Goal: Task Accomplishment & Management: Manage account settings

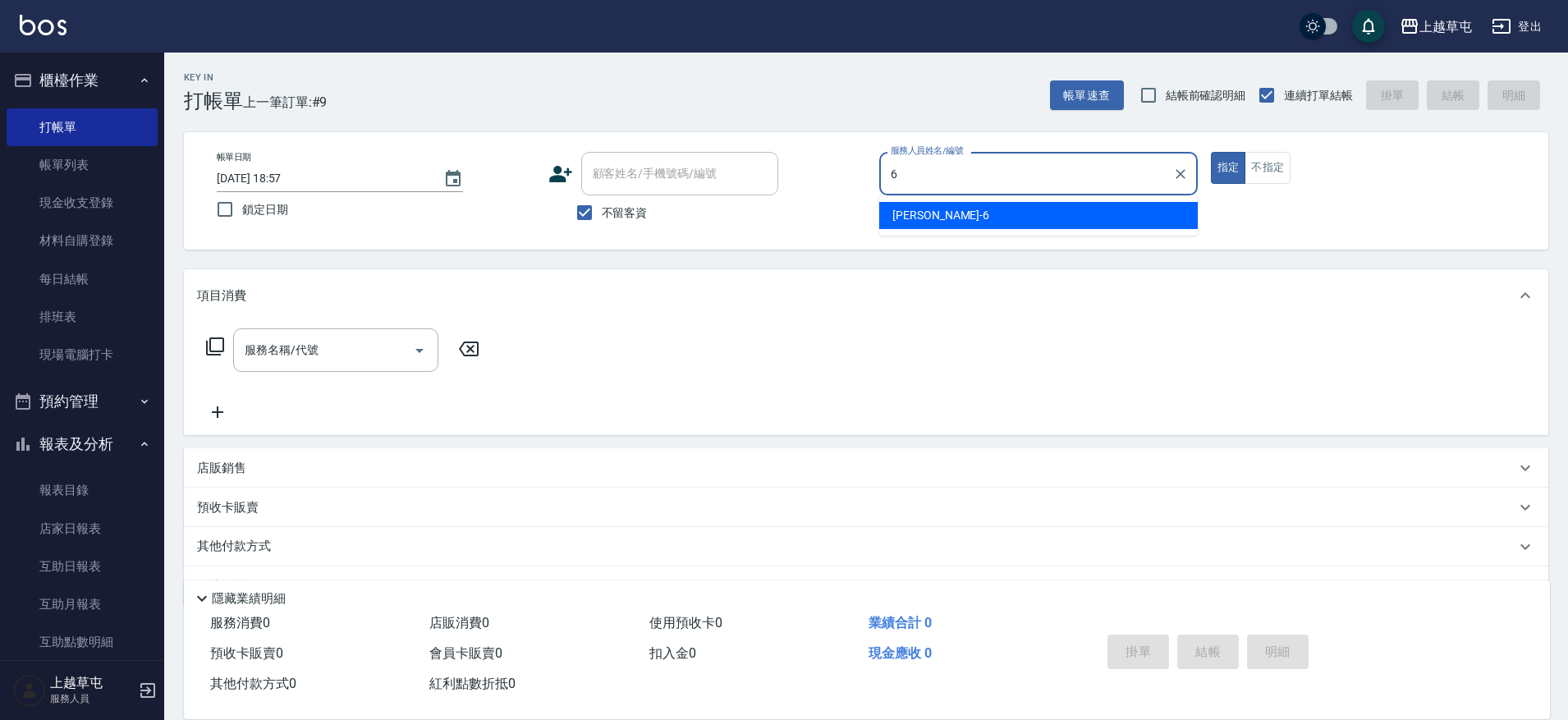
type input "[PERSON_NAME]-6"
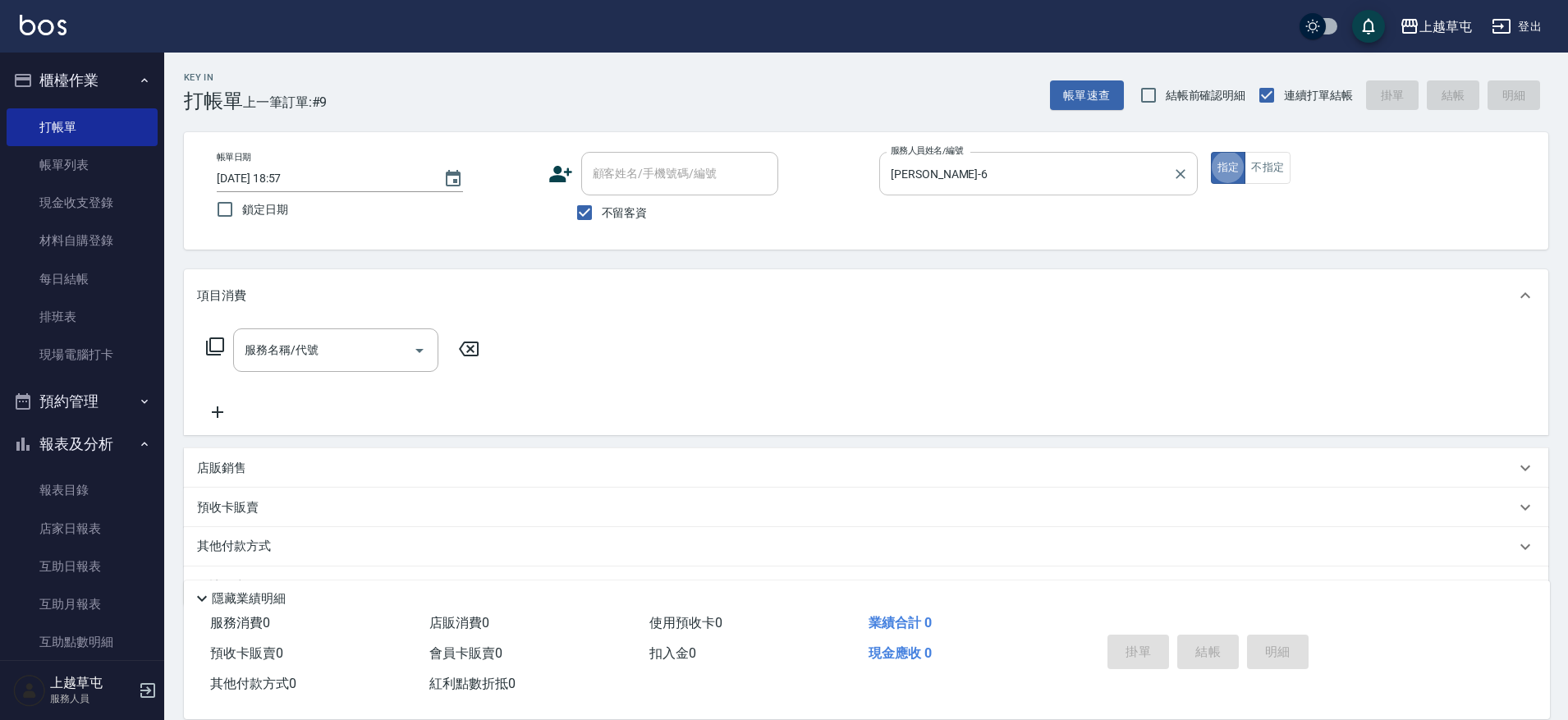
type button "true"
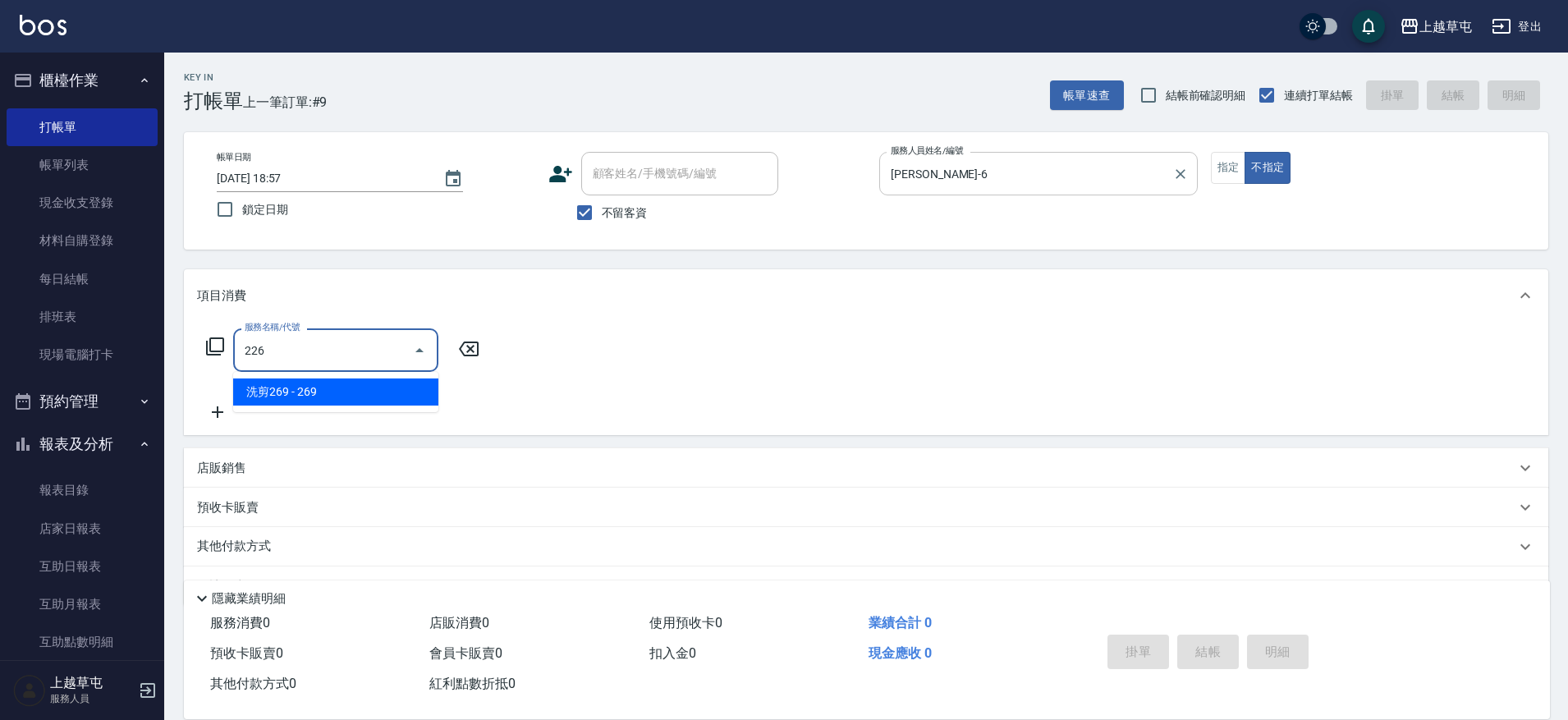
type input "洗剪269(226)"
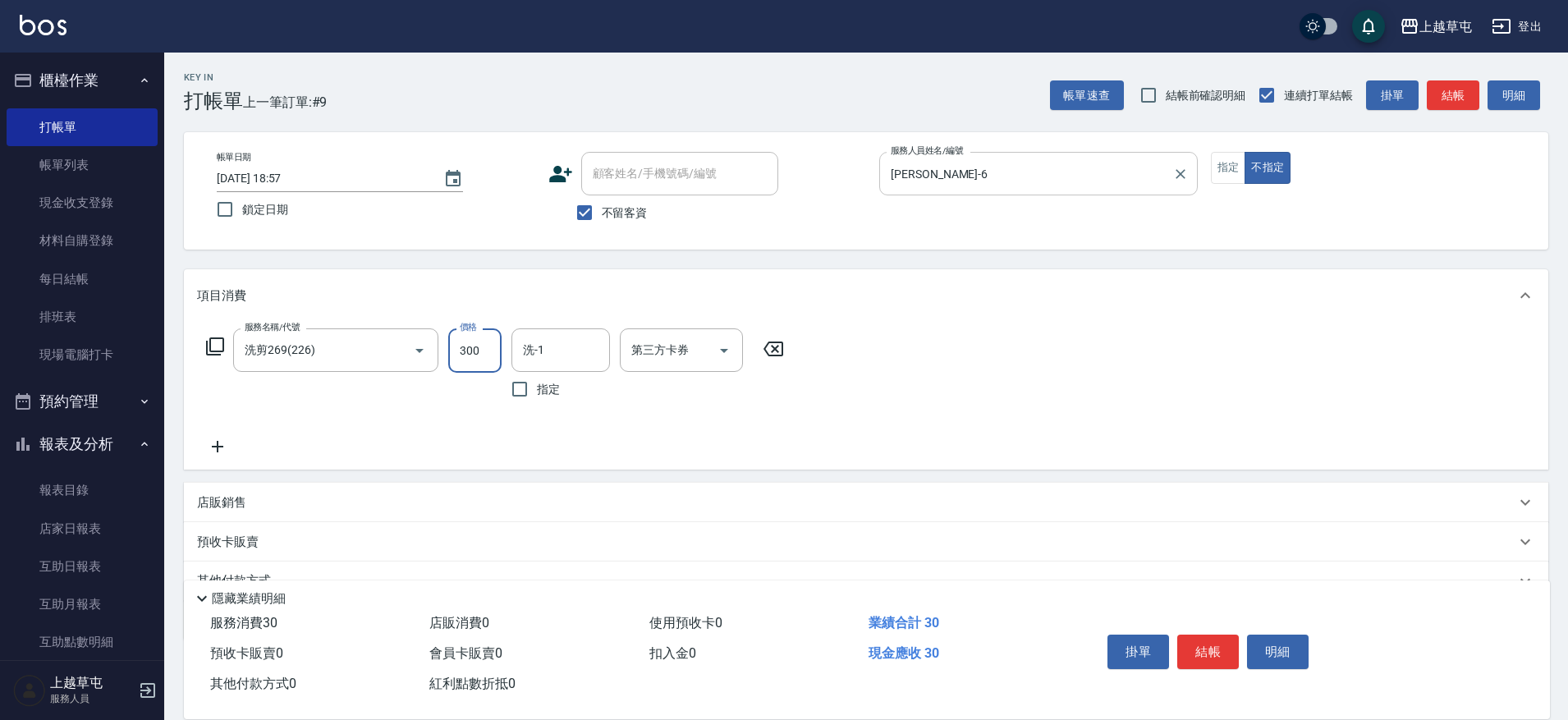
type input "300"
type input "[PERSON_NAME]-39"
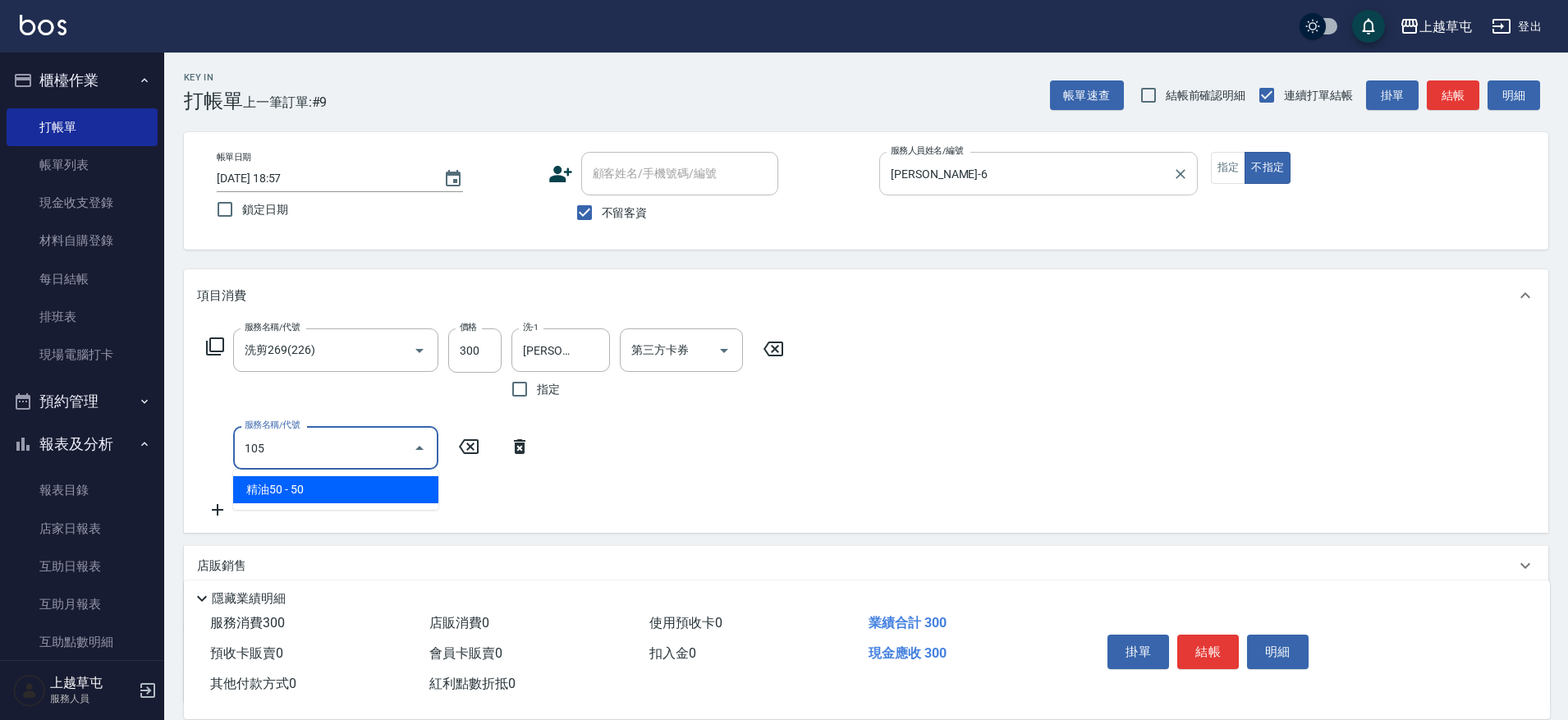
type input "精油50(105)"
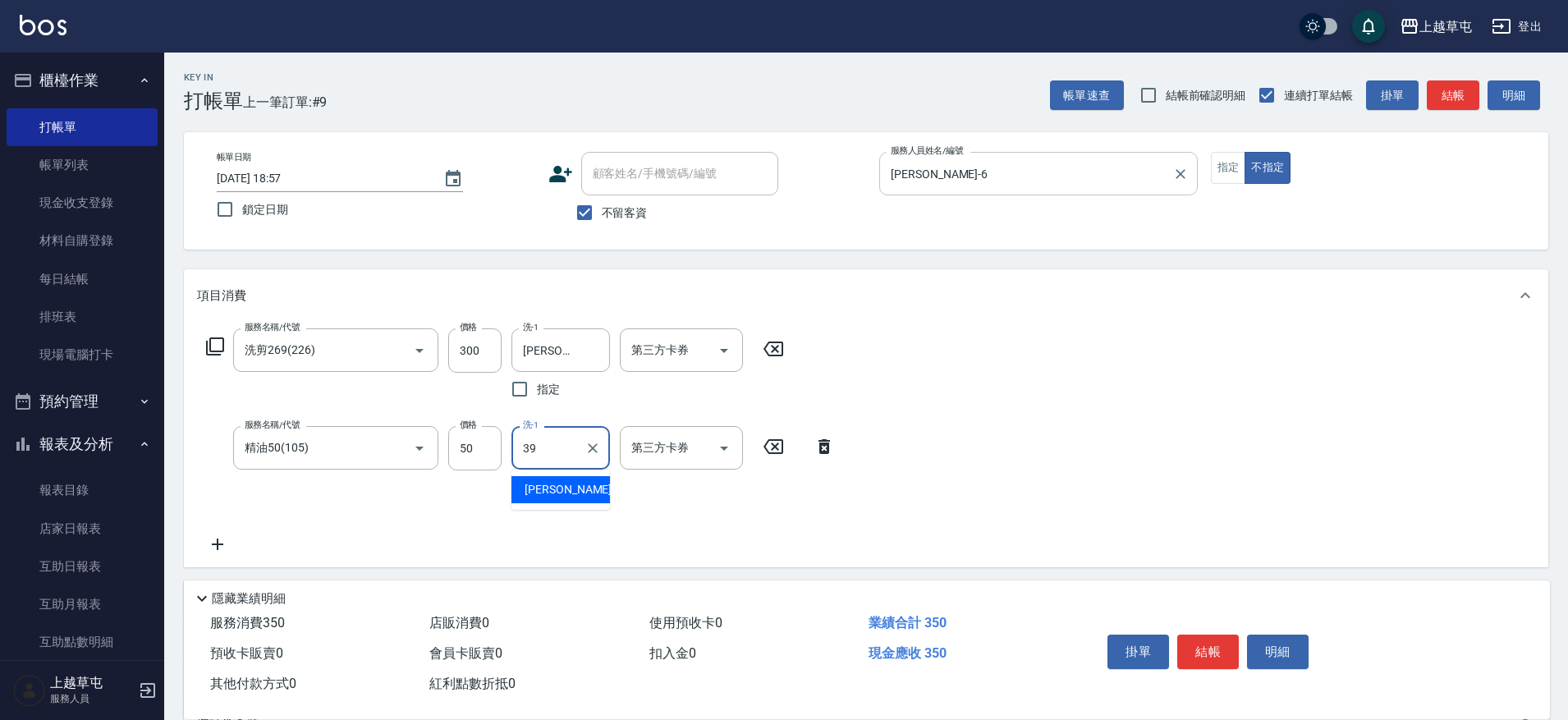
type input "[PERSON_NAME]-39"
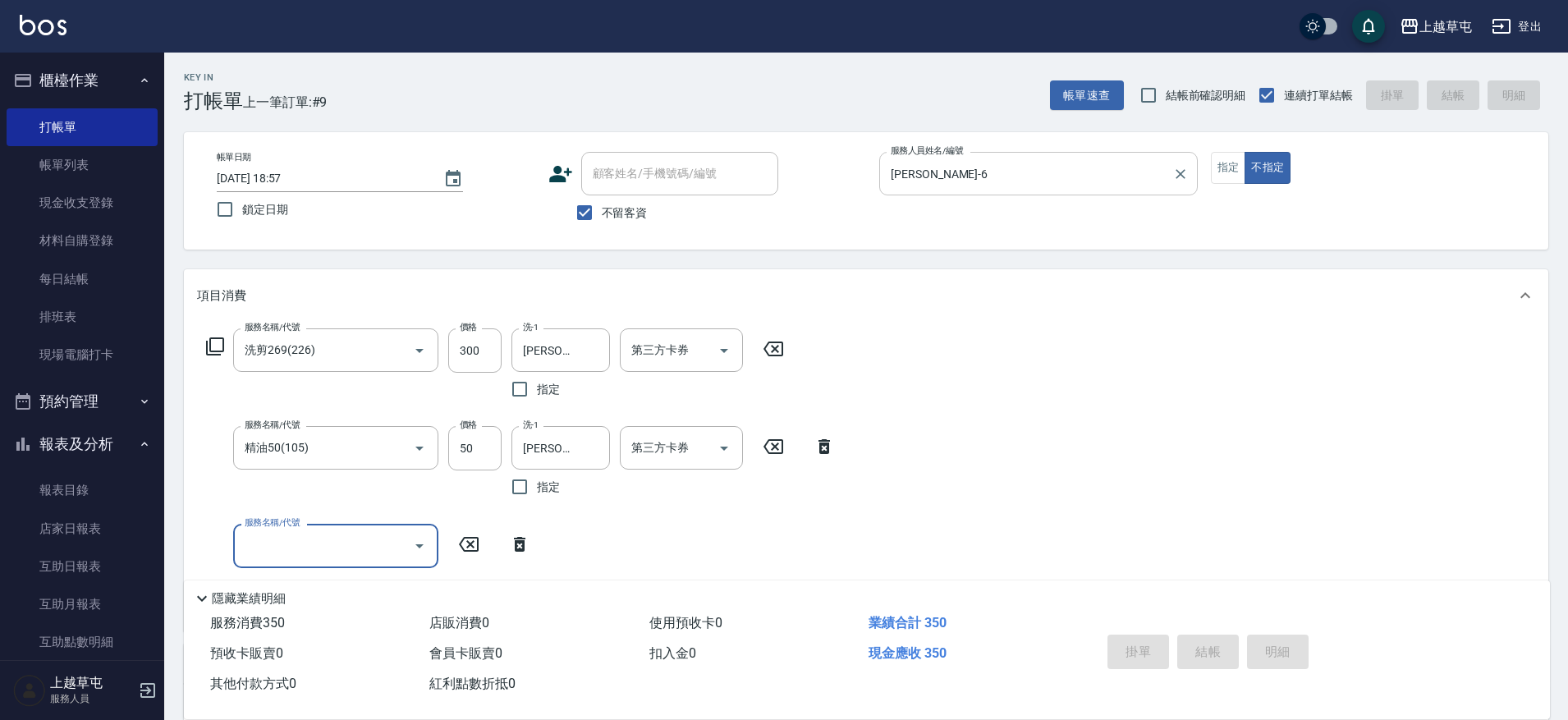
type input "[DATE] 19:41"
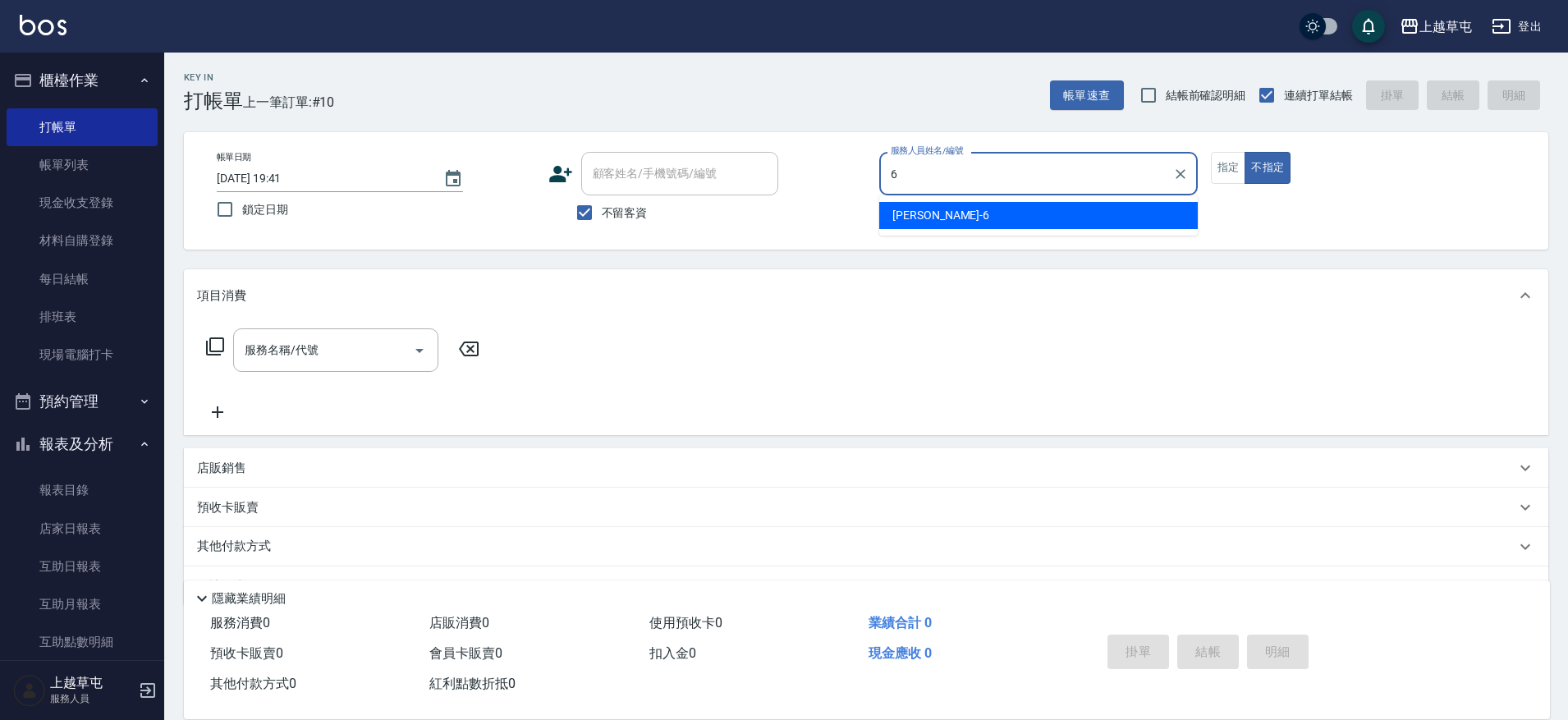
type input "[PERSON_NAME]-6"
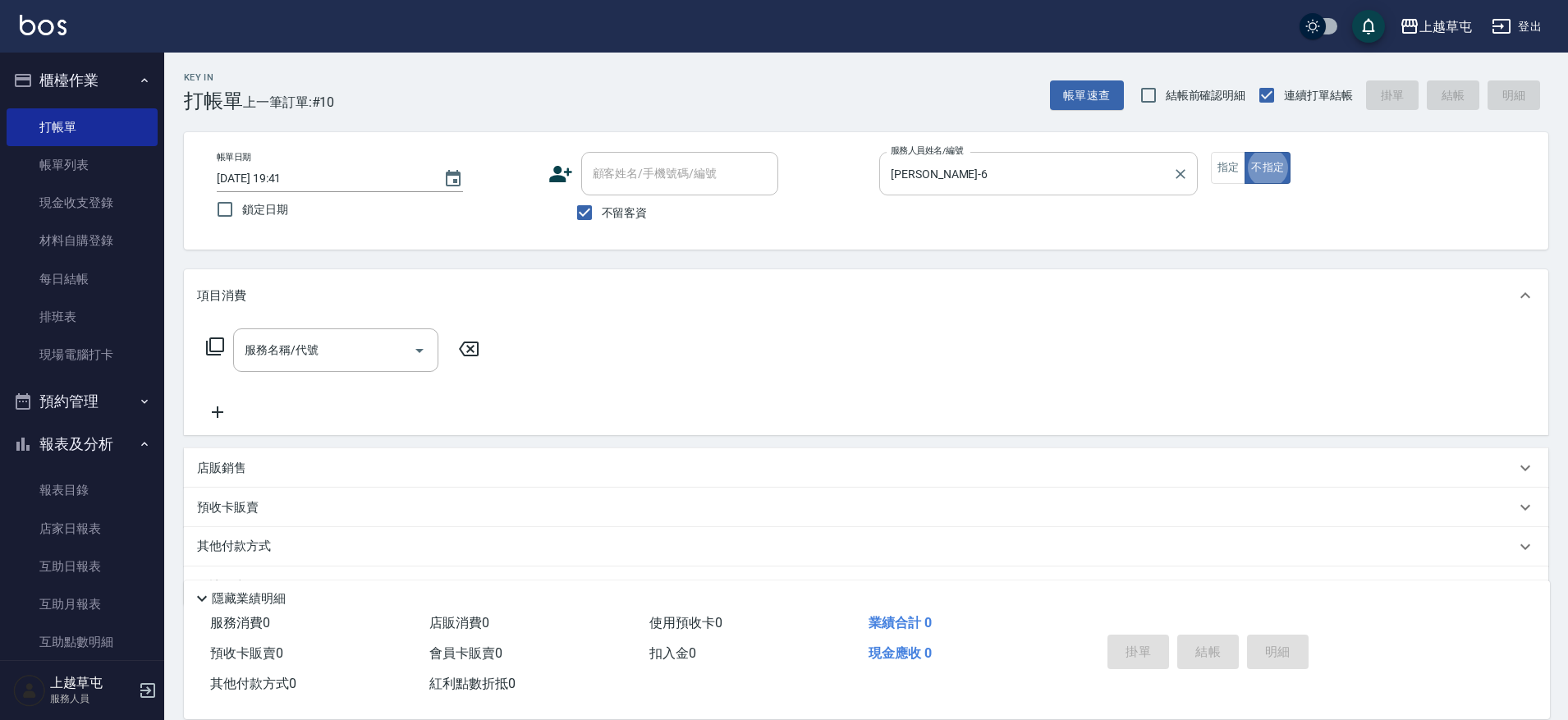
type button "false"
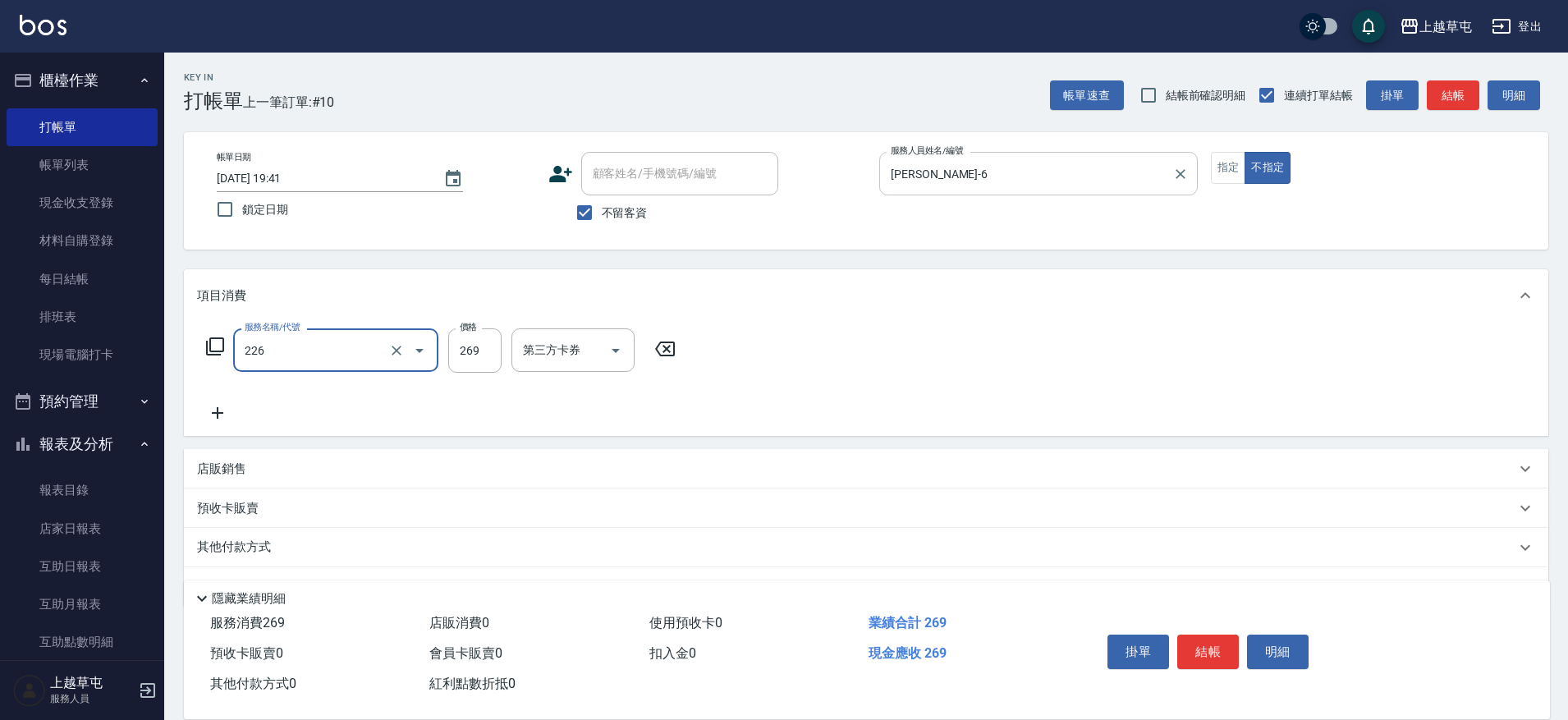
type input "洗剪269(226)"
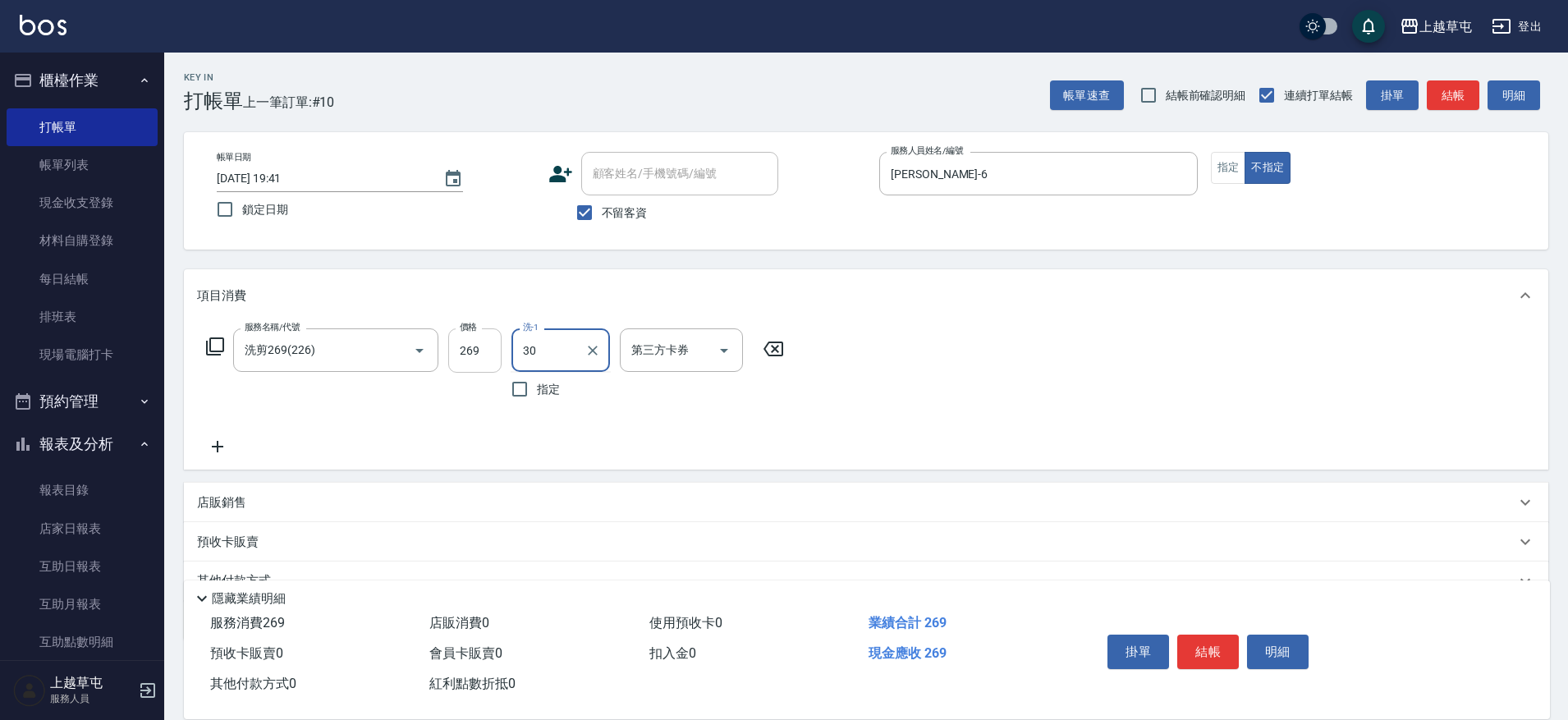
type input "30"
click at [462, 357] on input "269" at bounding box center [474, 351] width 54 height 44
type input "300"
type input "[PERSON_NAME]-35"
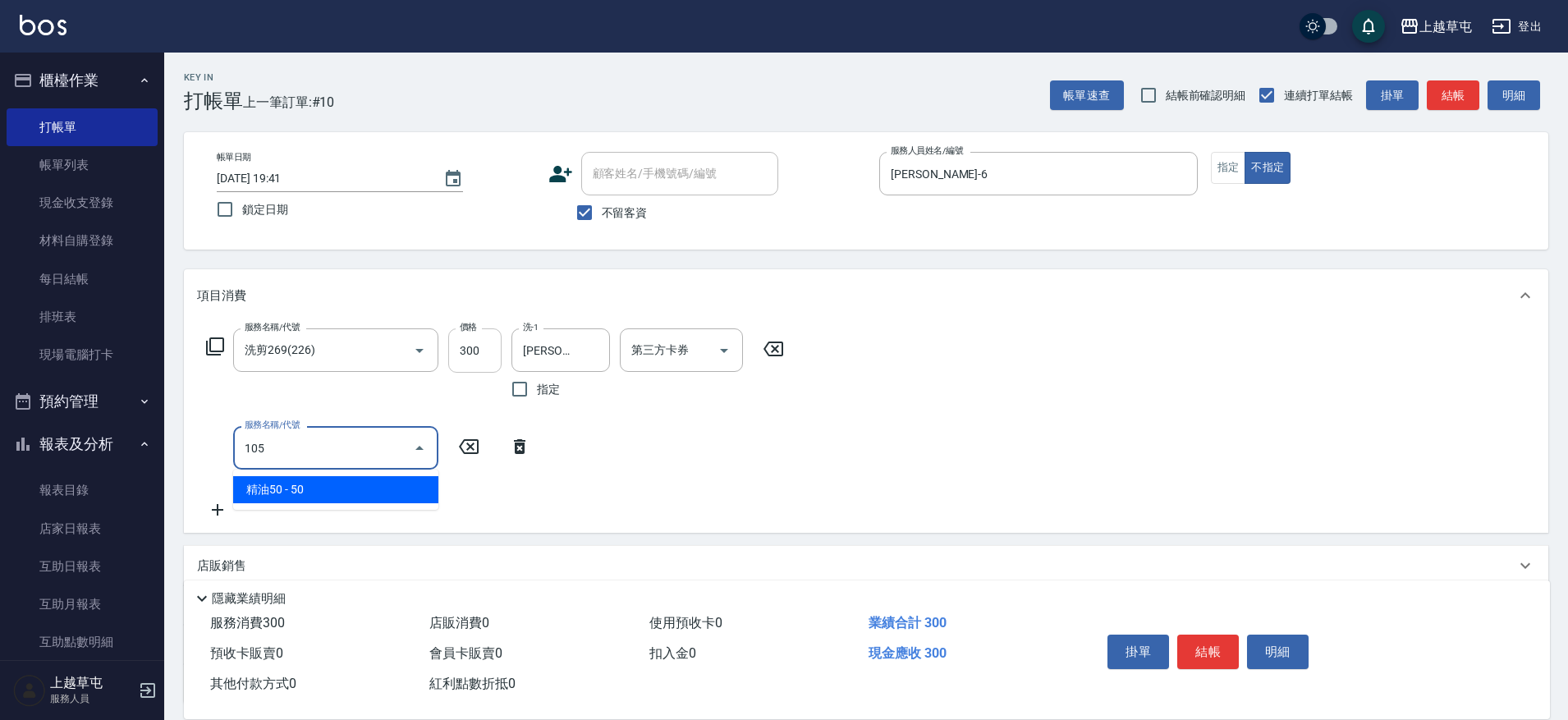
type input "精油50(105)"
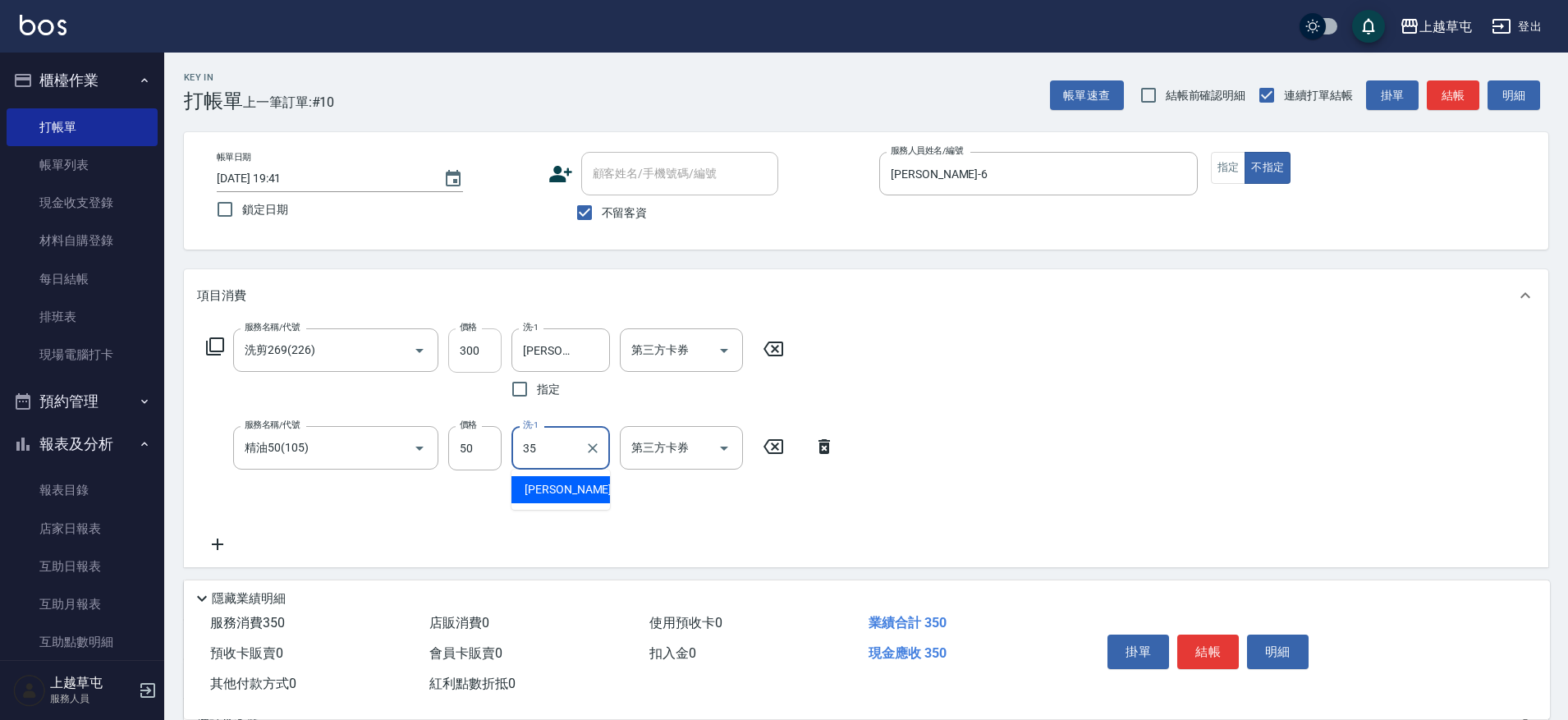
type input "[PERSON_NAME]-35"
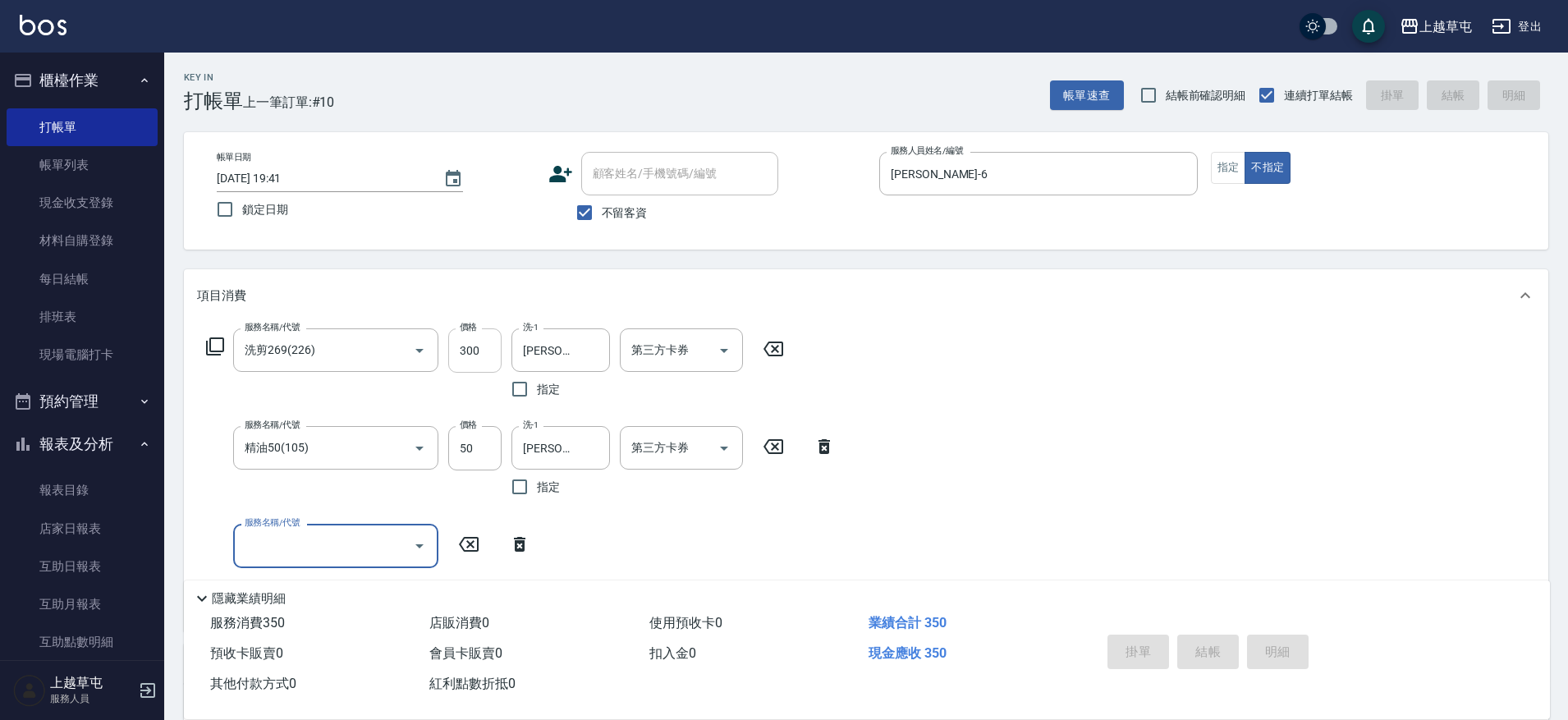
type input "[DATE] 19:42"
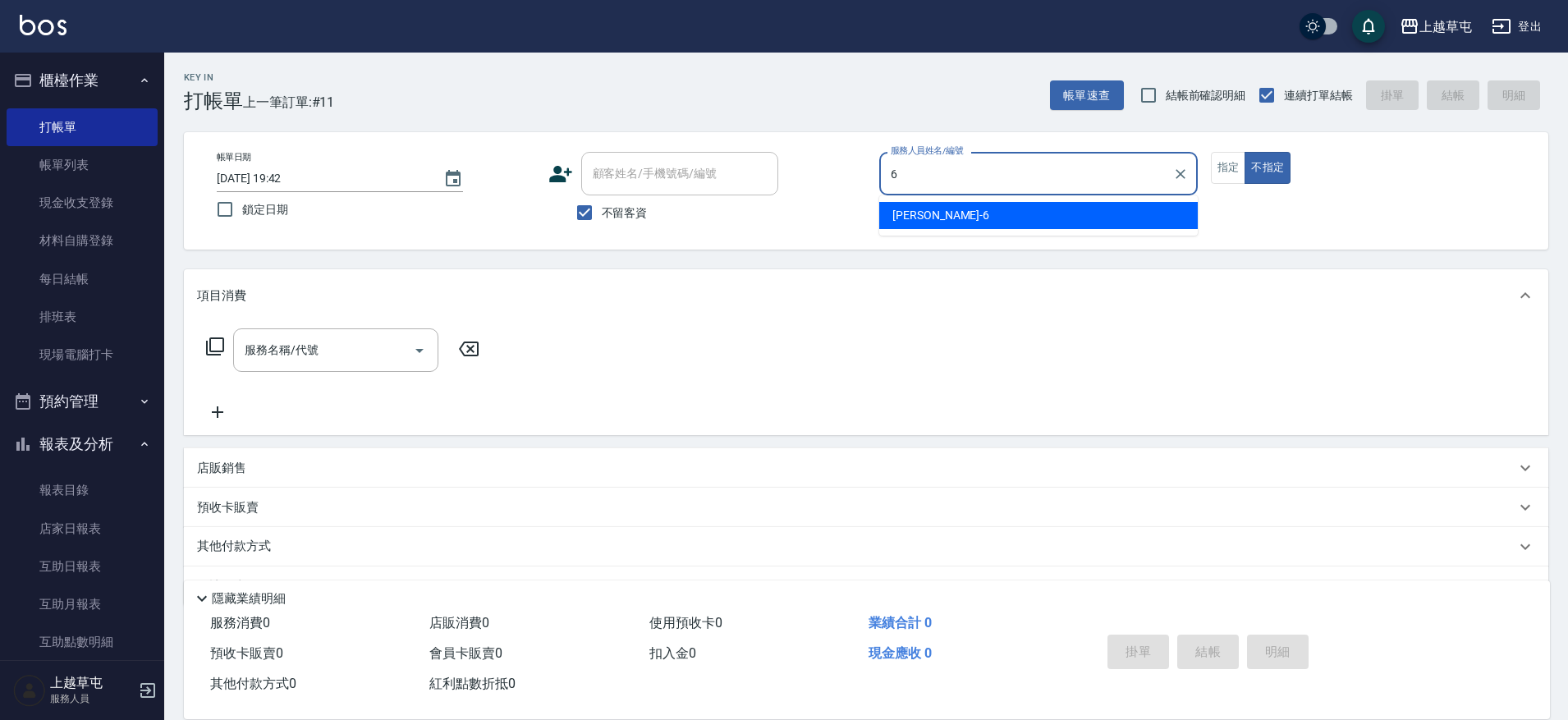
type input "[PERSON_NAME]-6"
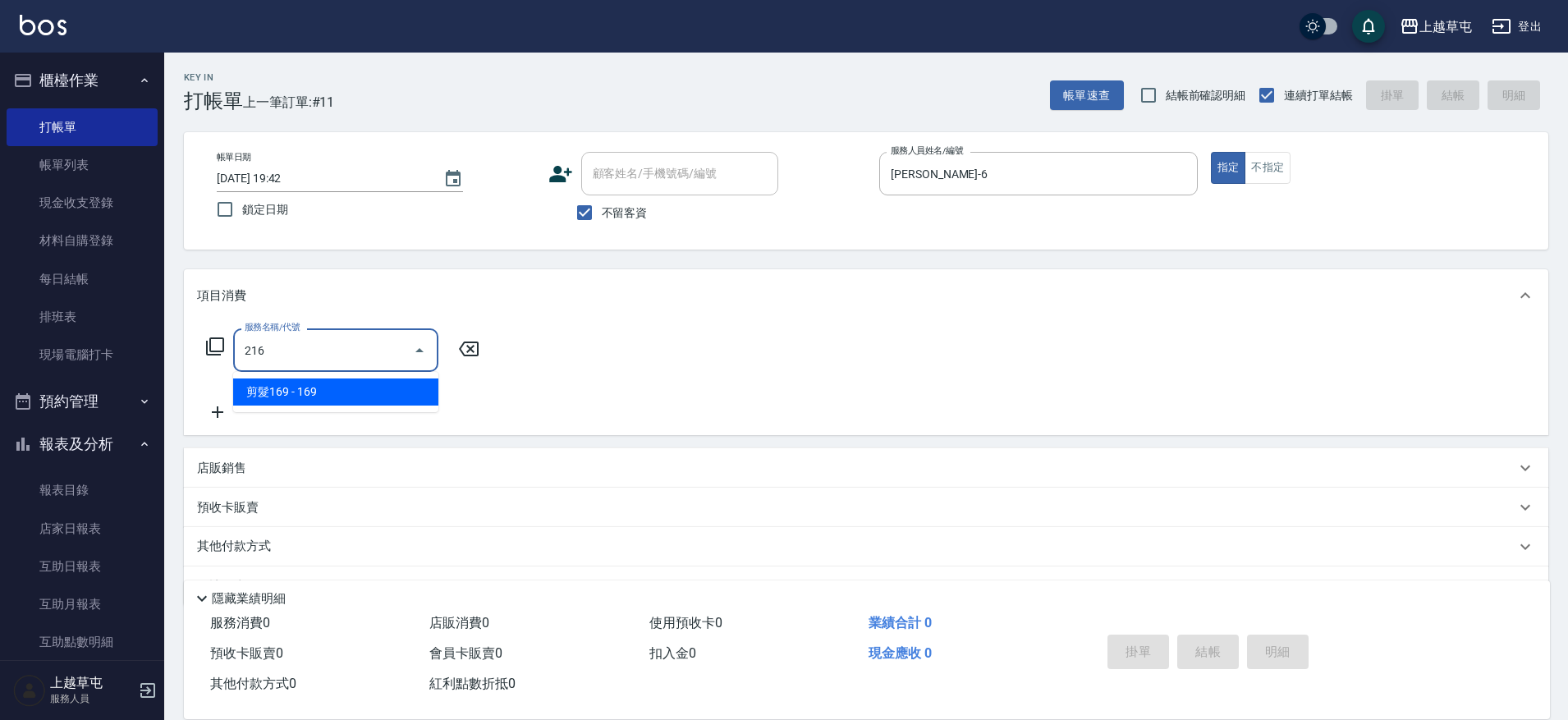
type input "剪髮169(216)"
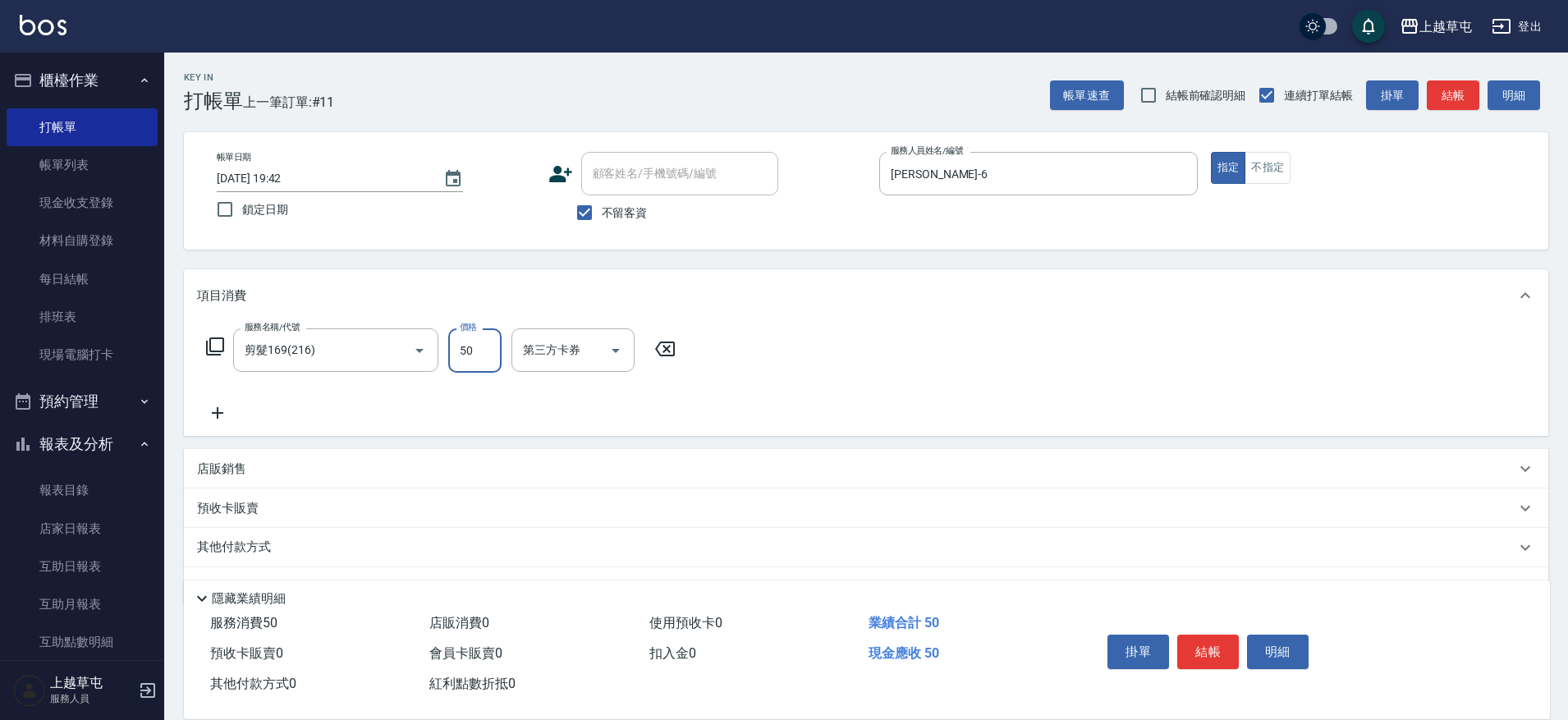
type input "50"
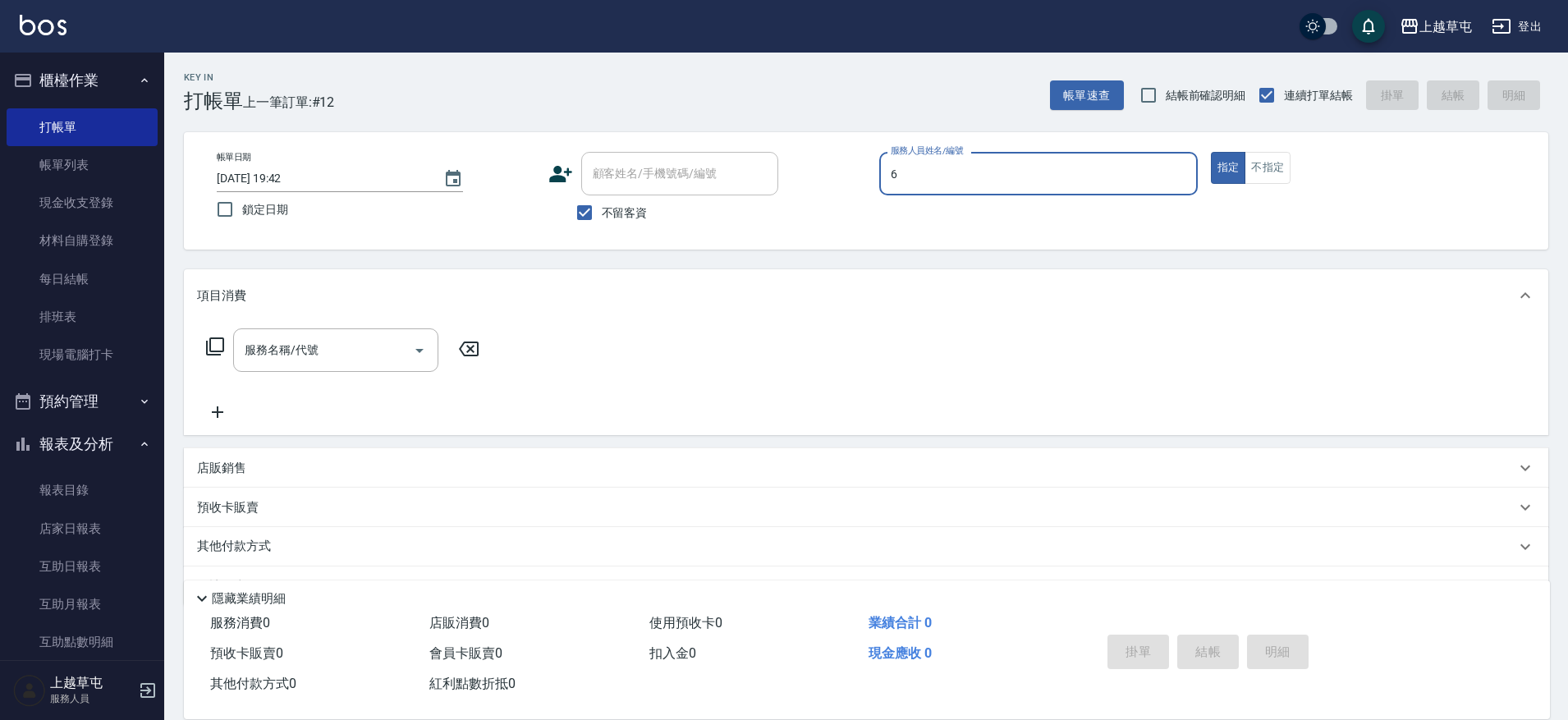
type input "[PERSON_NAME]-6"
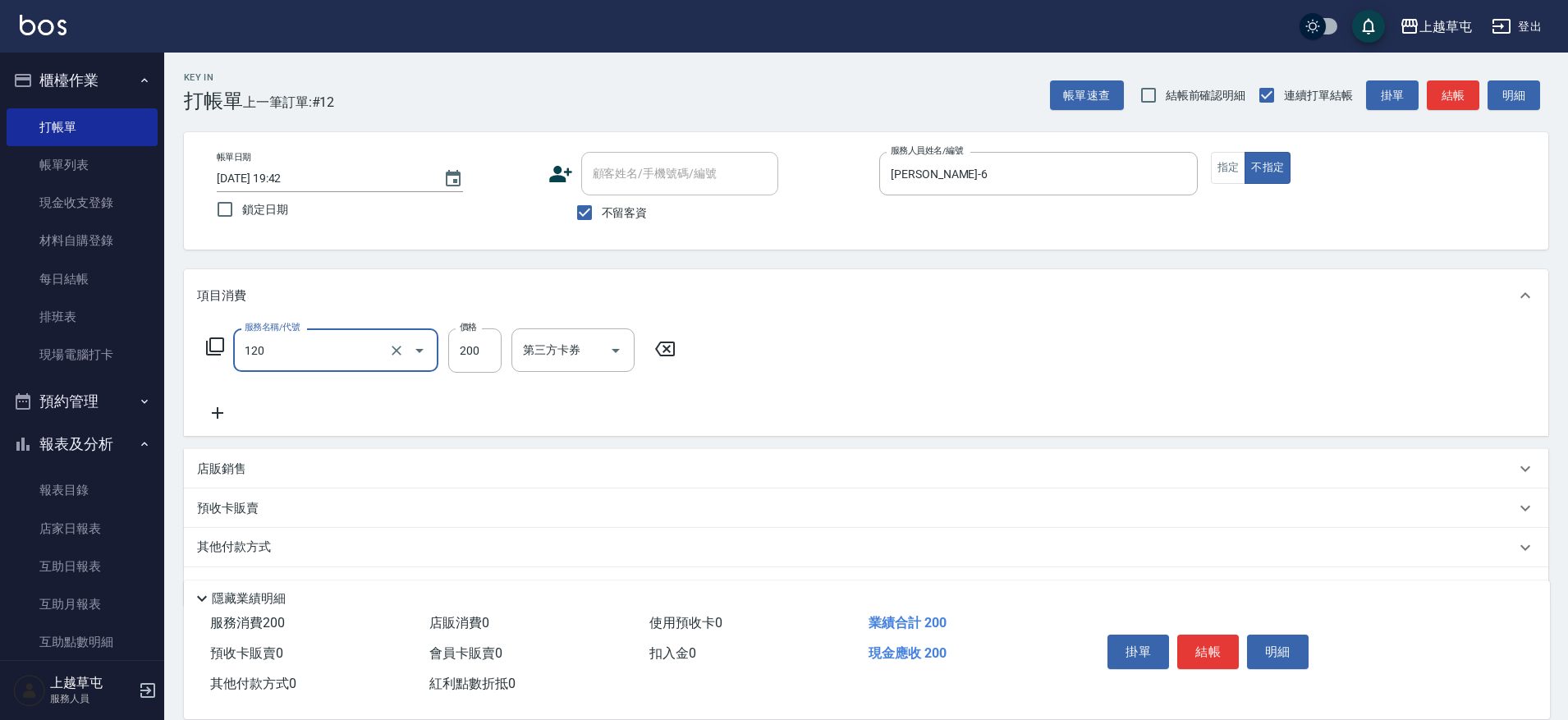
type input "New洗200(120)"
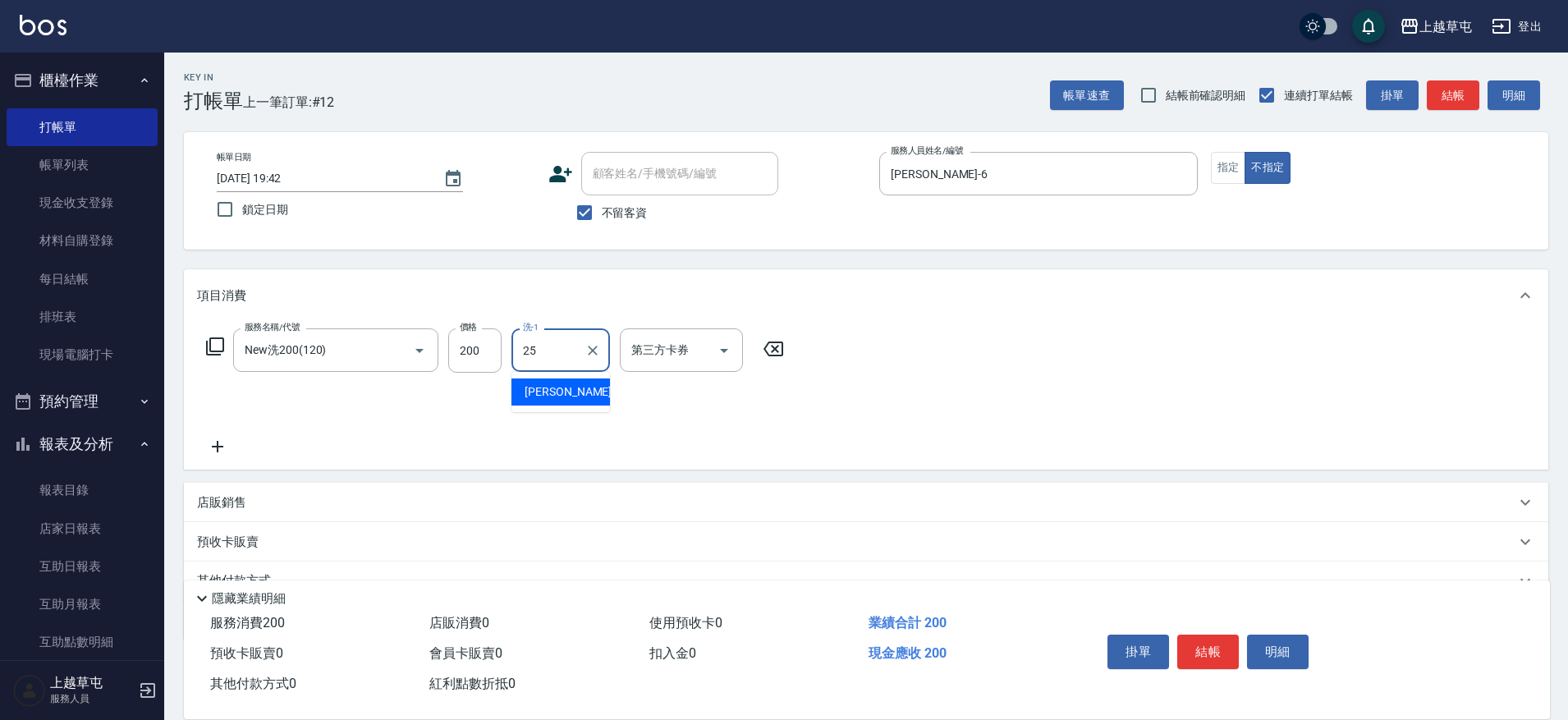
type input "[PERSON_NAME]25"
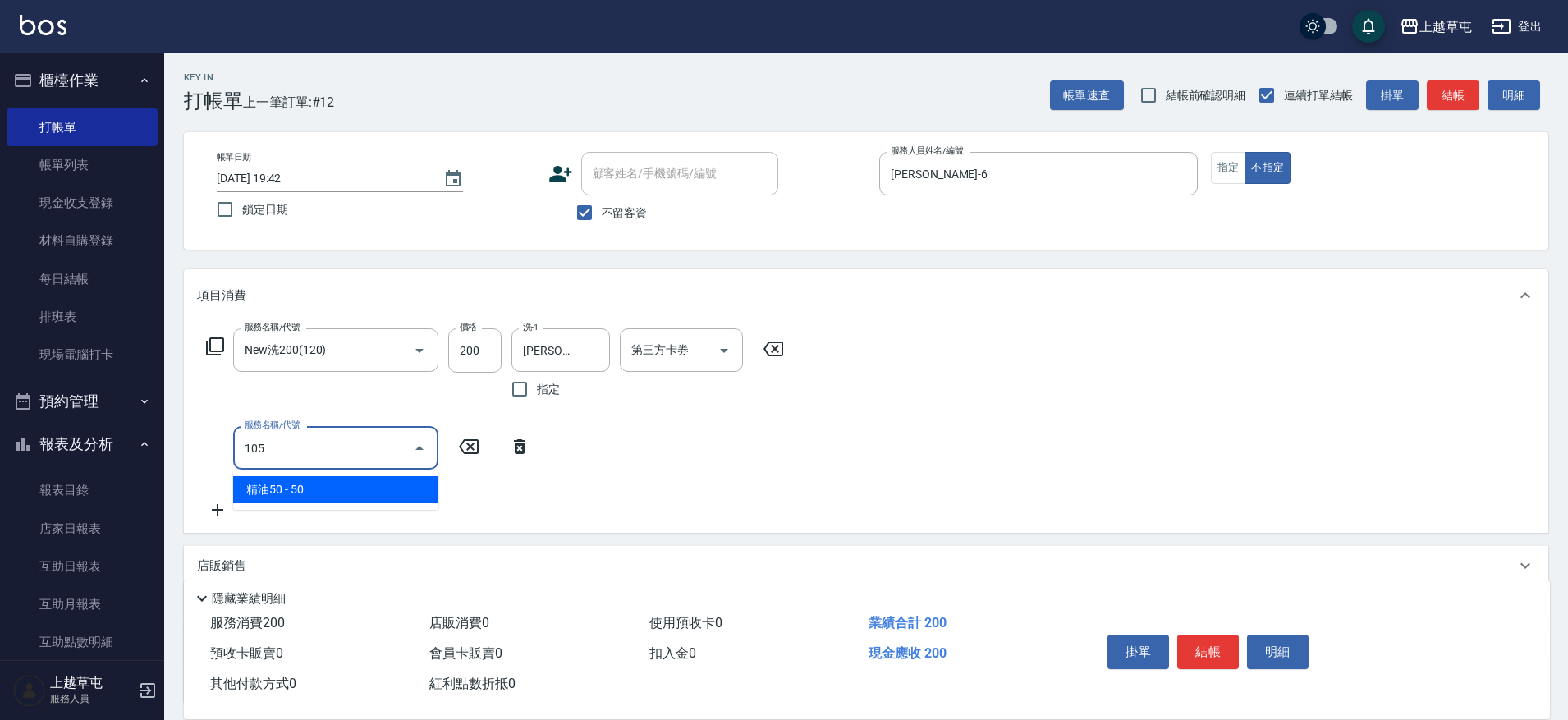
type input "精油50(105)"
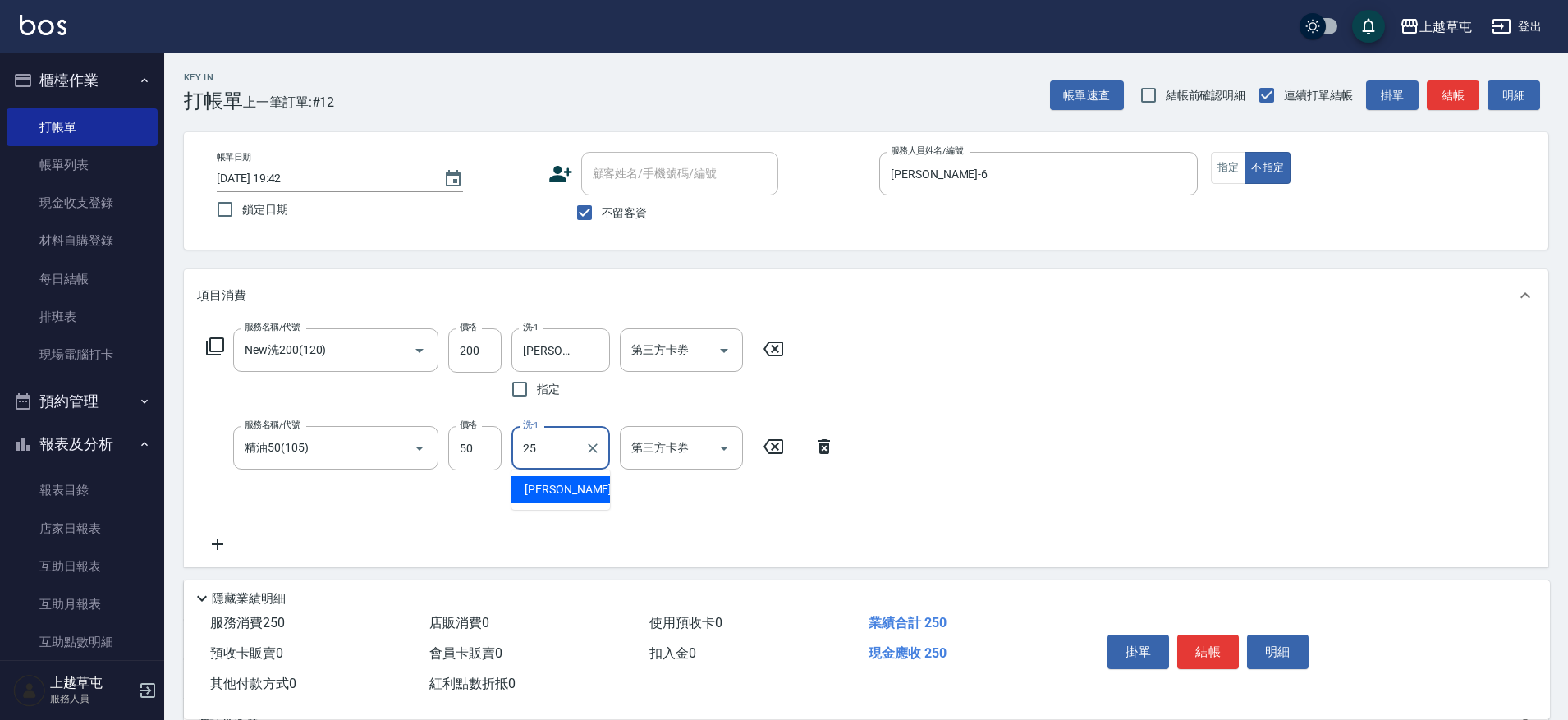
type input "[PERSON_NAME]25"
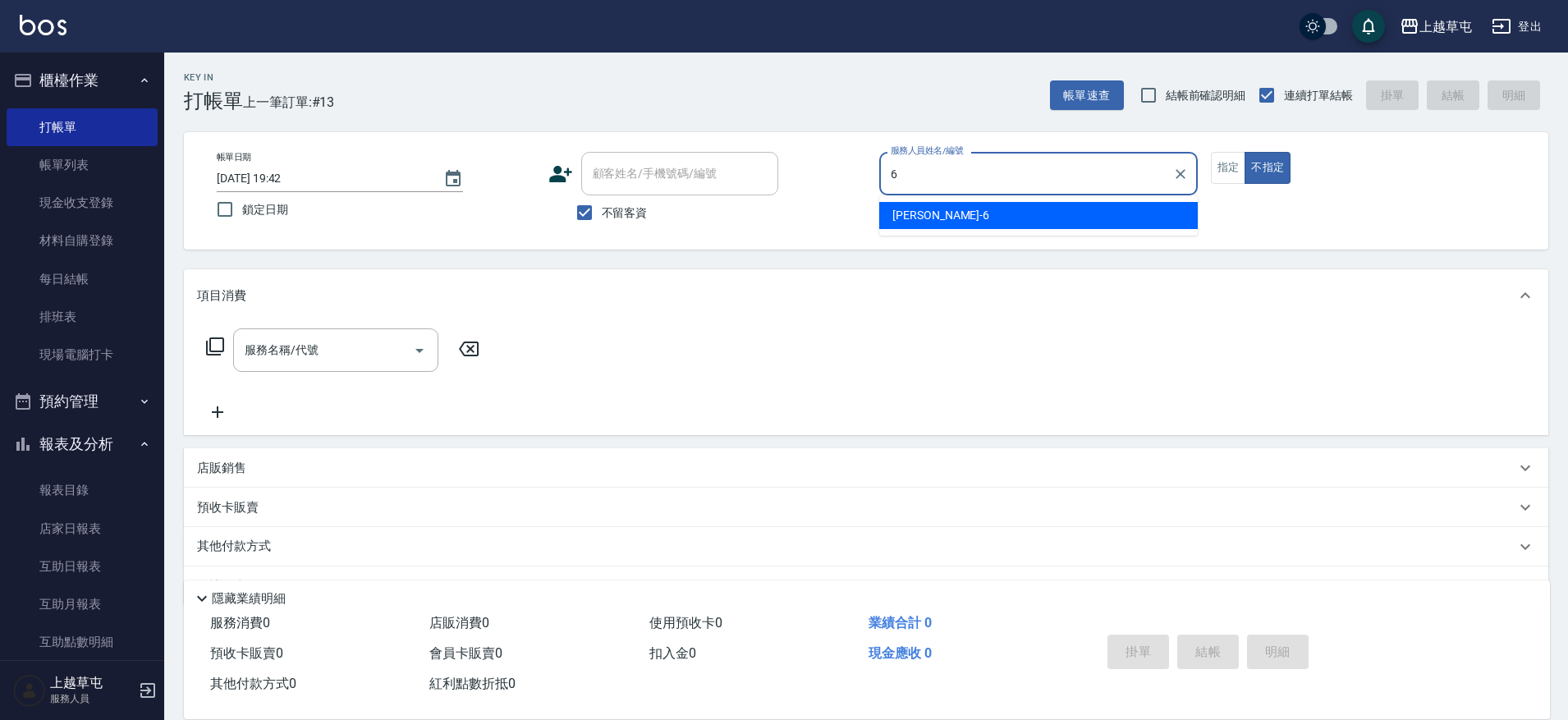
type input "[PERSON_NAME]-6"
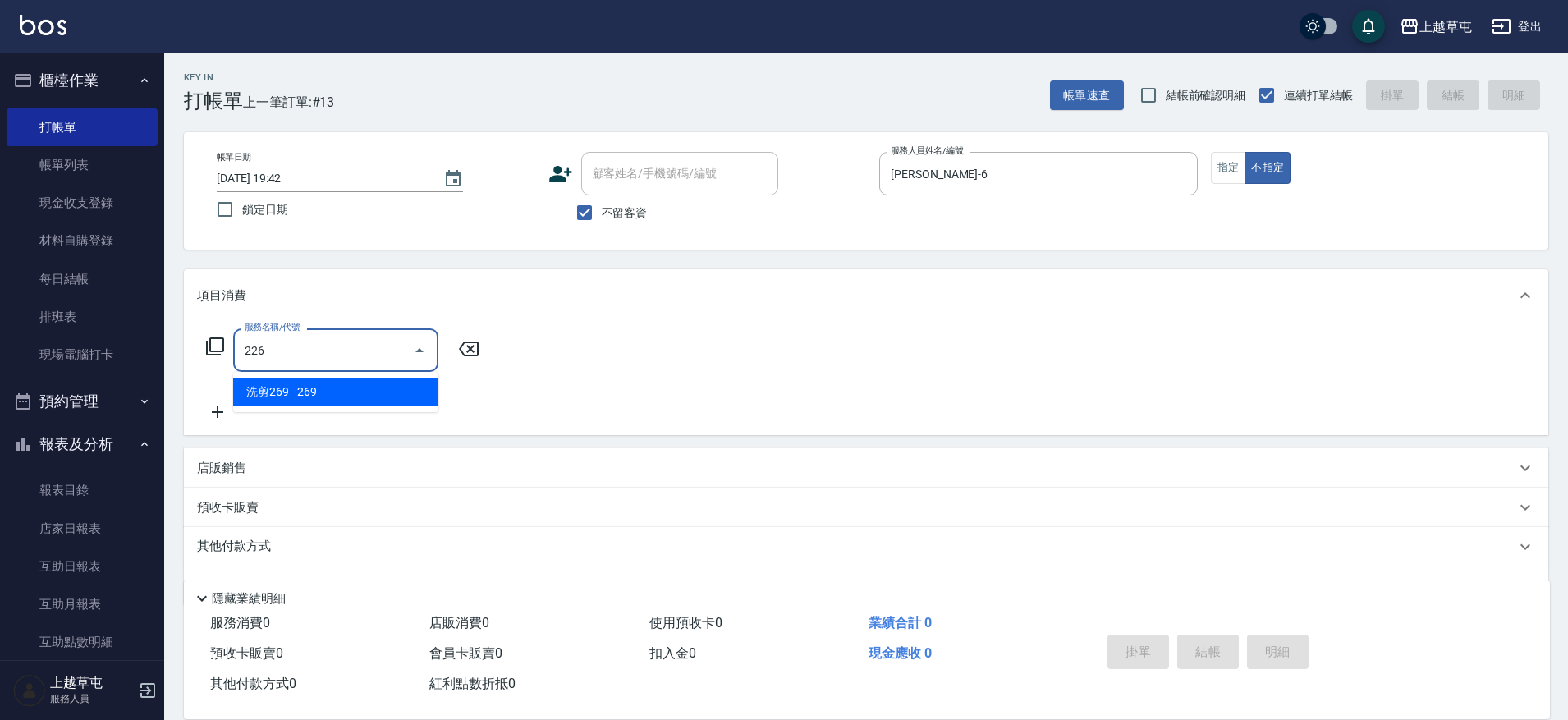
type input "洗剪269(226)"
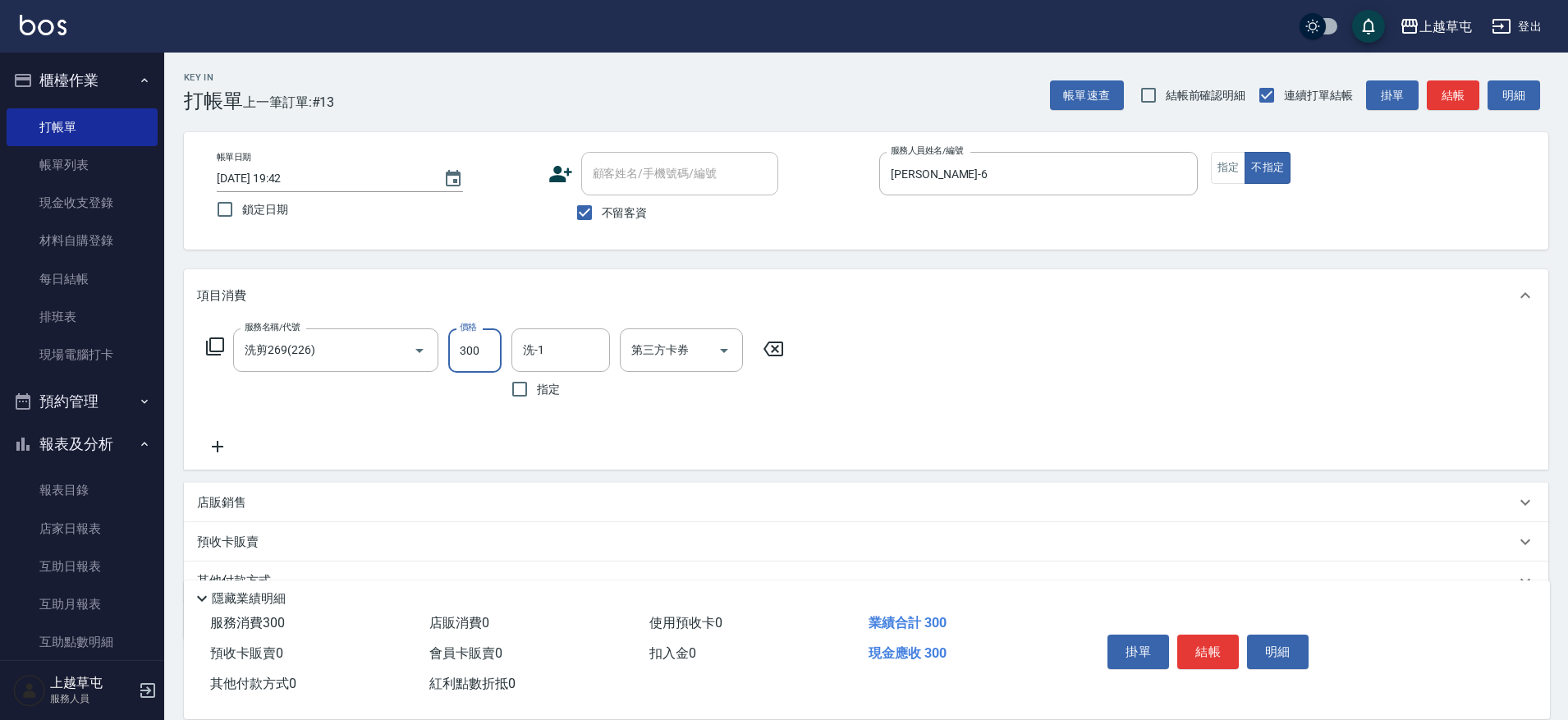
type input "300"
type input "[PERSON_NAME]-35"
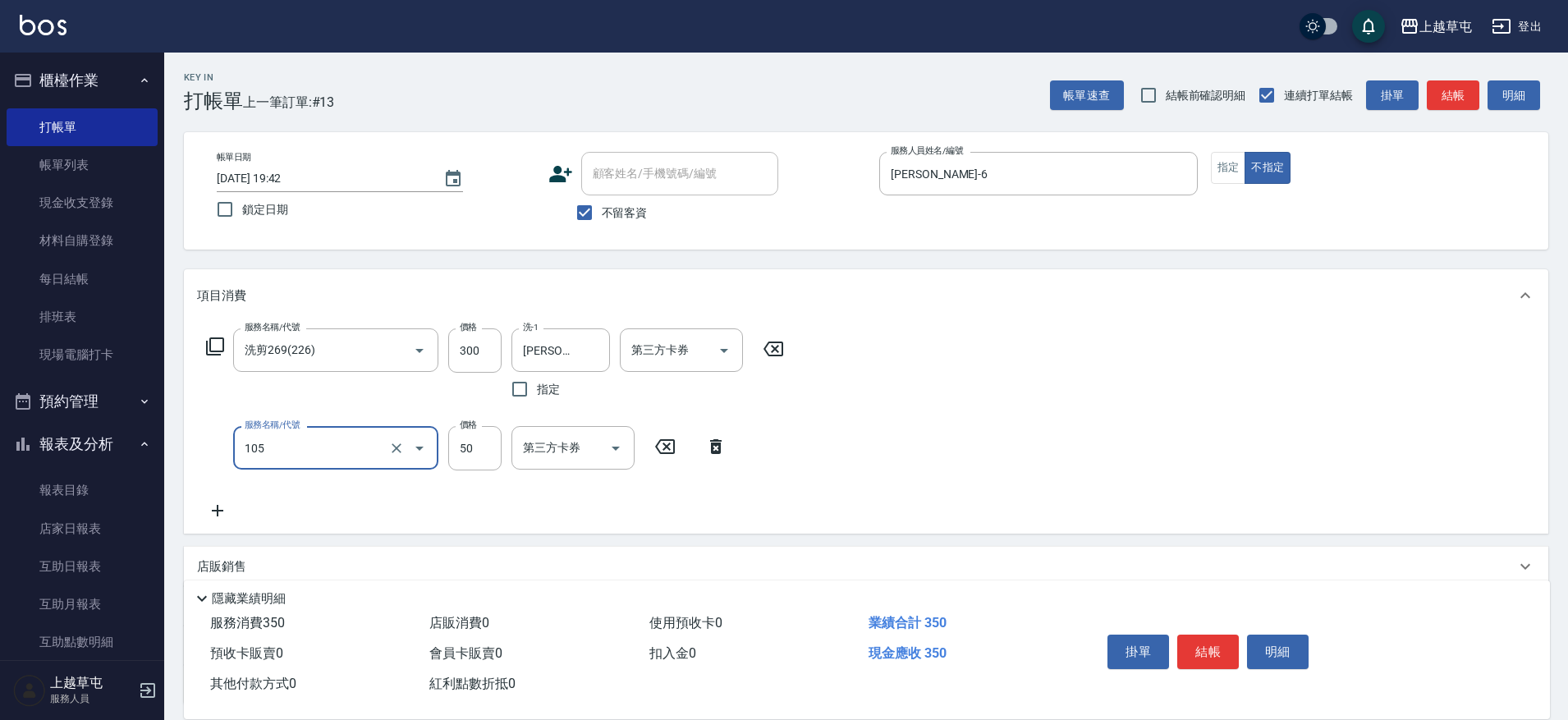
type input "精油50(105)"
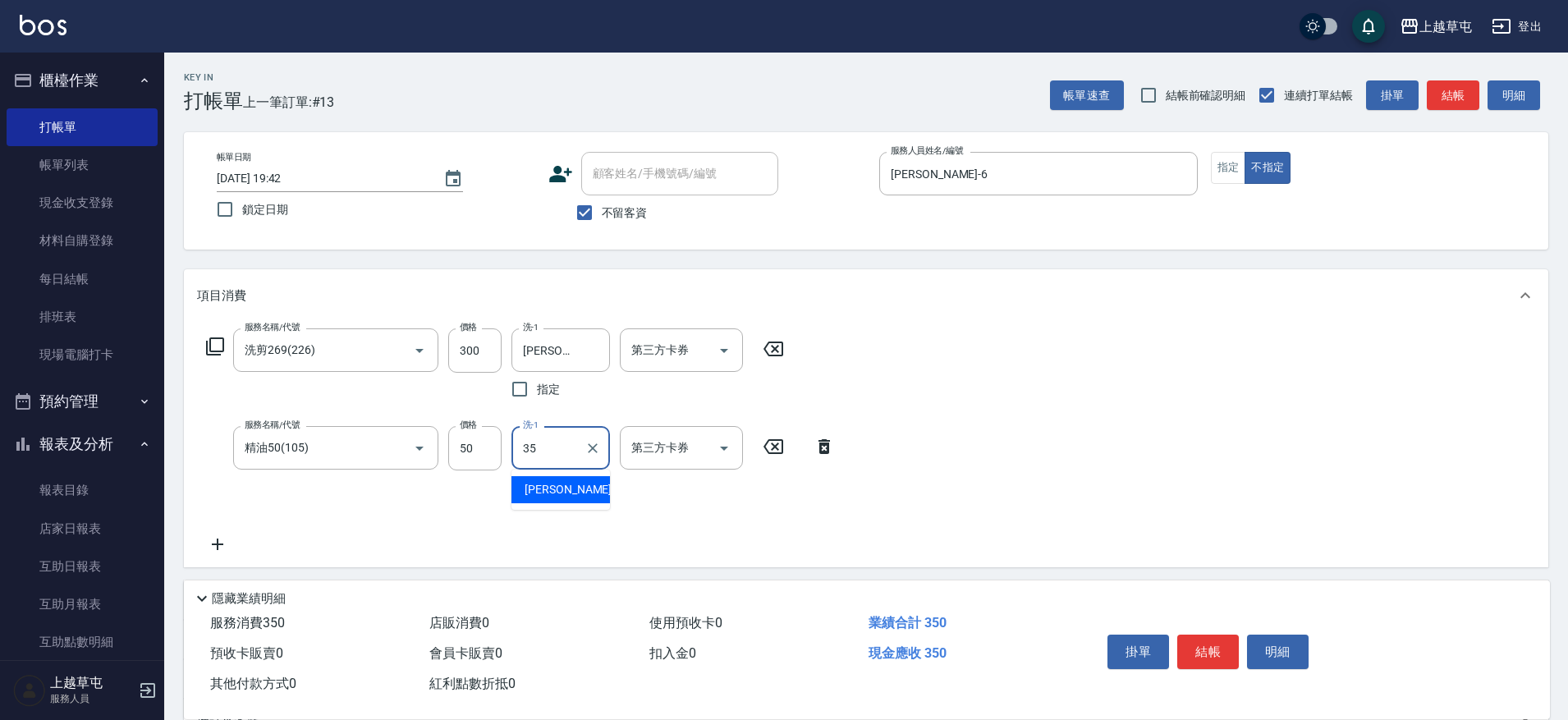
type input "[PERSON_NAME]-35"
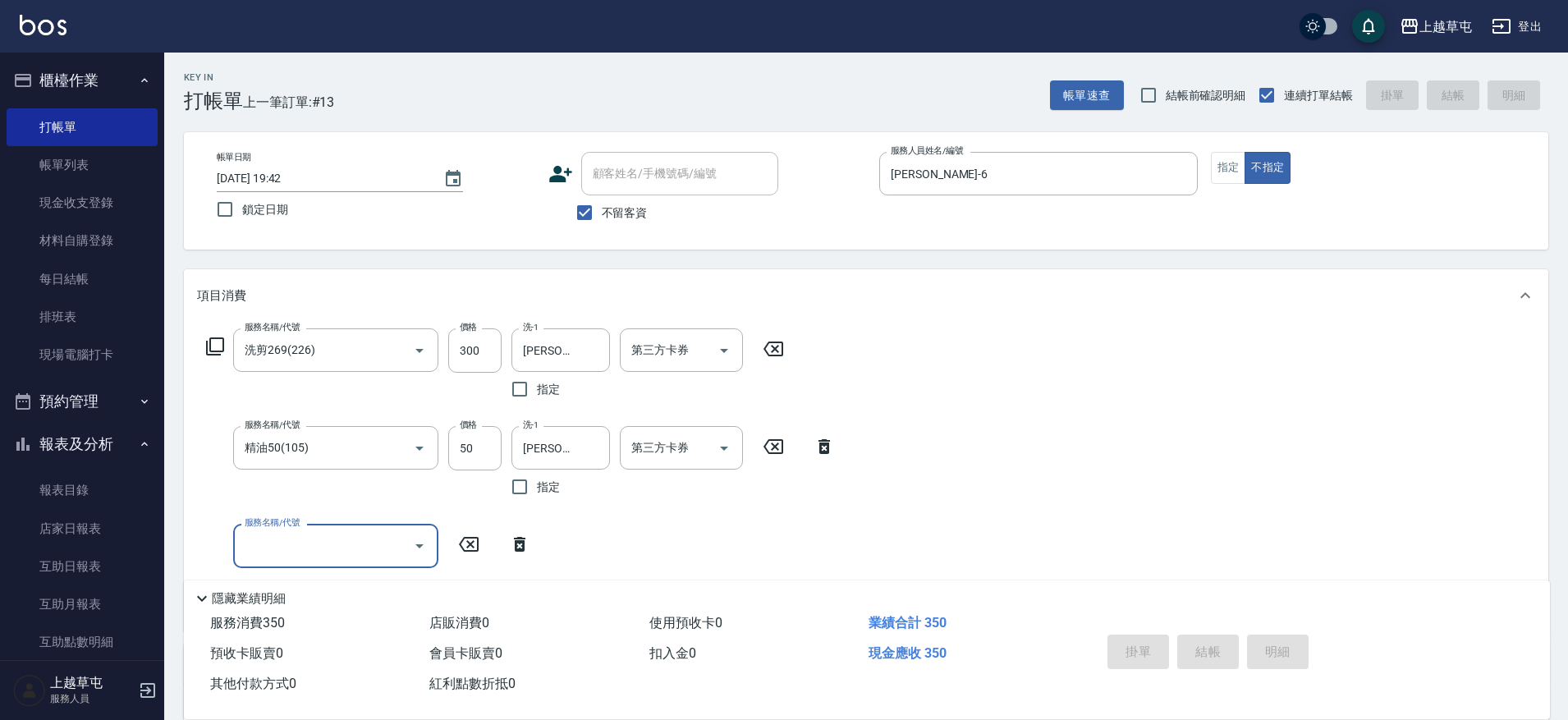
type input "[DATE] 19:43"
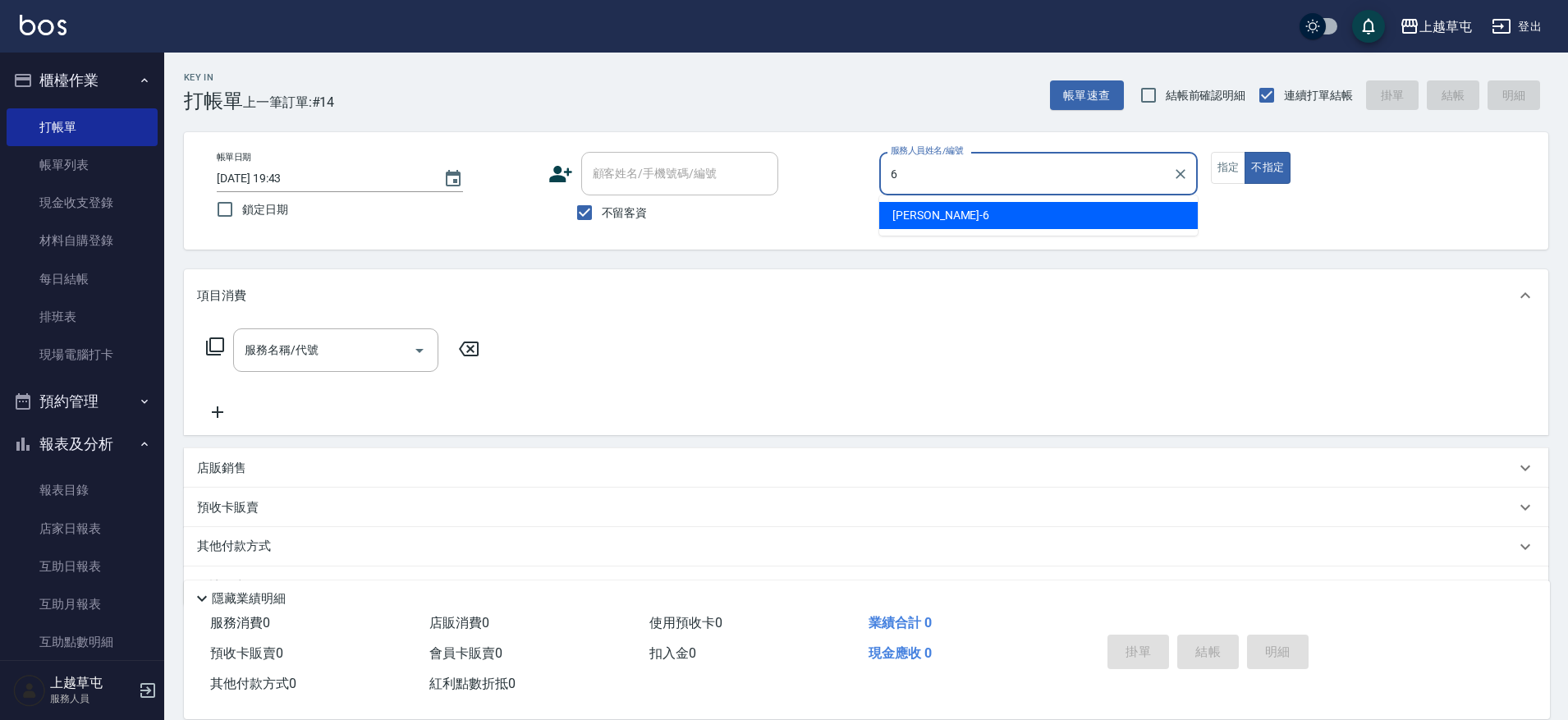
type input "[PERSON_NAME]-6"
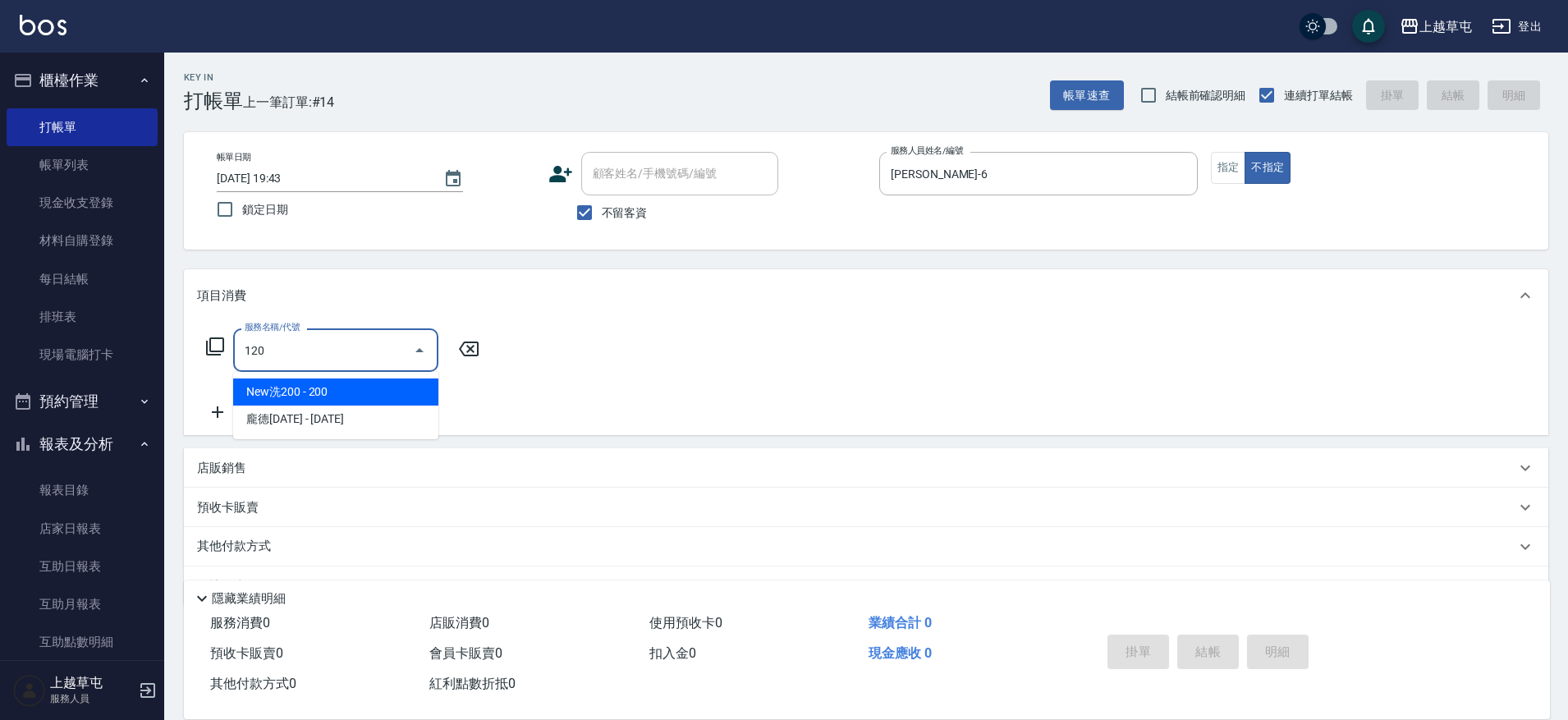
type input "New洗200(120)"
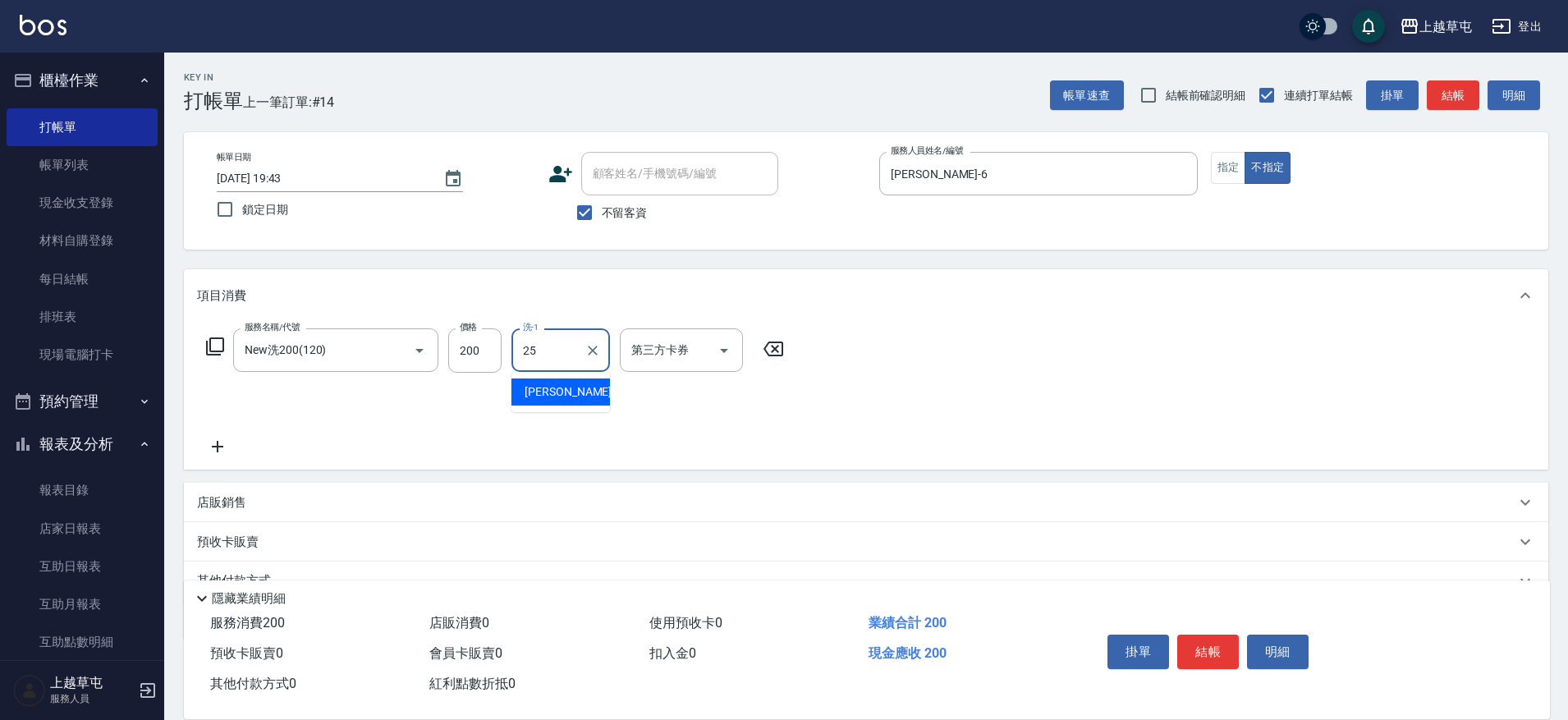
type input "[PERSON_NAME]25"
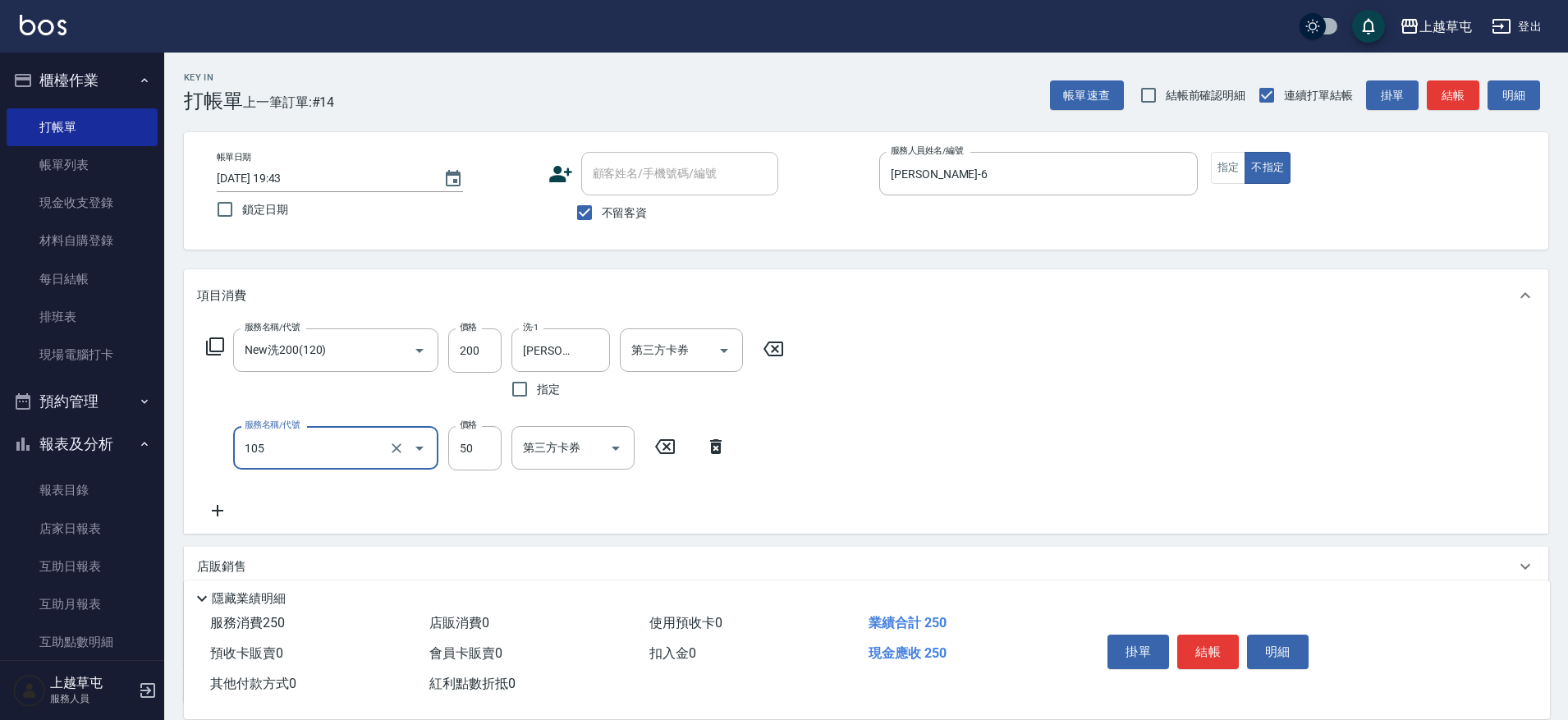
type input "精油50(105)"
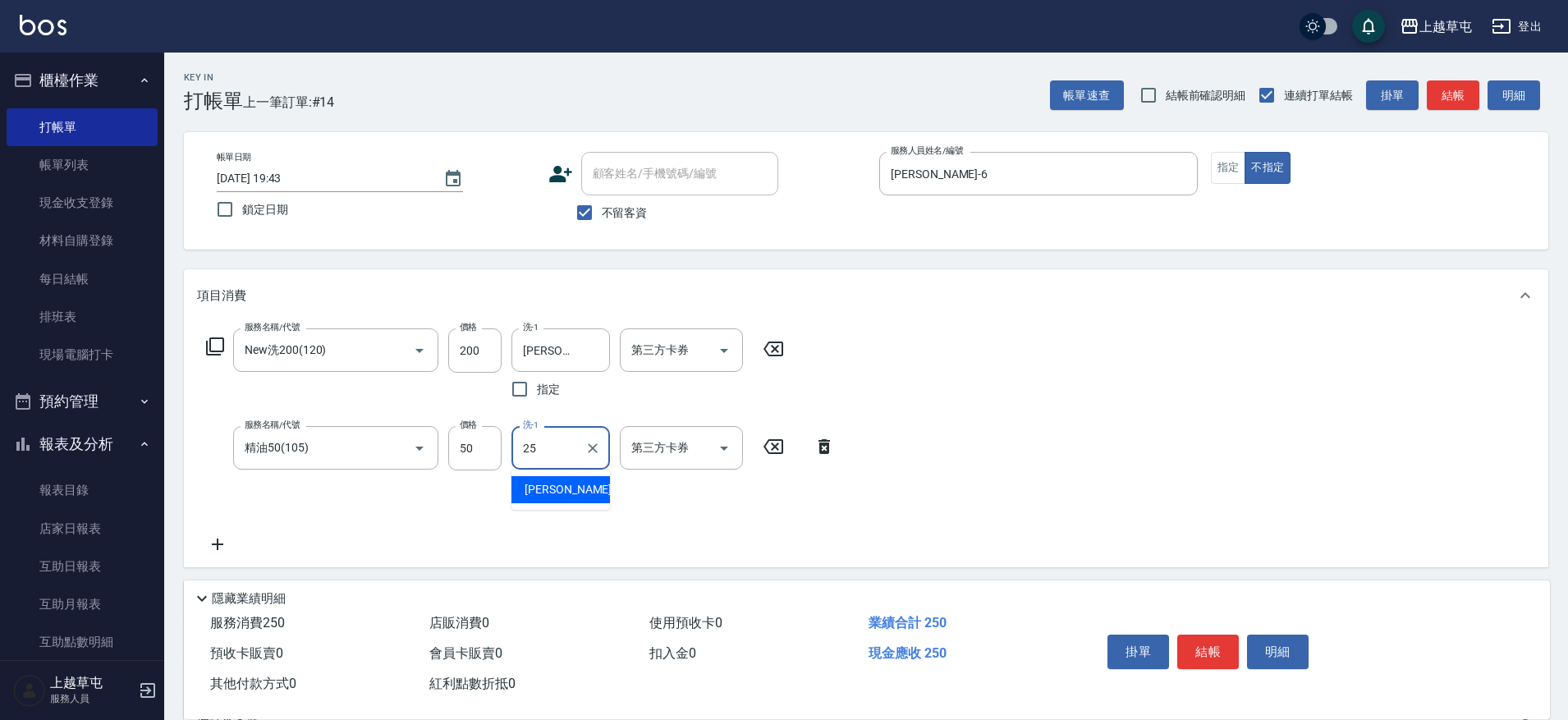
type input "[PERSON_NAME]25"
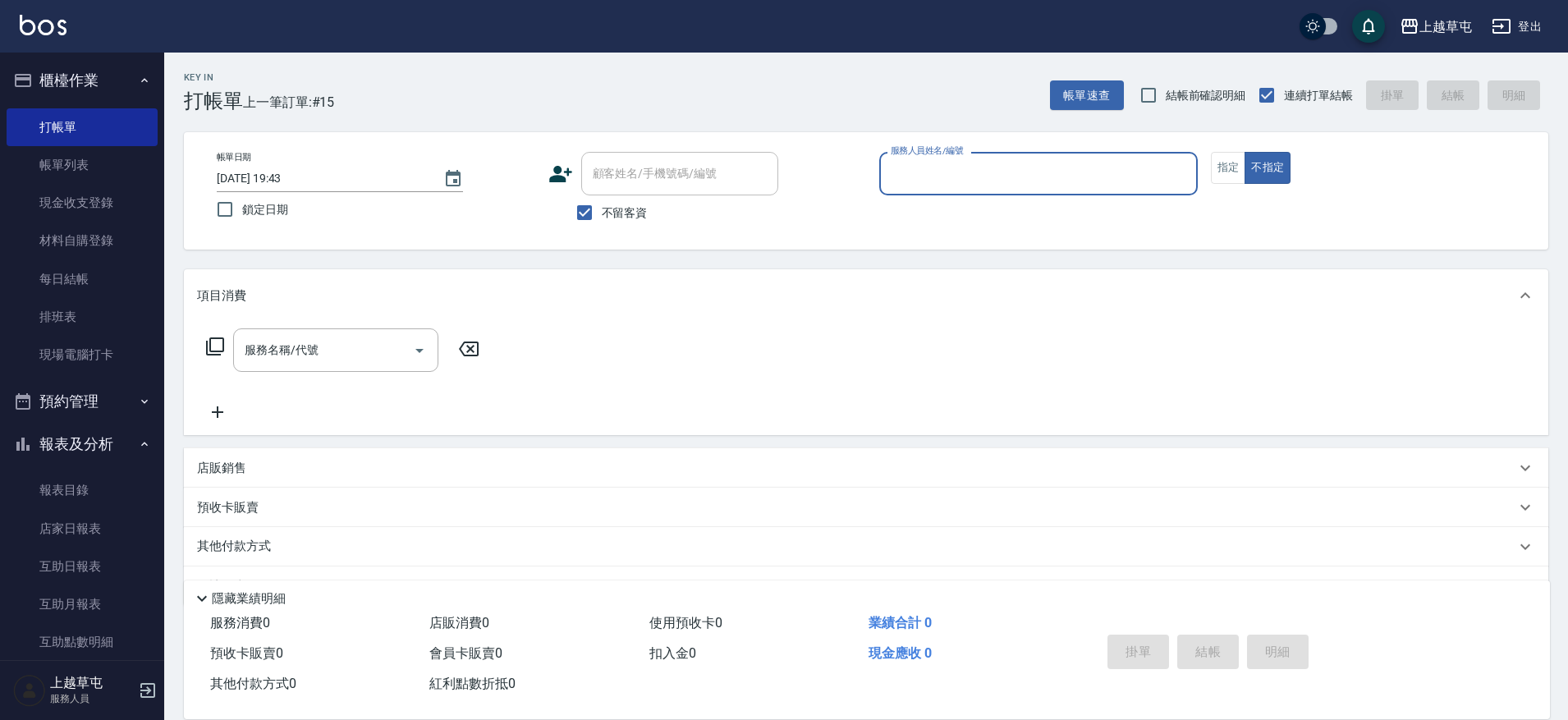
click at [954, 189] on div "服務人員姓名/編號" at bounding box center [1038, 173] width 319 height 44
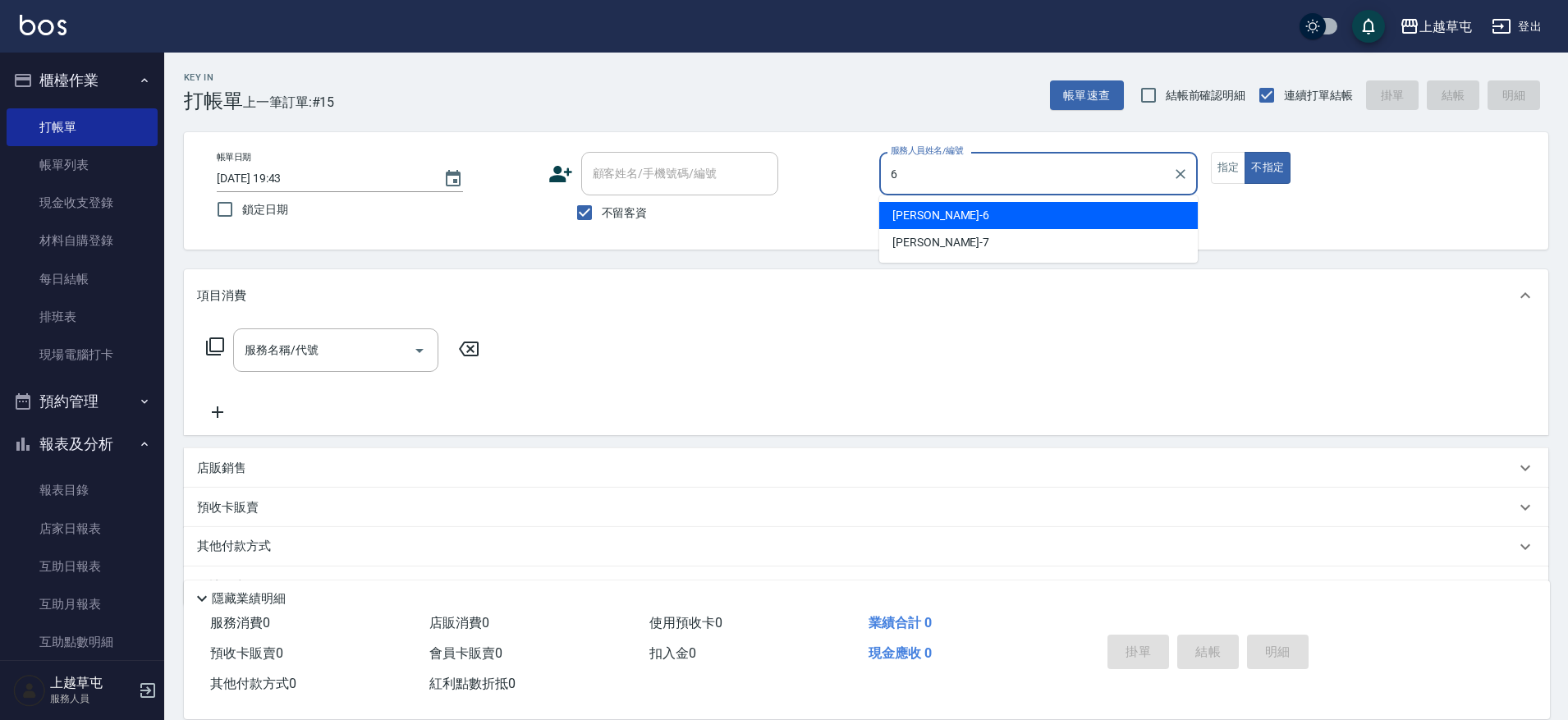
type input "[PERSON_NAME]-6"
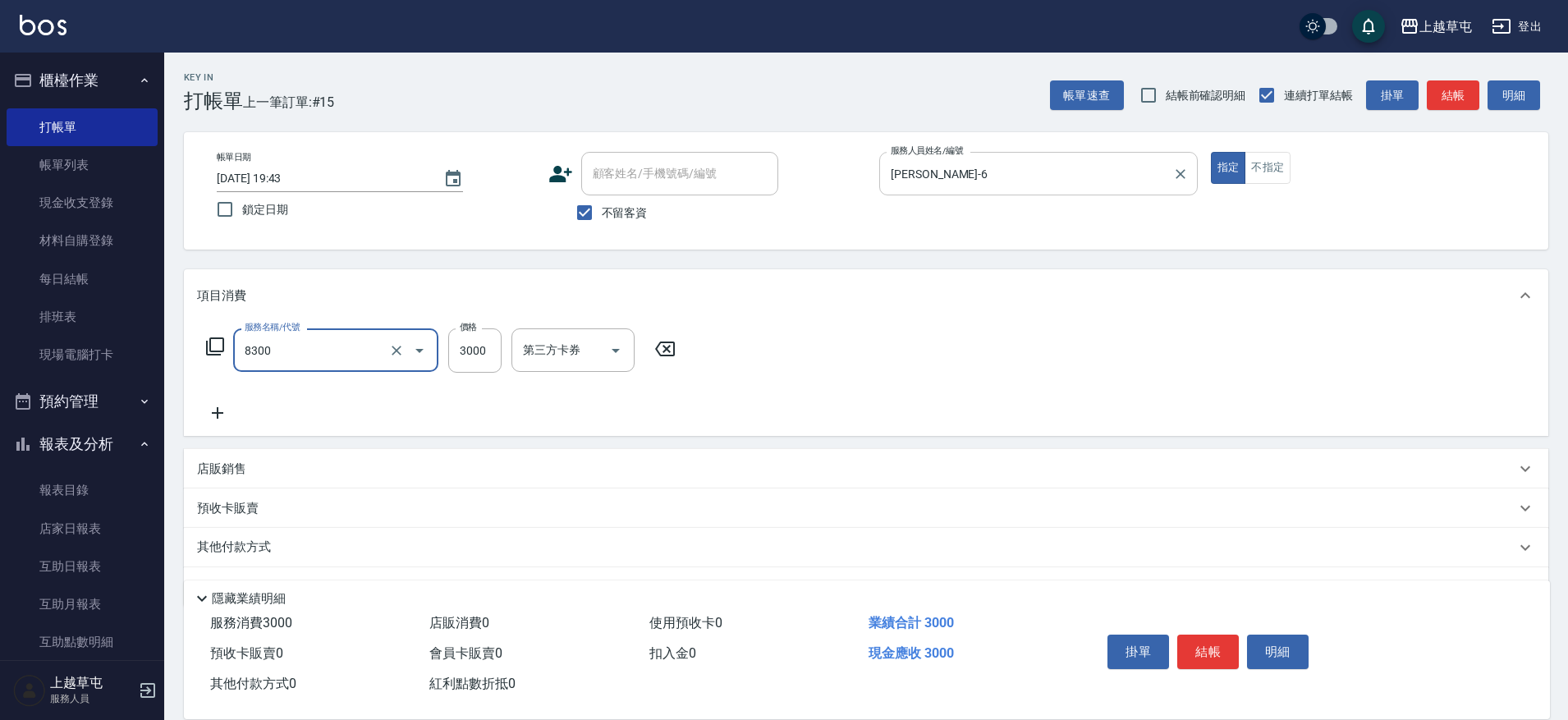
type input "儲3000(8300)"
type input "2000"
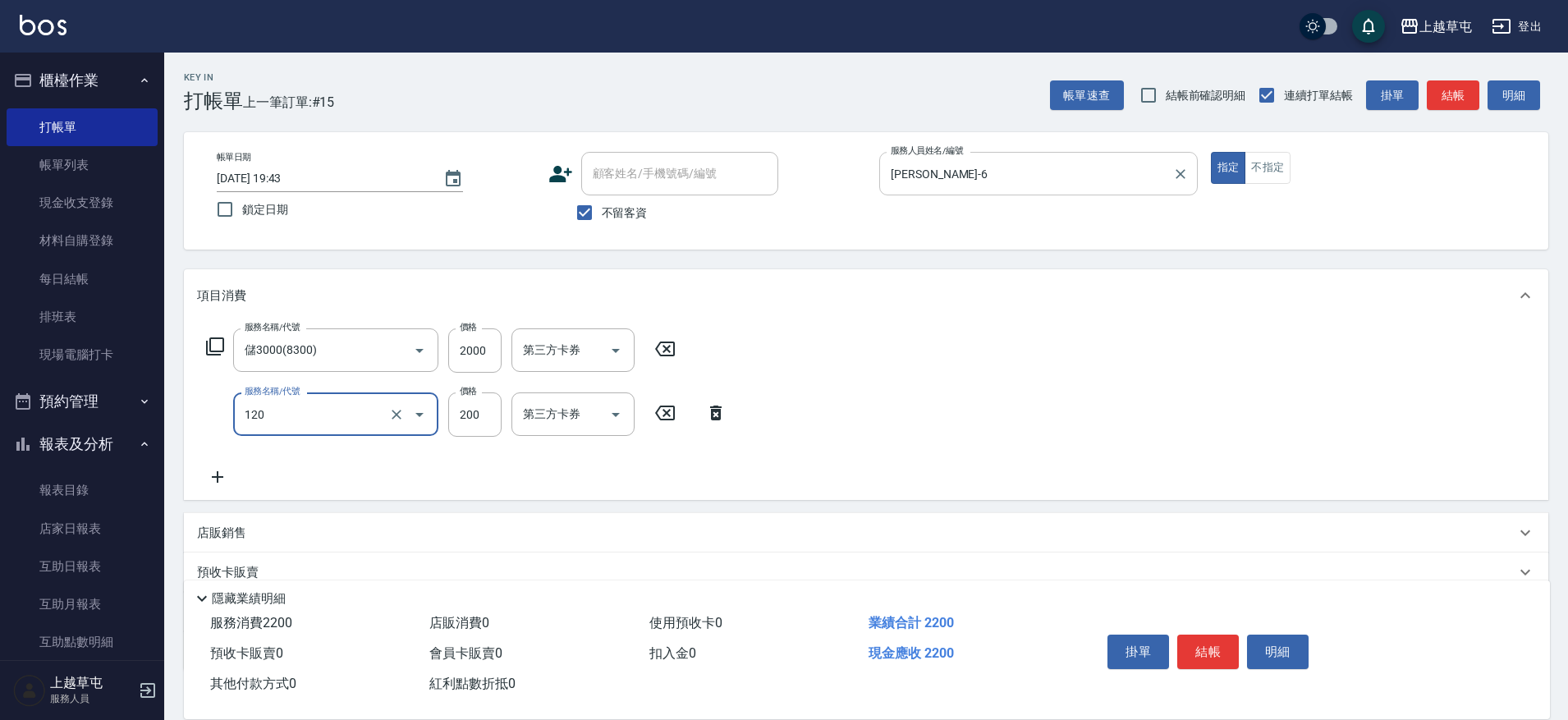
type input "New洗200(120)"
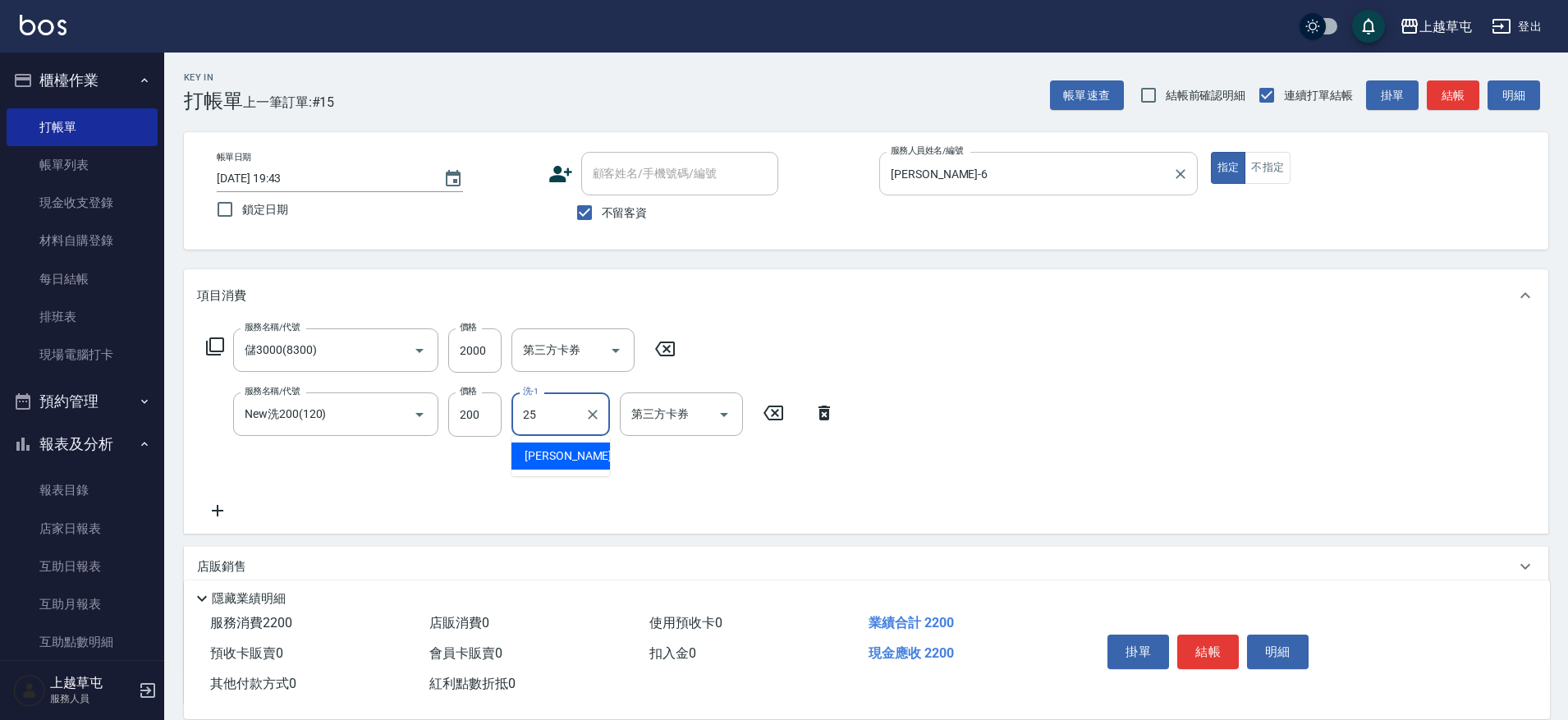
type input "[PERSON_NAME]25"
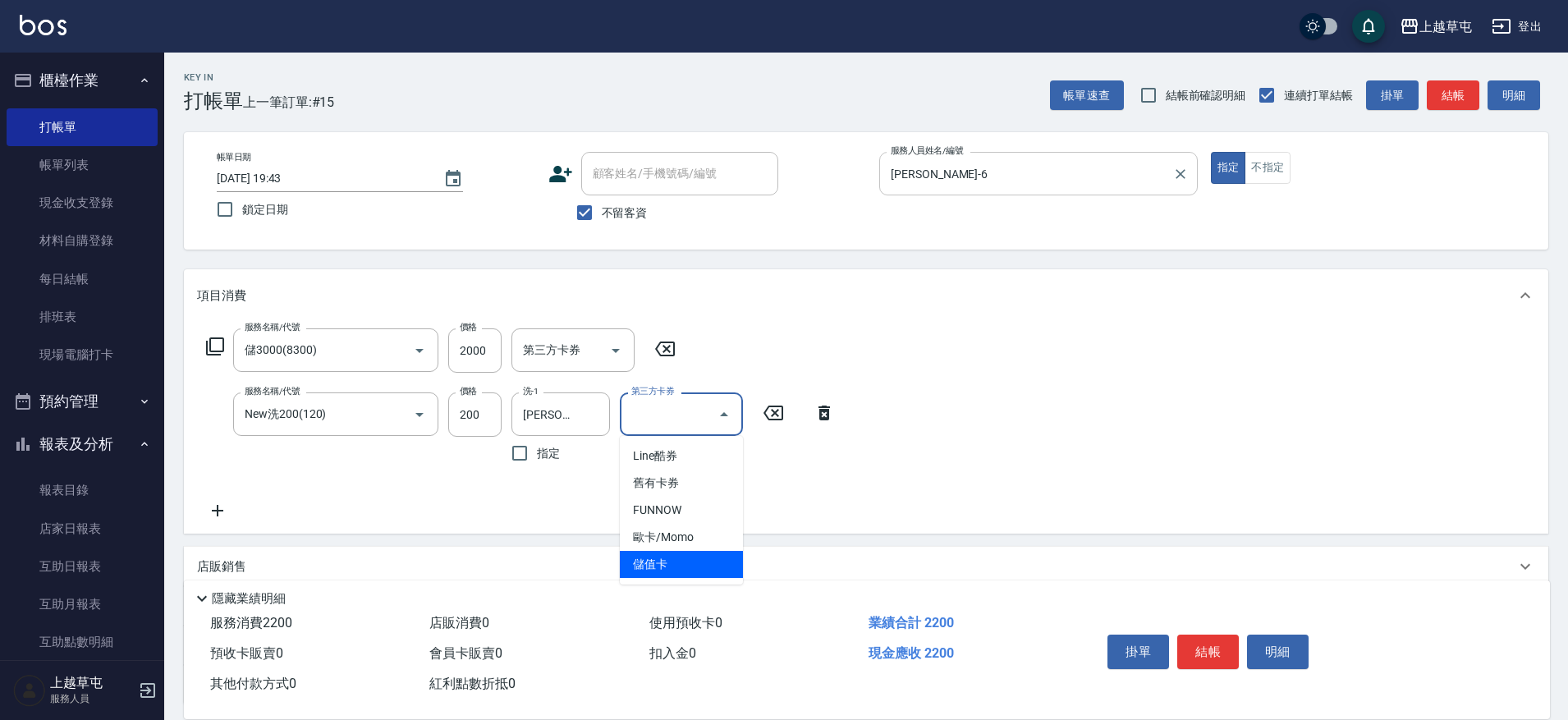
type input "儲值卡"
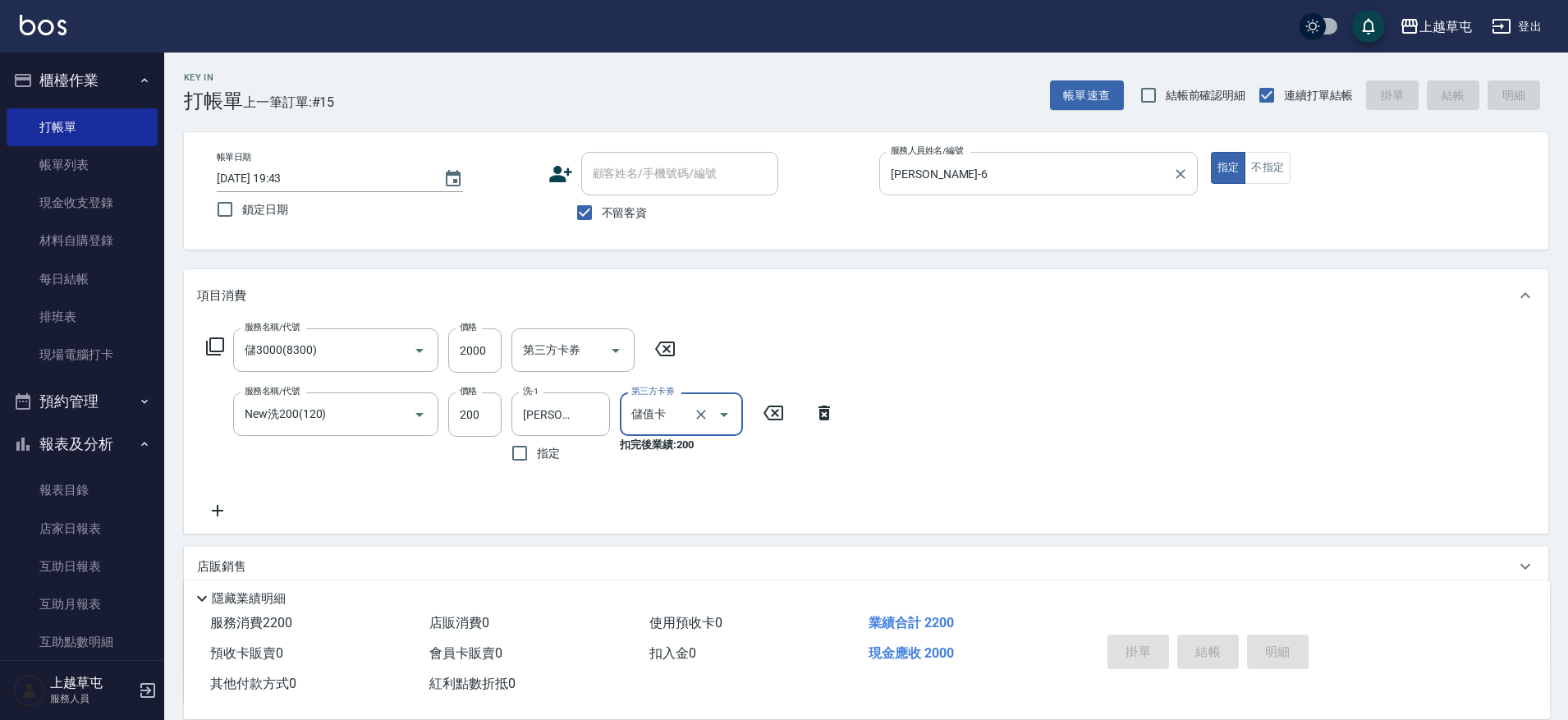
type input "[DATE] 19:46"
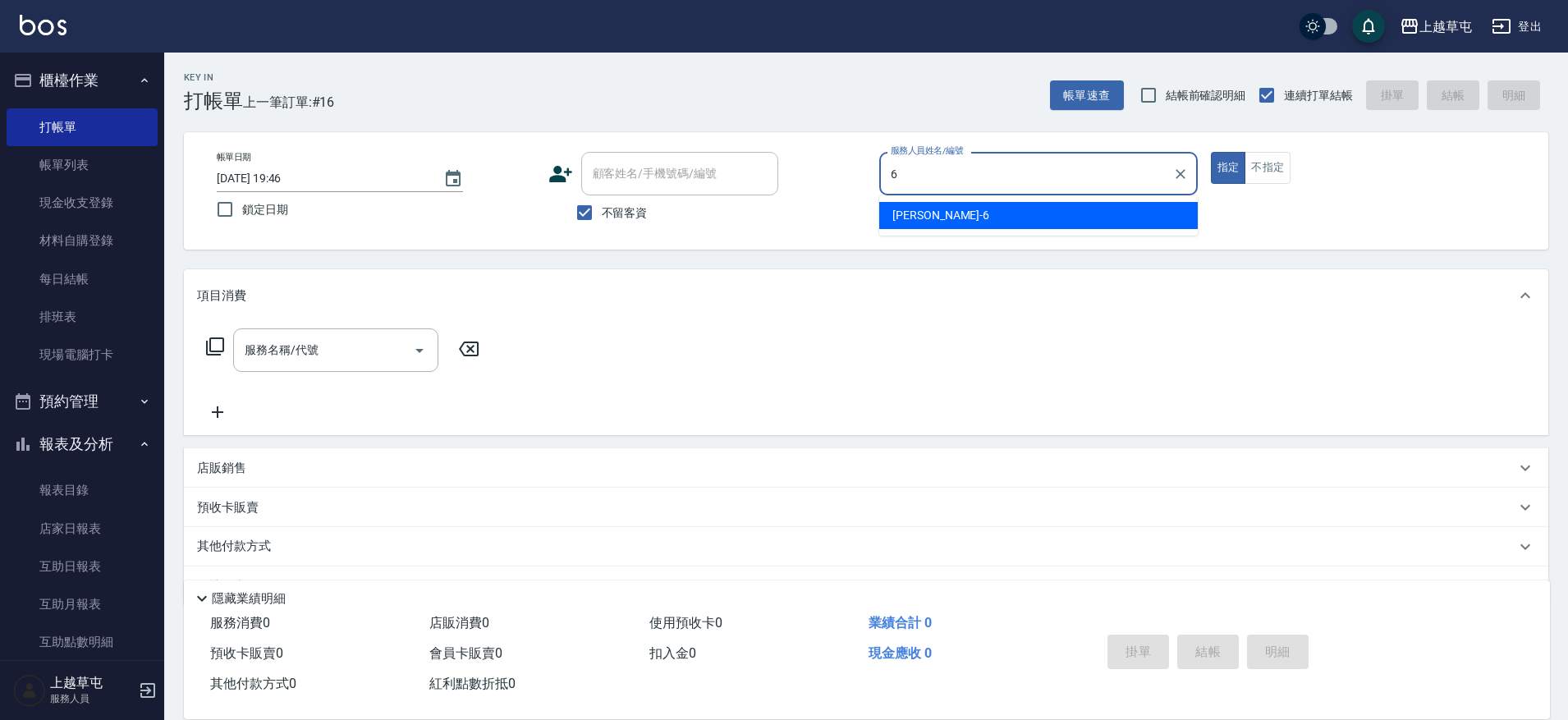
type input "[PERSON_NAME]-6"
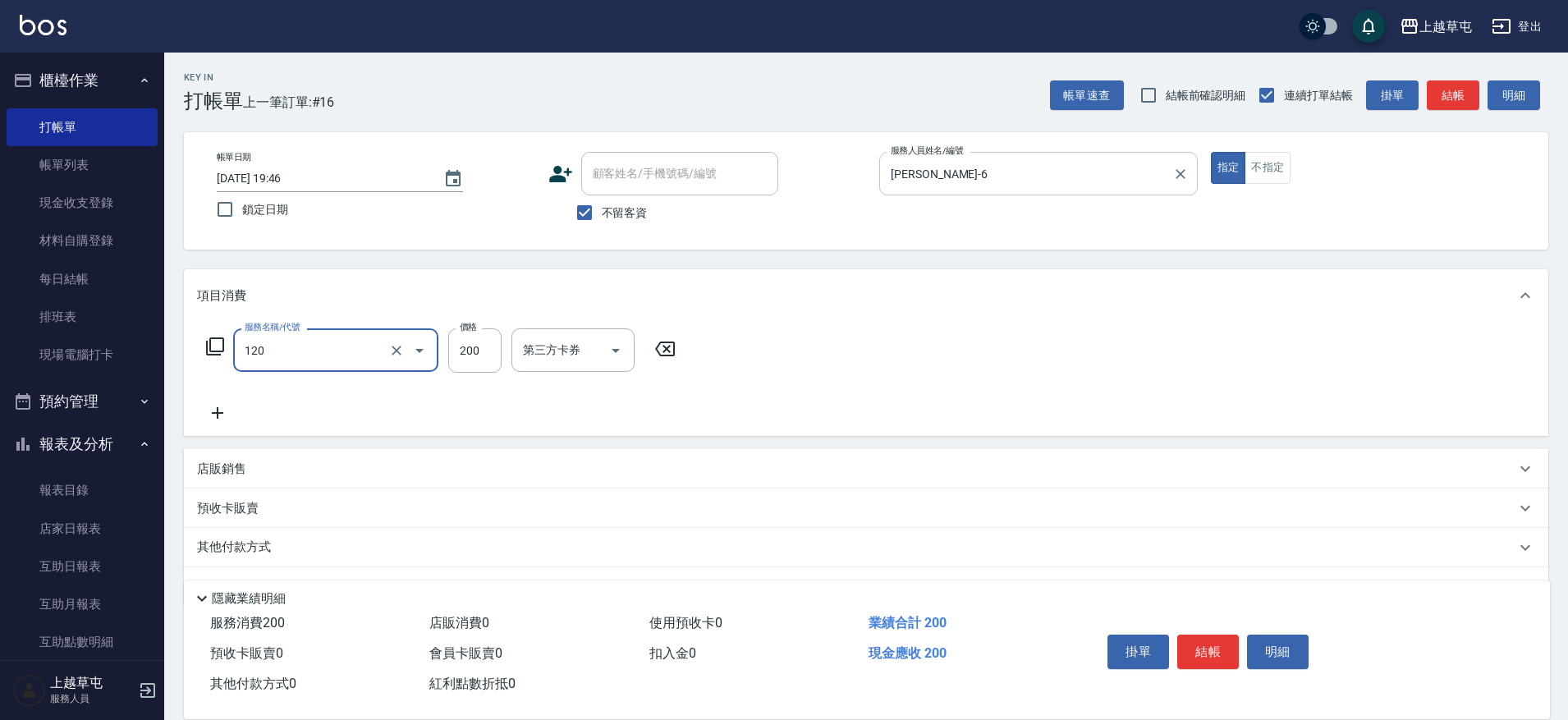
type input "New洗200(120)"
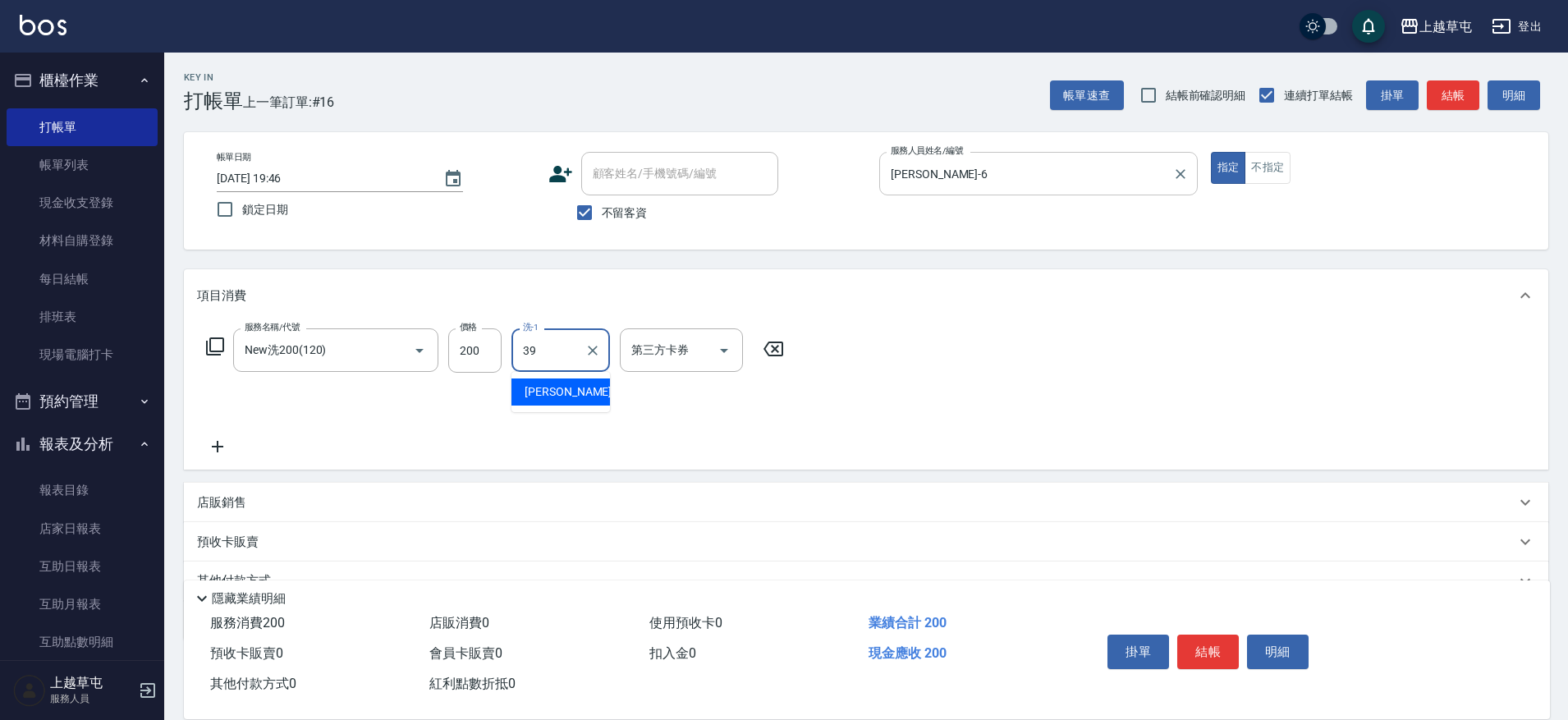
type input "[PERSON_NAME]-39"
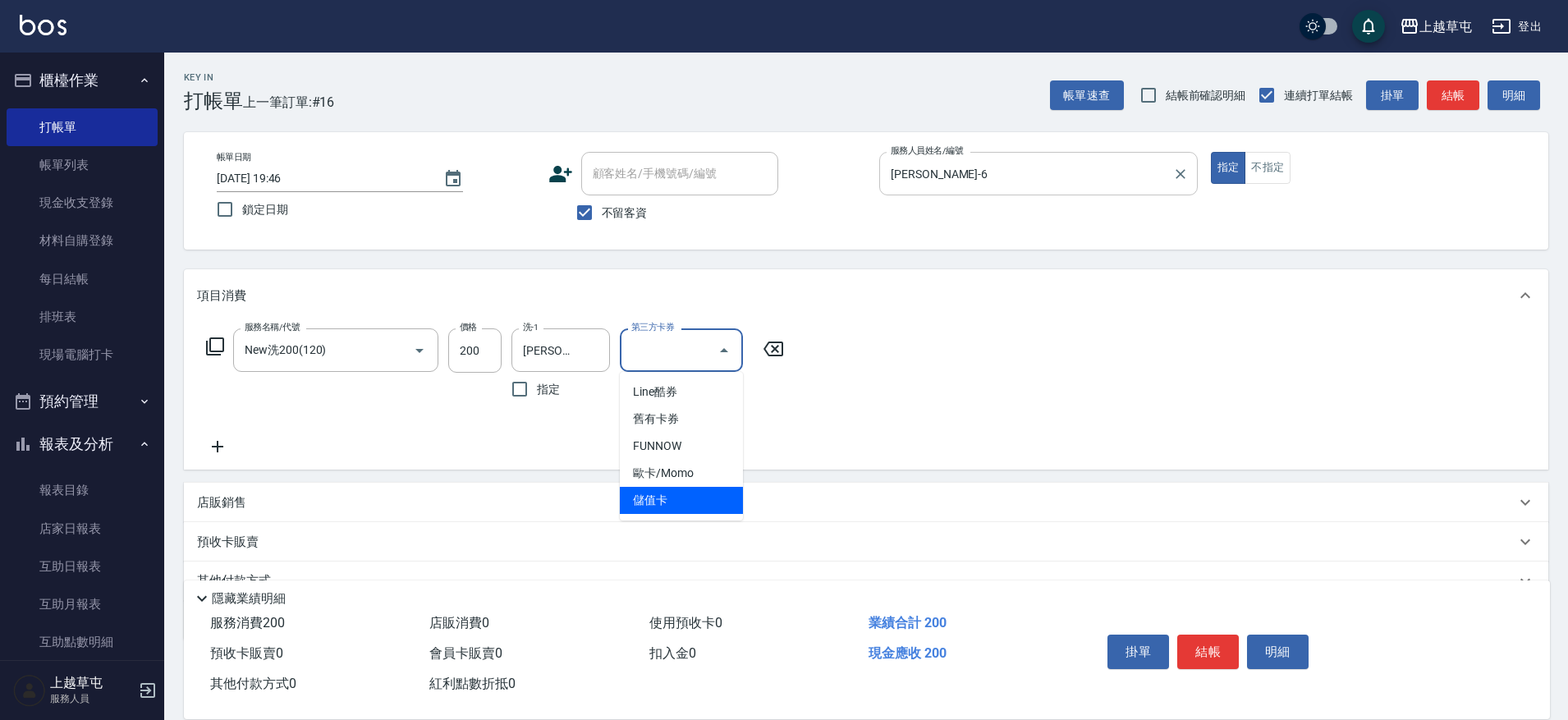
type input "儲值卡"
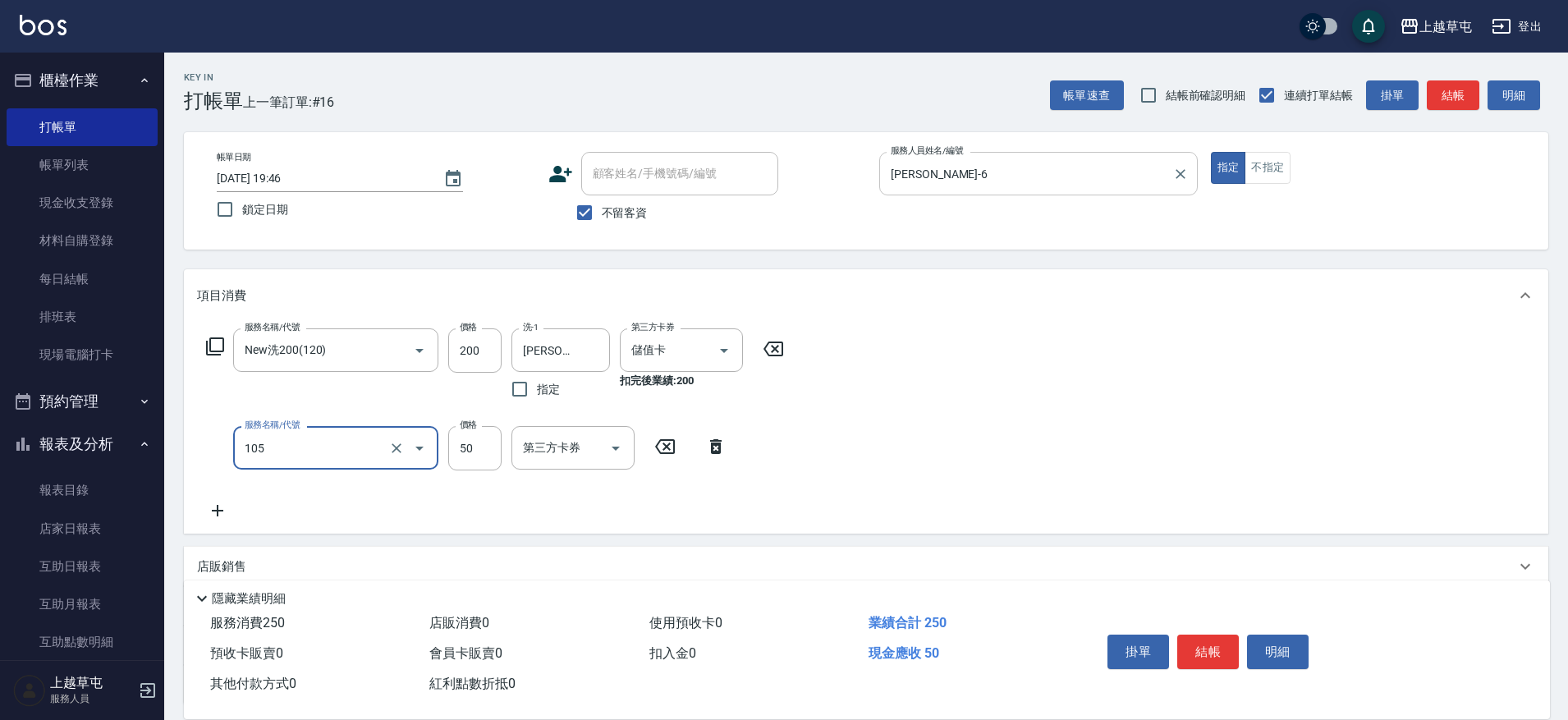
type input "精油50(105)"
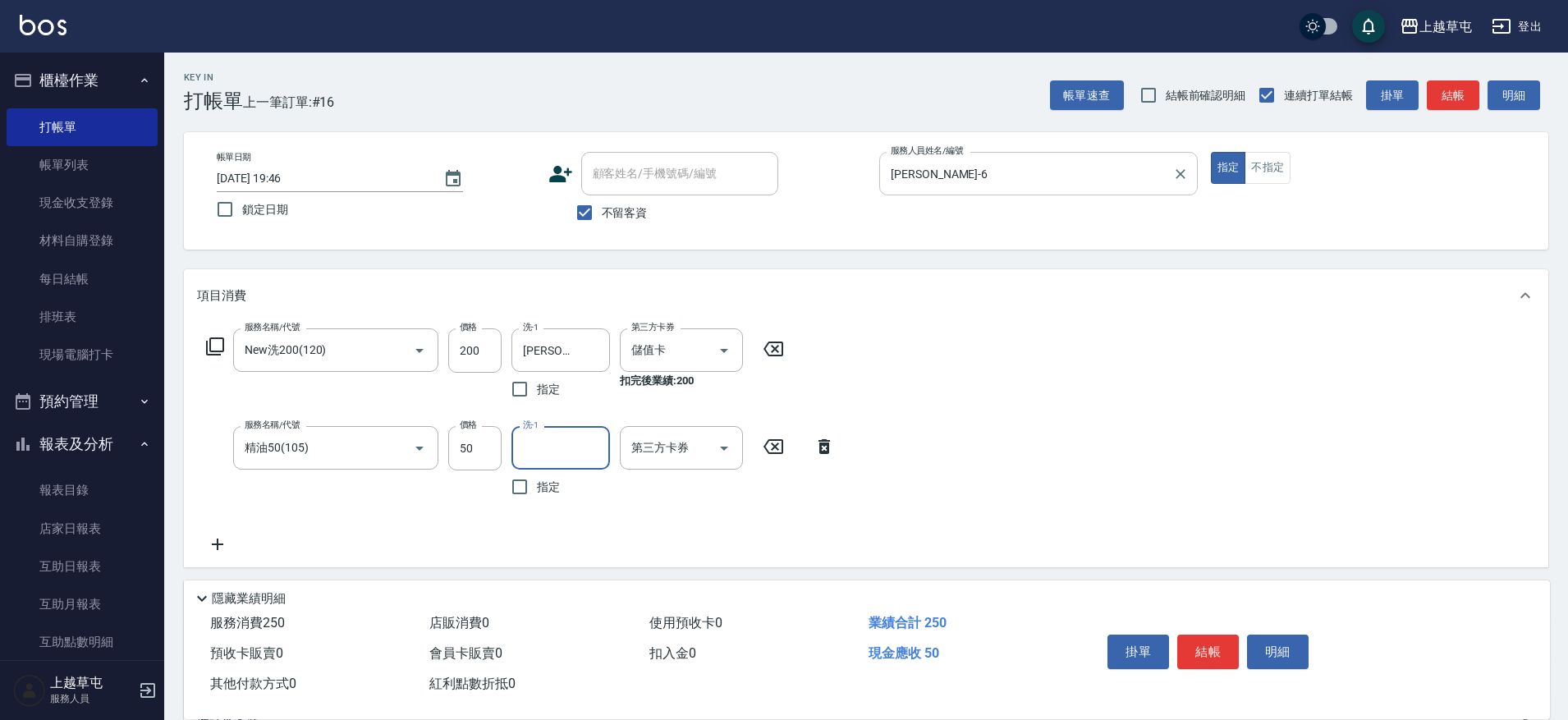
type input "2"
type input "[PERSON_NAME]-39"
type input "儲值卡"
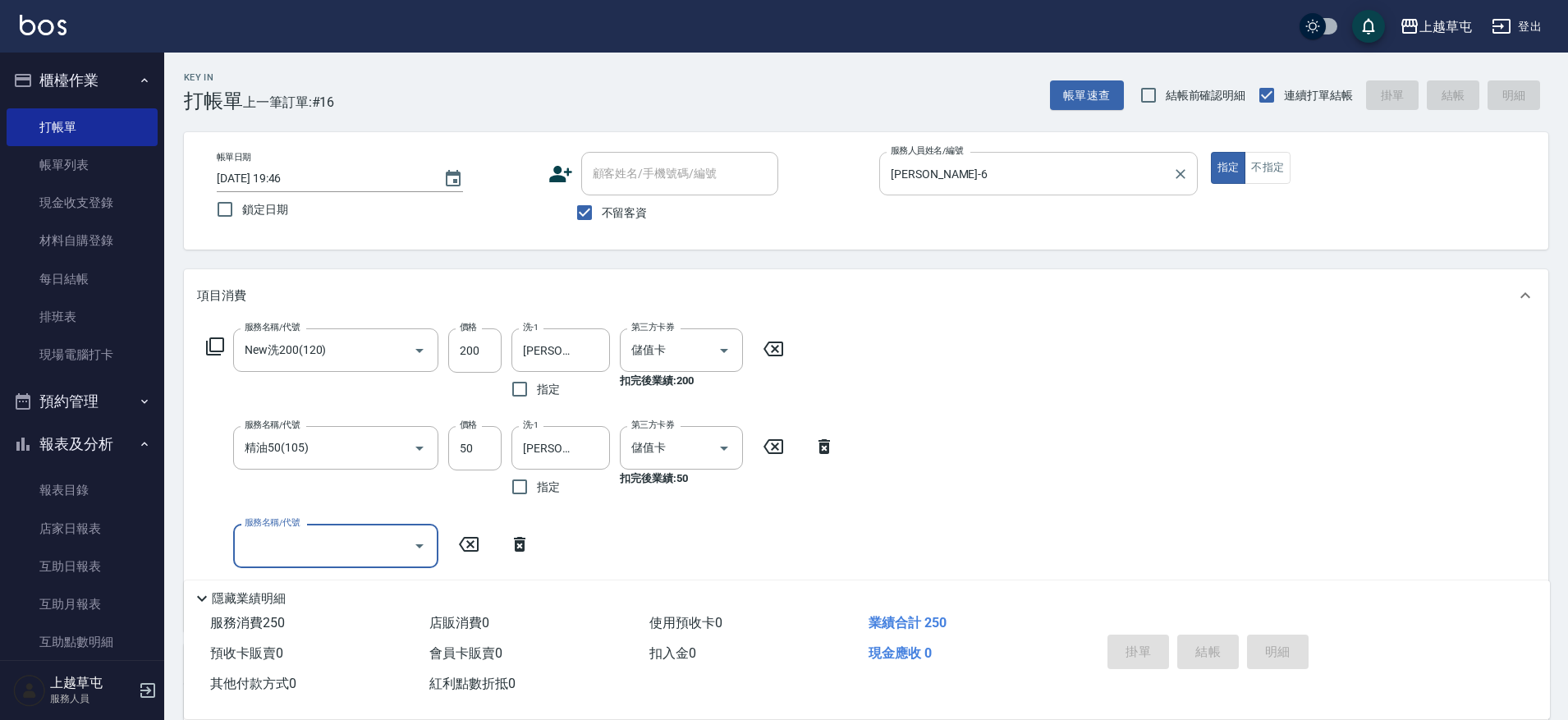
type input "[DATE] 19:51"
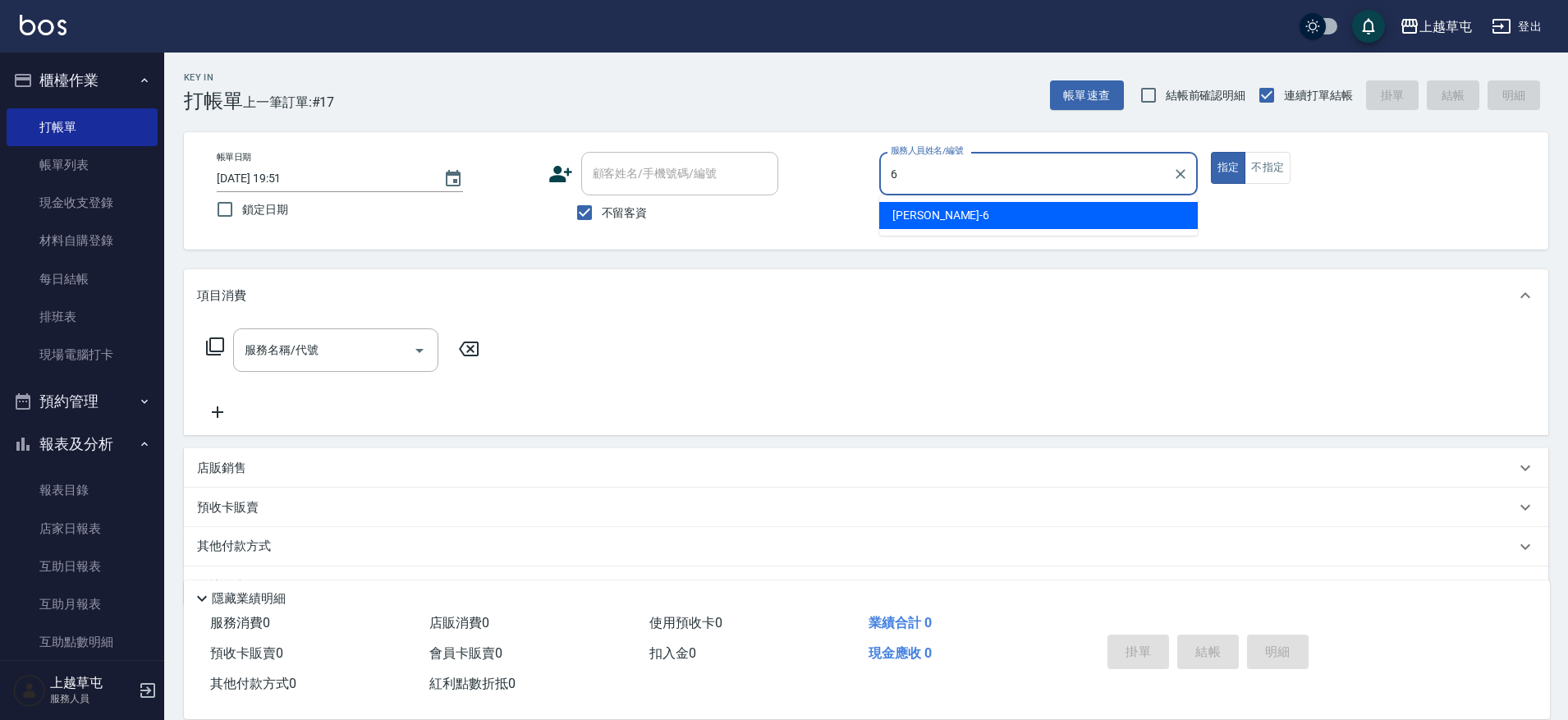
type input "[PERSON_NAME]-6"
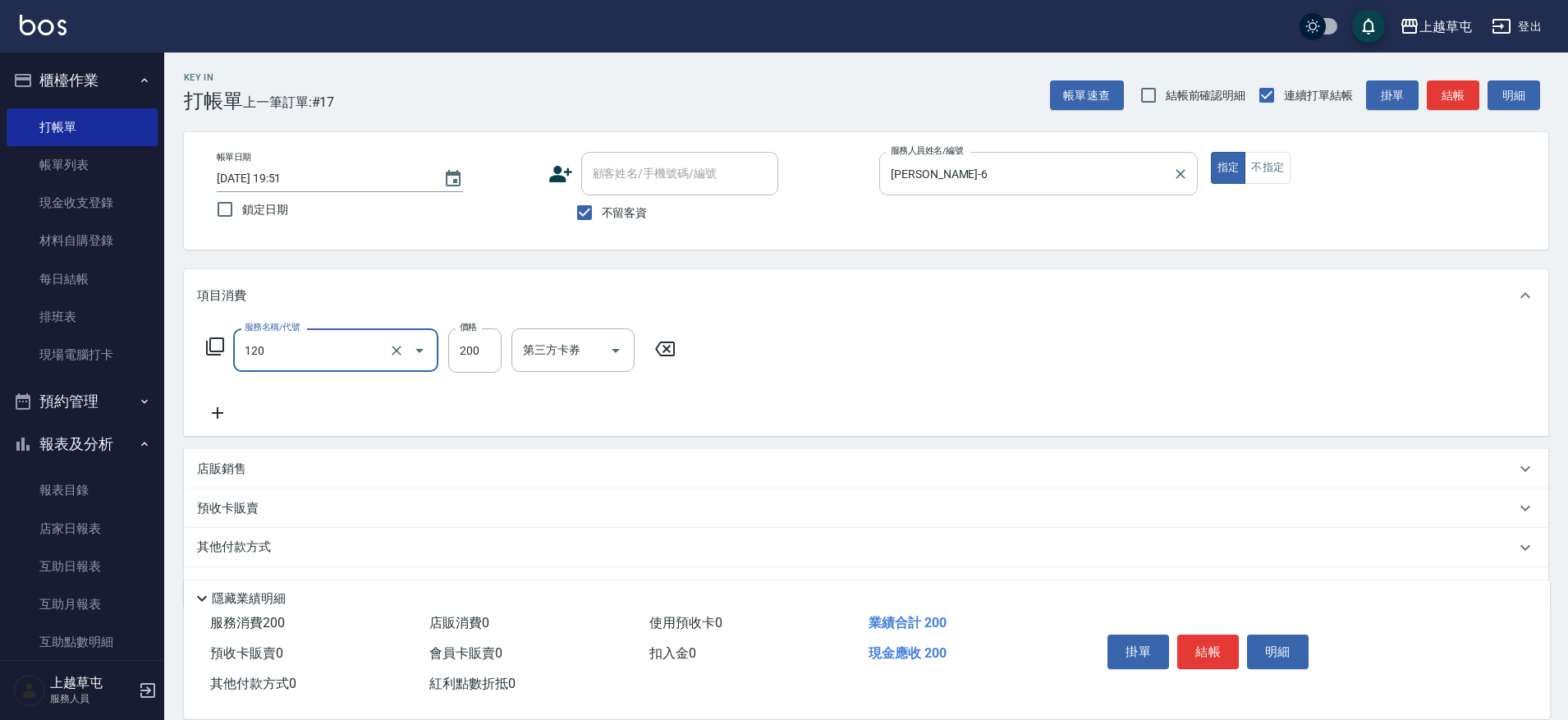
type input "New洗200(120)"
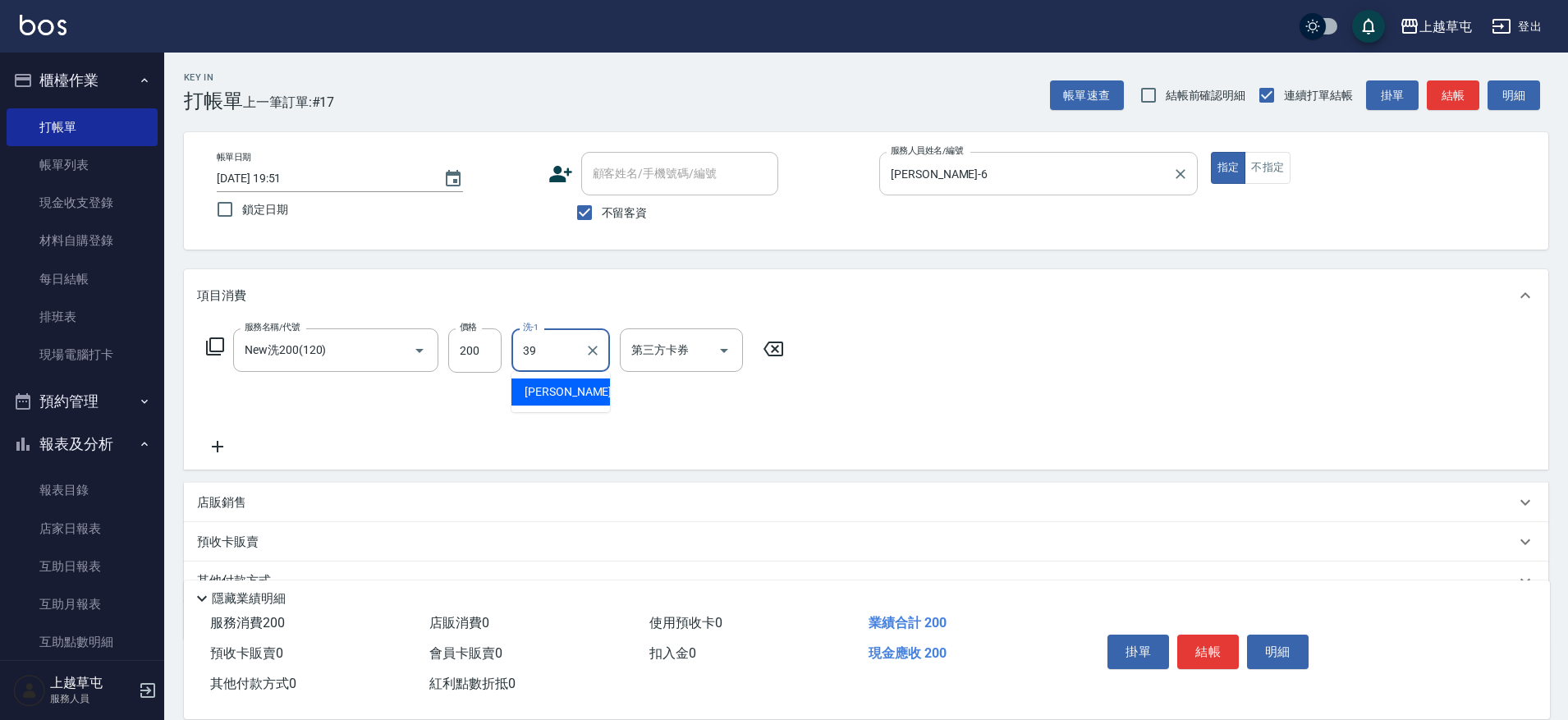
type input "[PERSON_NAME]-39"
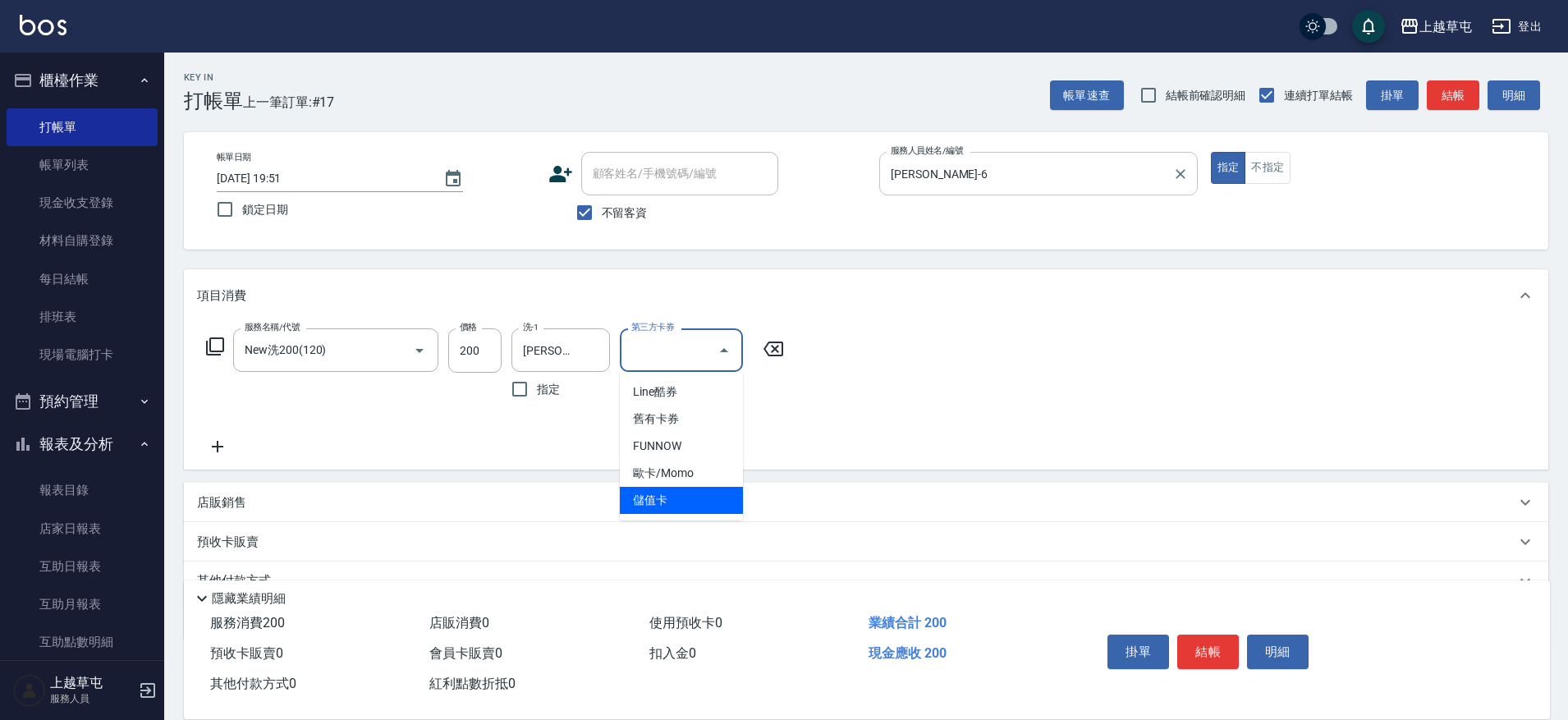
type input "儲值卡"
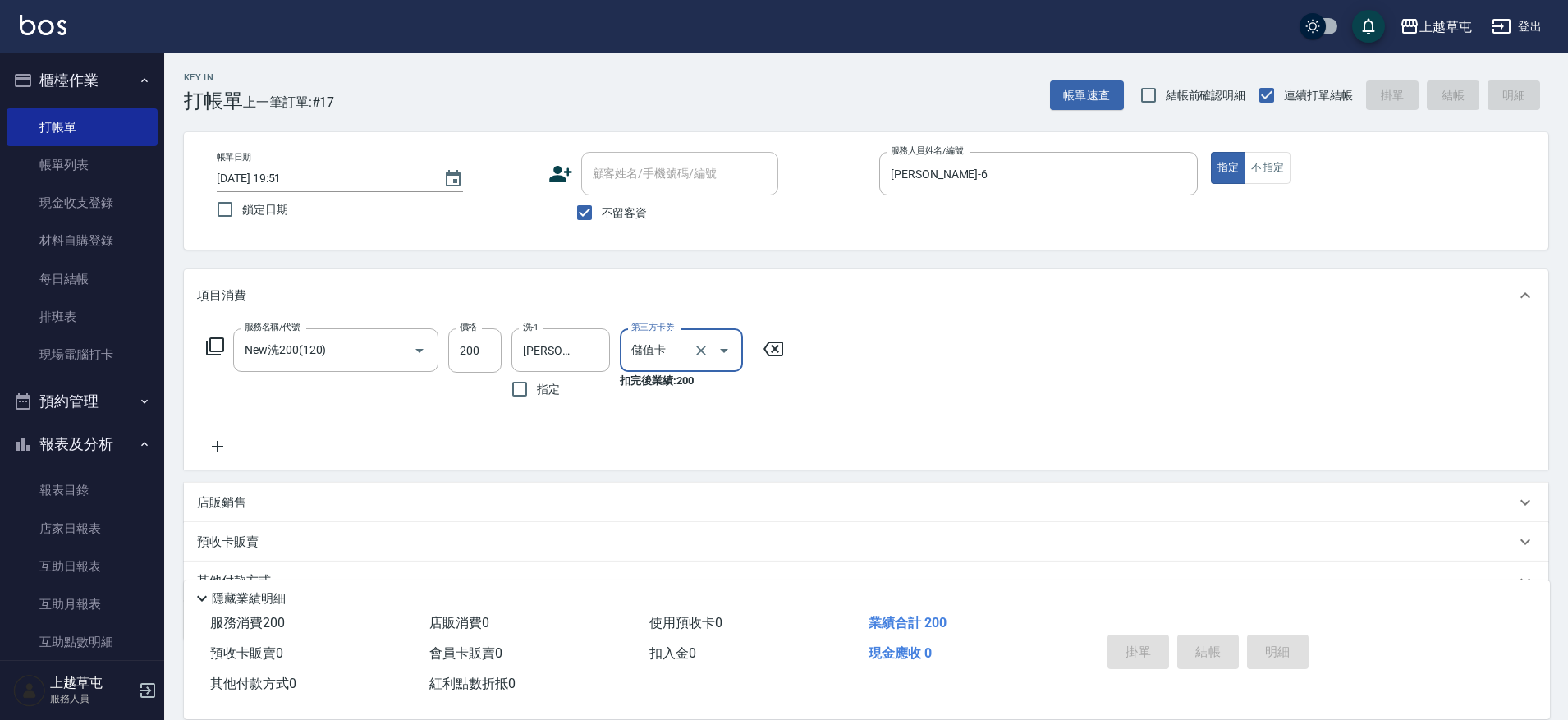
type input "[DATE] 20:04"
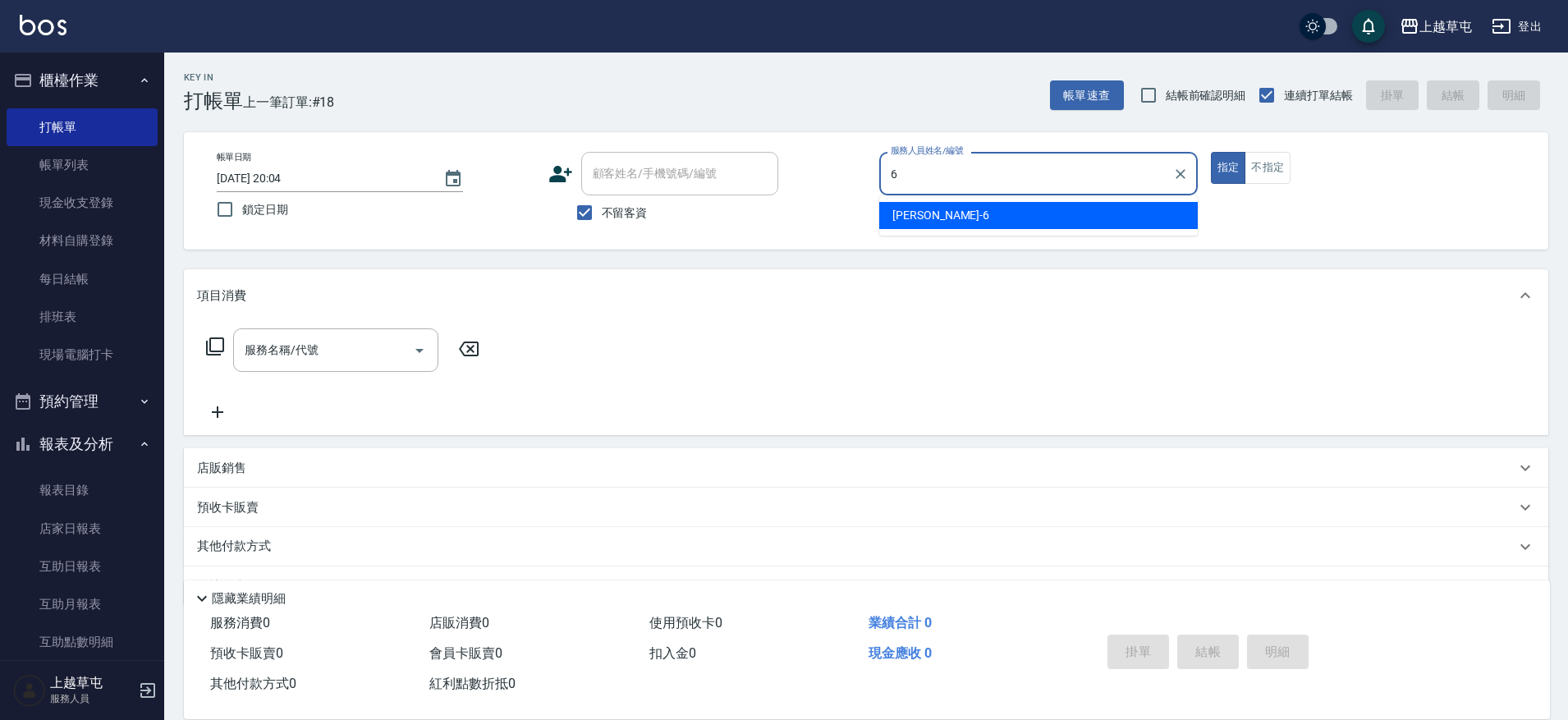
type input "[PERSON_NAME]-6"
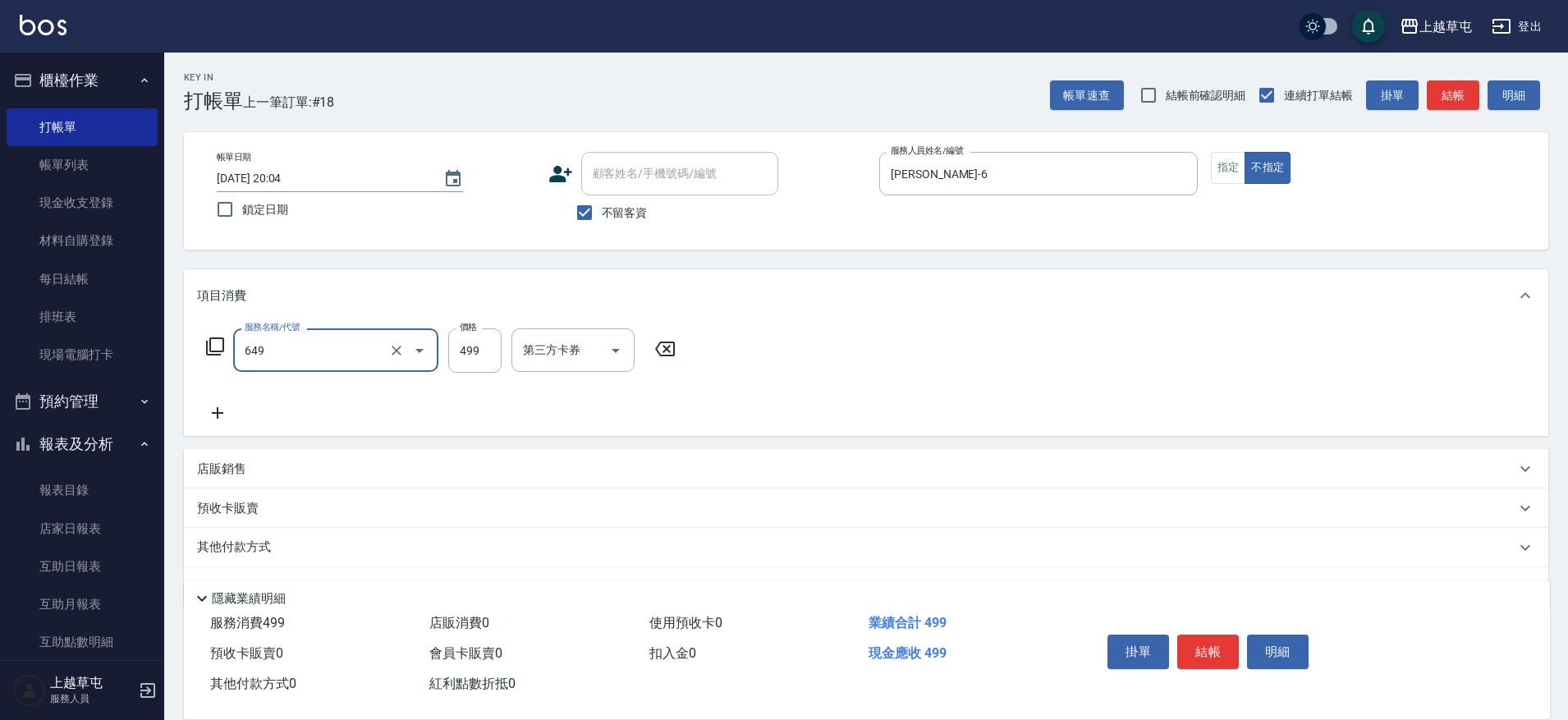
type input "角質499(649)"
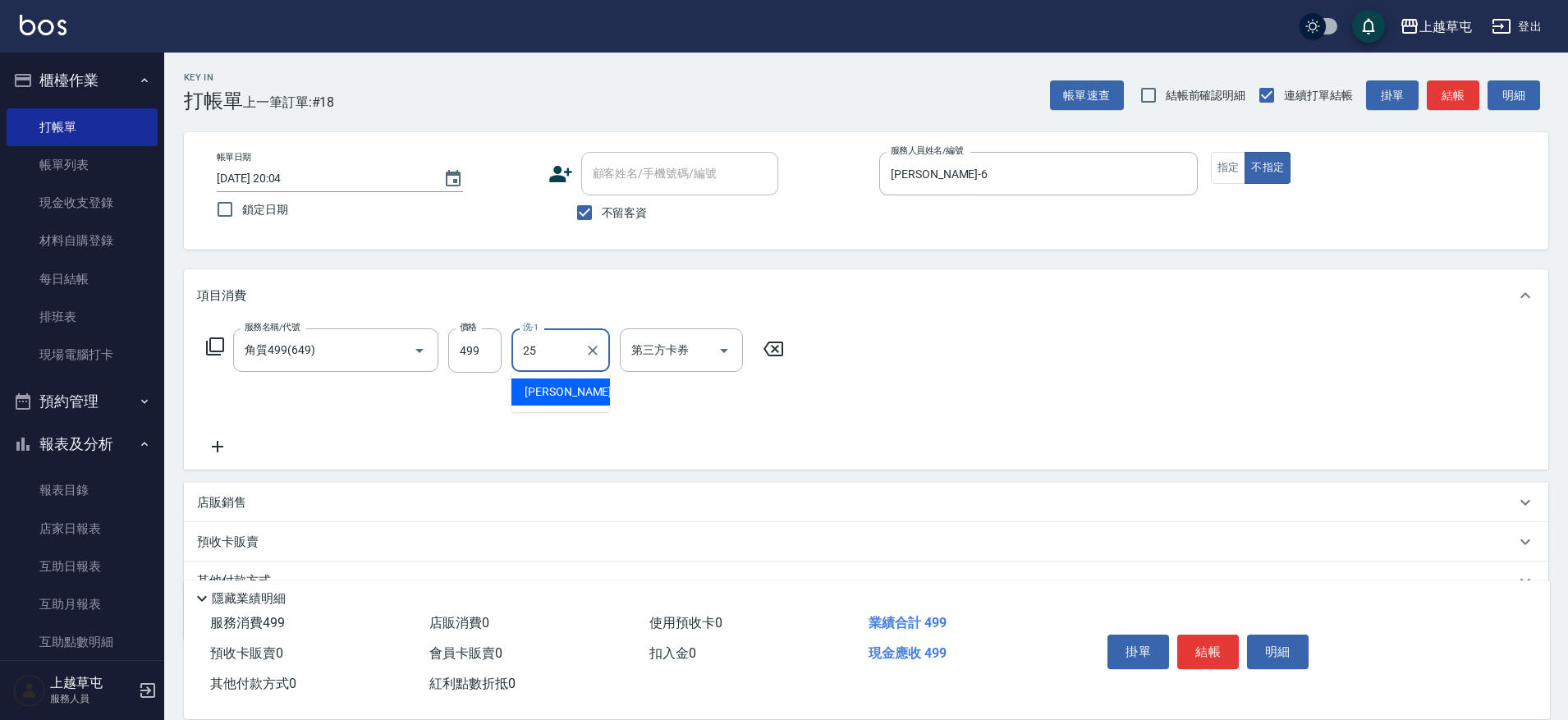
type input "[PERSON_NAME]25"
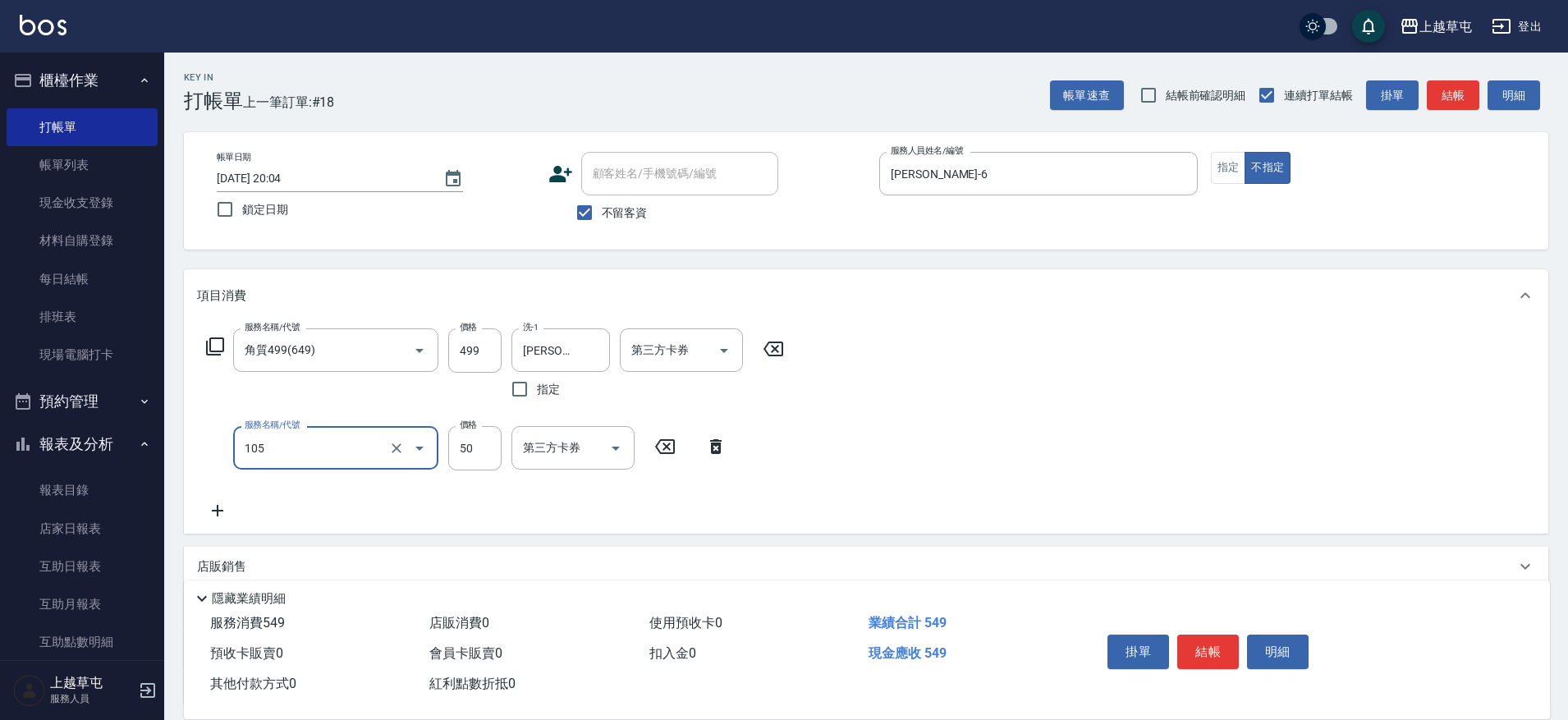
type input "精油50(105)"
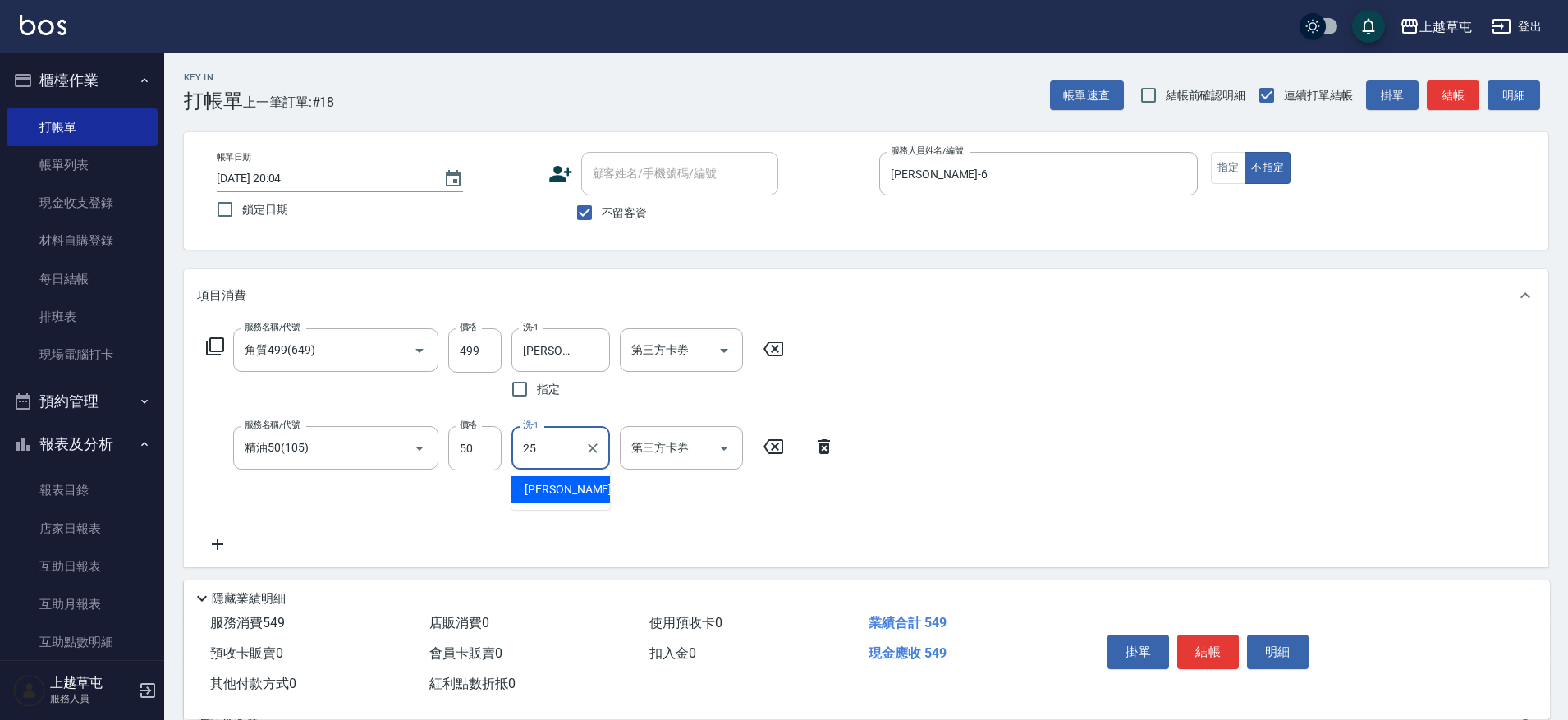
type input "[PERSON_NAME]25"
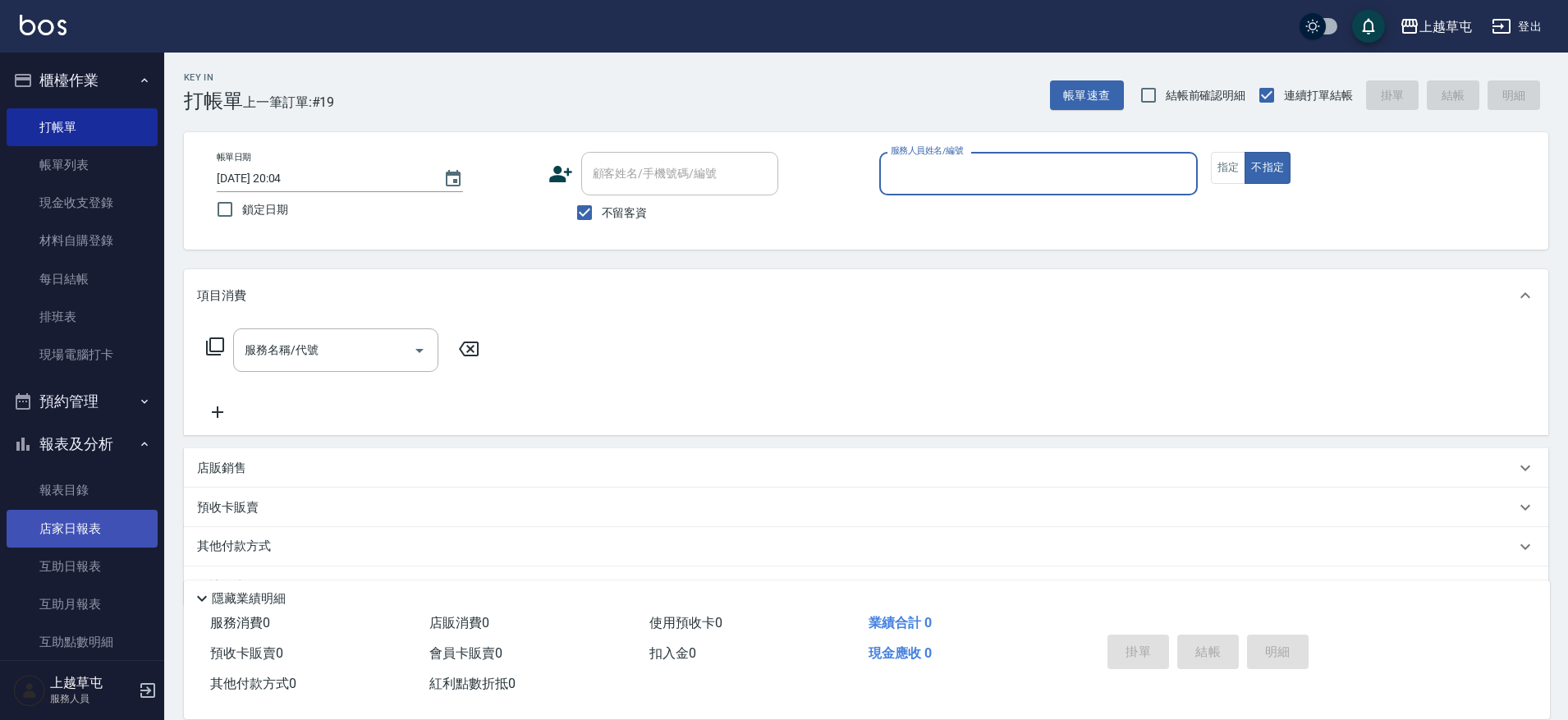
click at [84, 540] on link "店家日報表" at bounding box center [82, 529] width 151 height 38
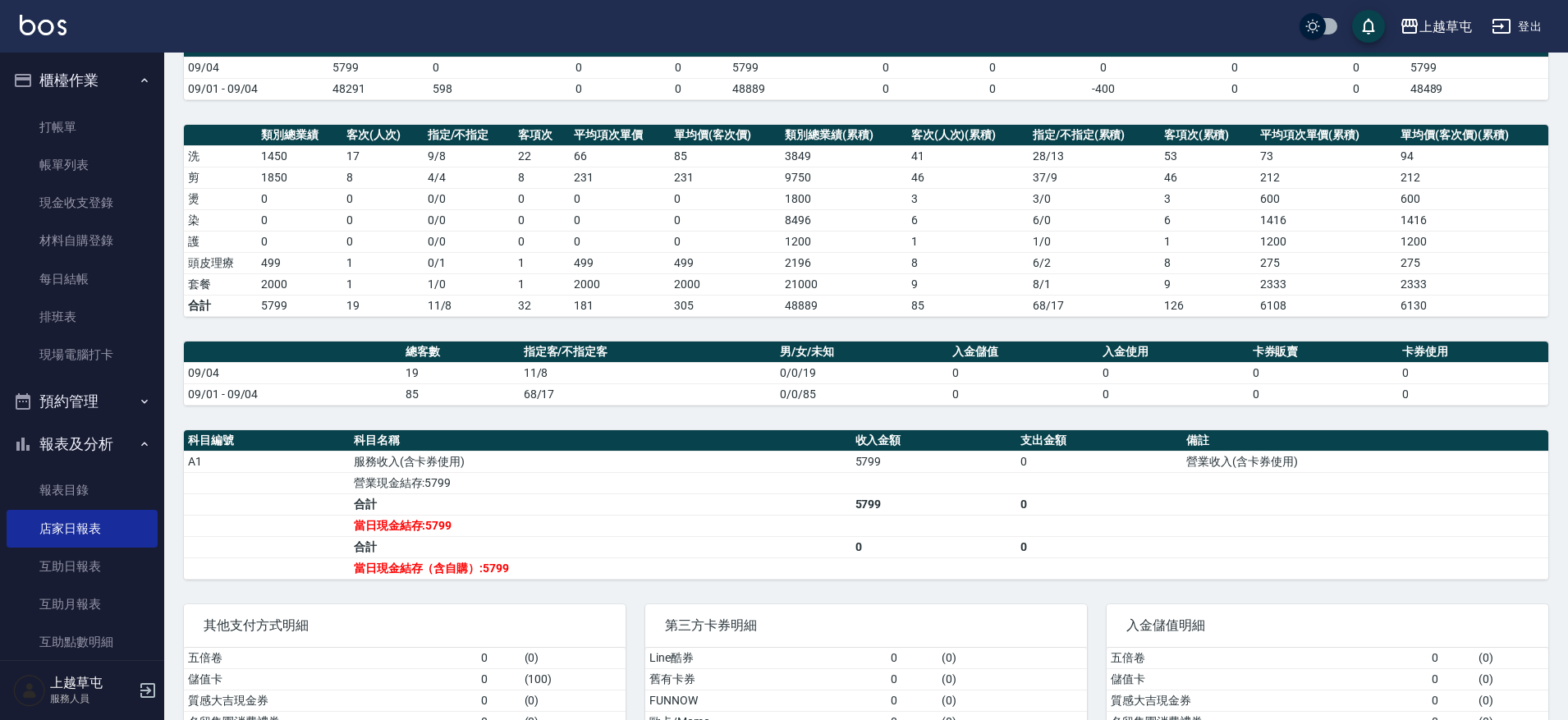
scroll to position [164, 0]
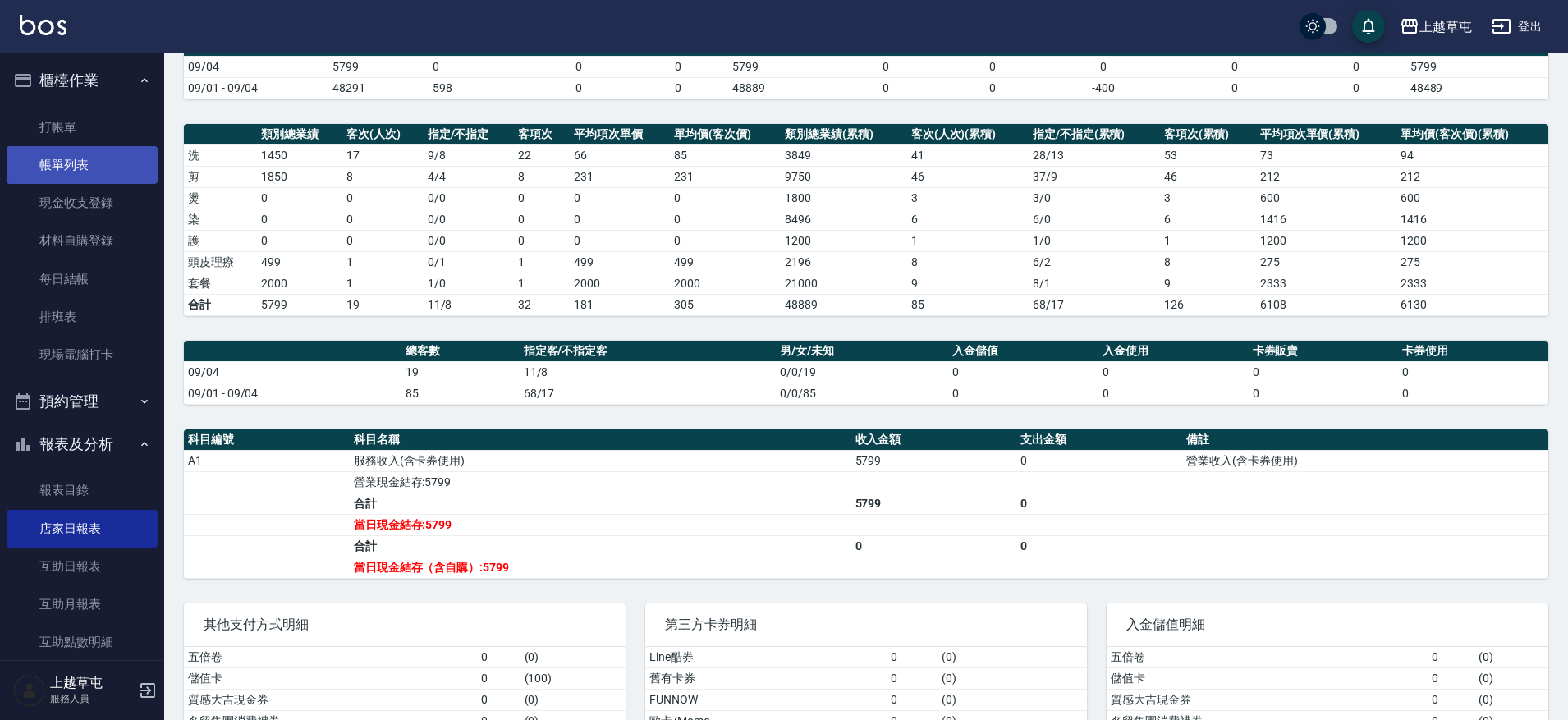
click at [69, 174] on link "帳單列表" at bounding box center [82, 165] width 151 height 38
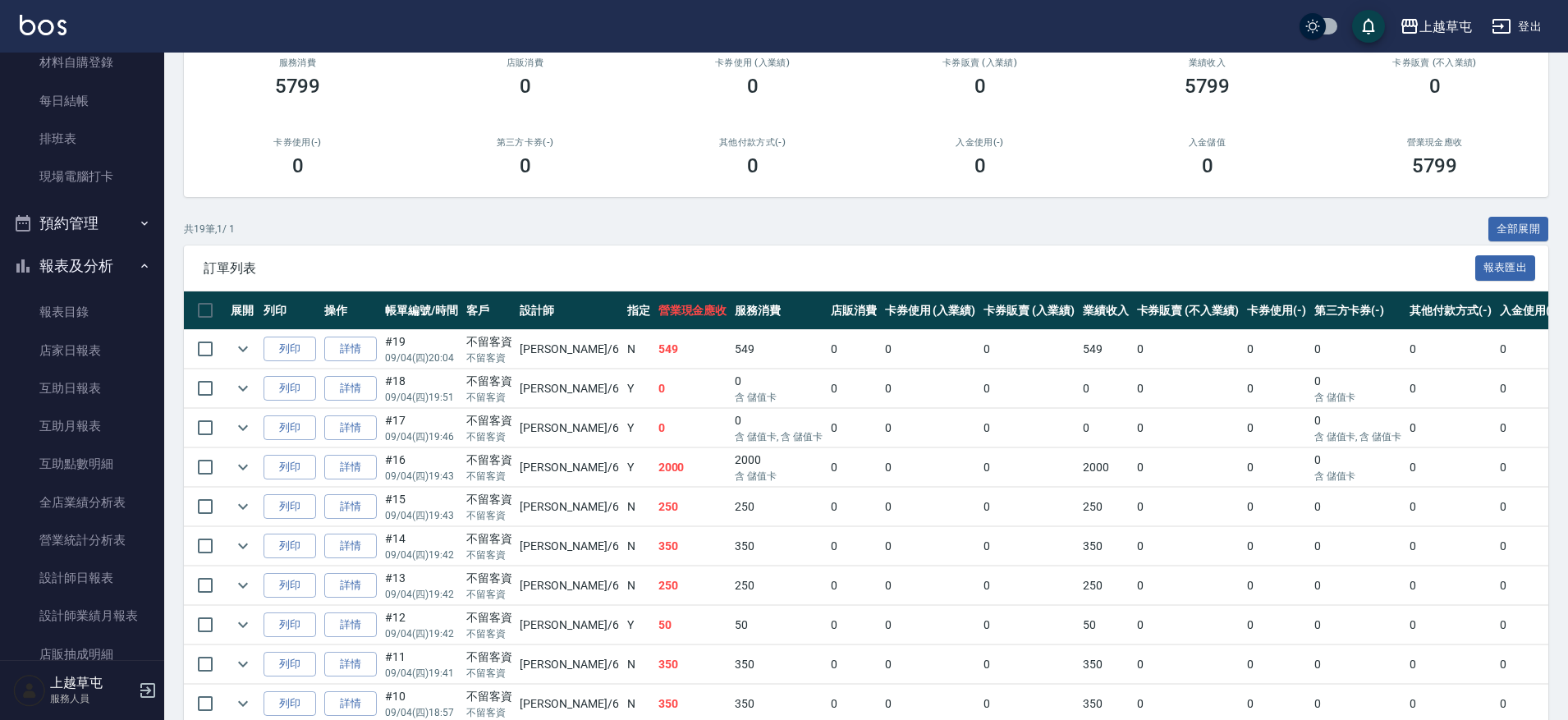
scroll to position [298, 0]
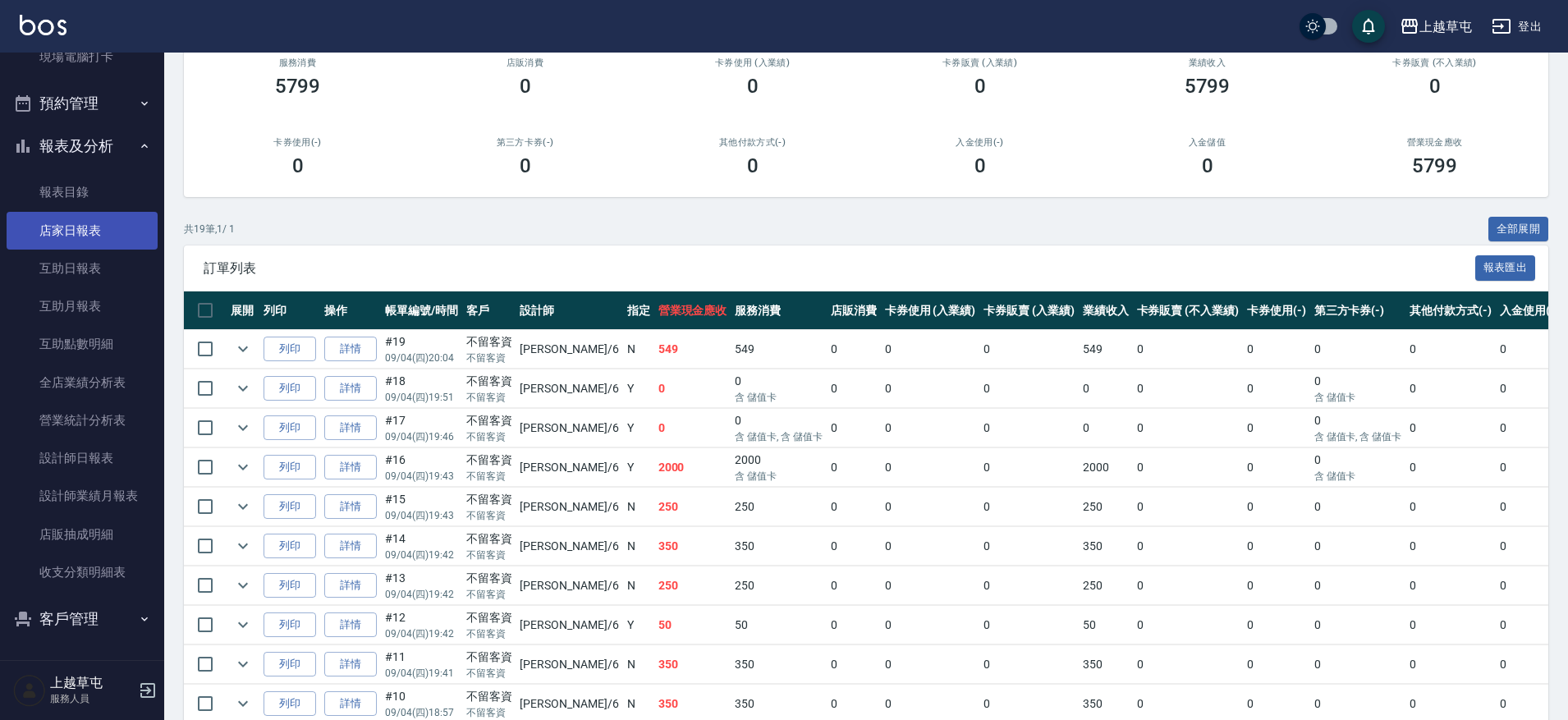
click at [92, 222] on link "店家日報表" at bounding box center [82, 231] width 151 height 38
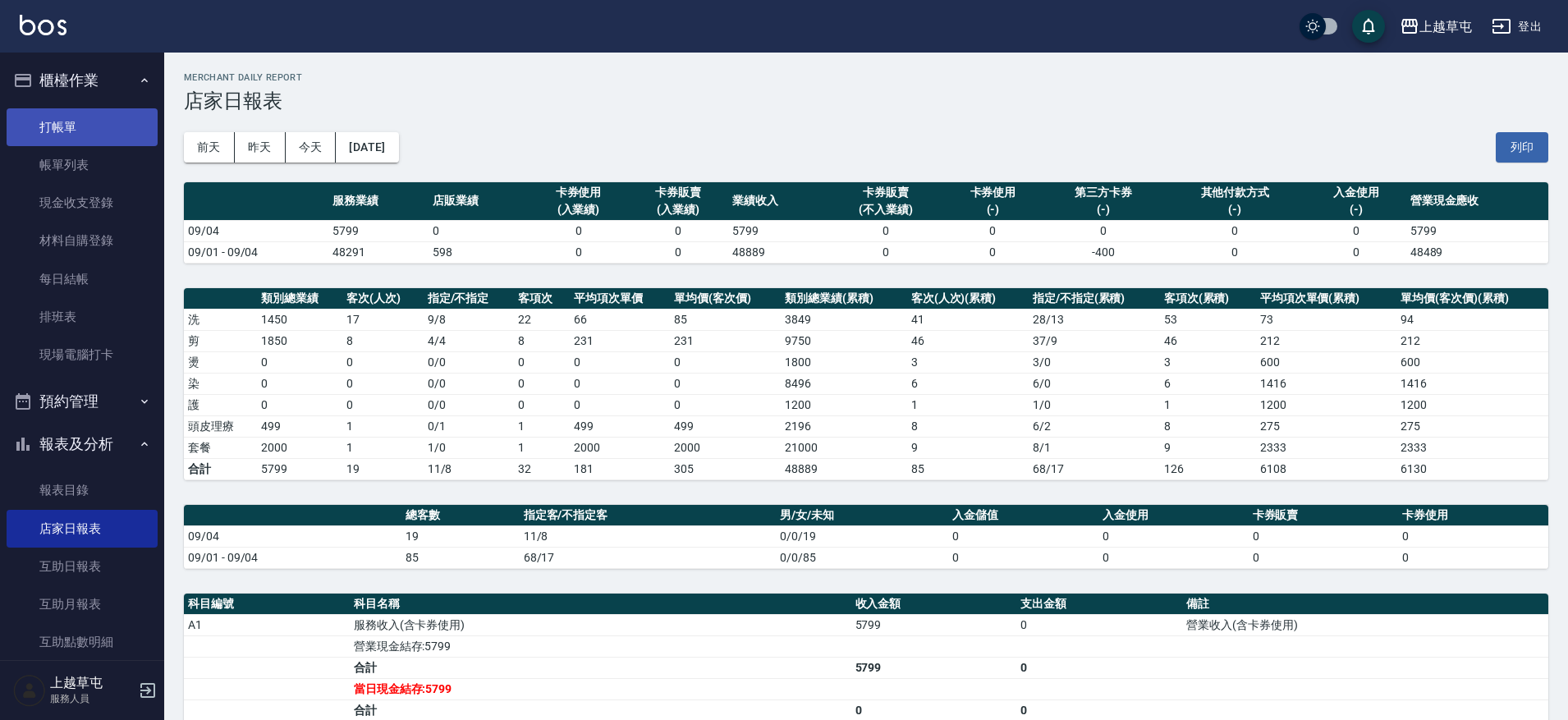
click at [84, 132] on link "打帳單" at bounding box center [82, 128] width 151 height 38
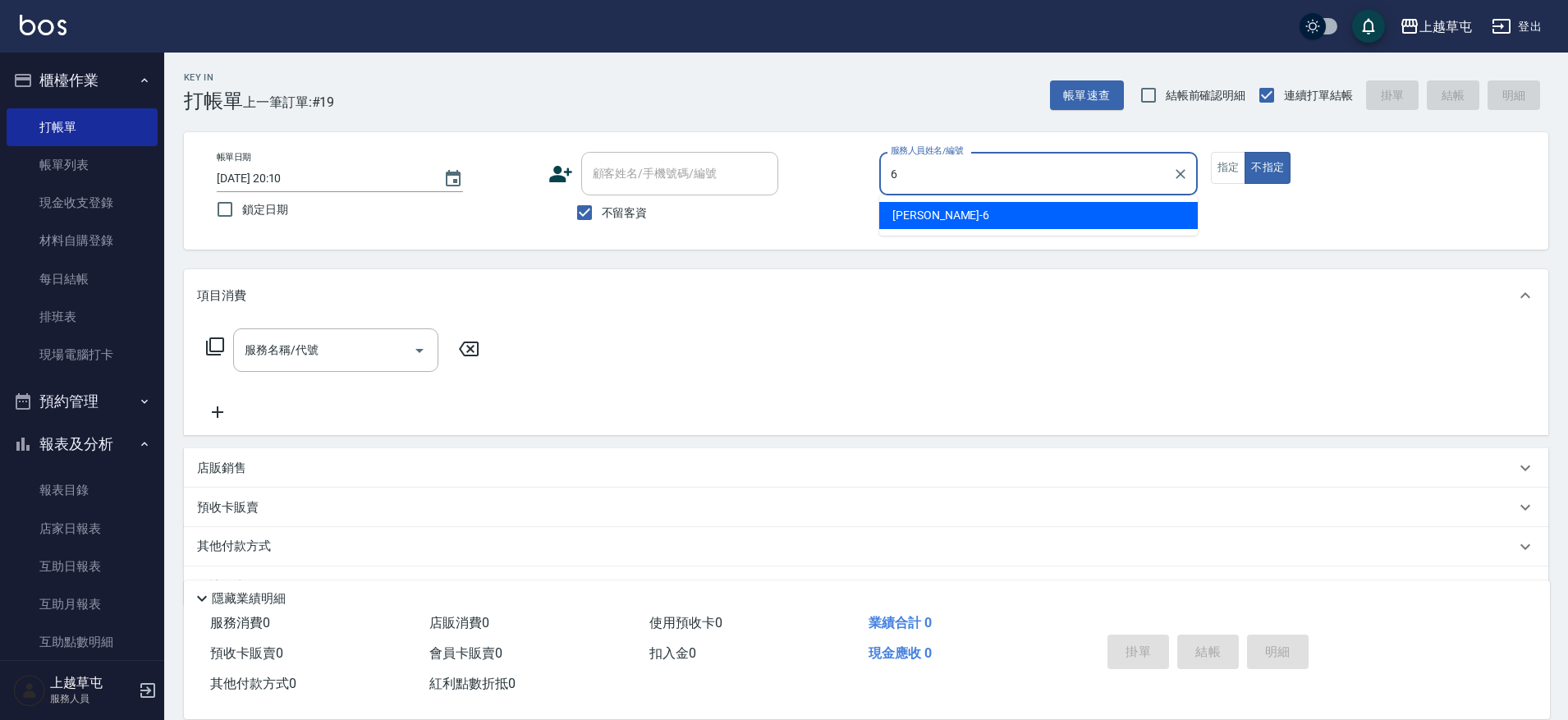
type input "[PERSON_NAME]-6"
type button "false"
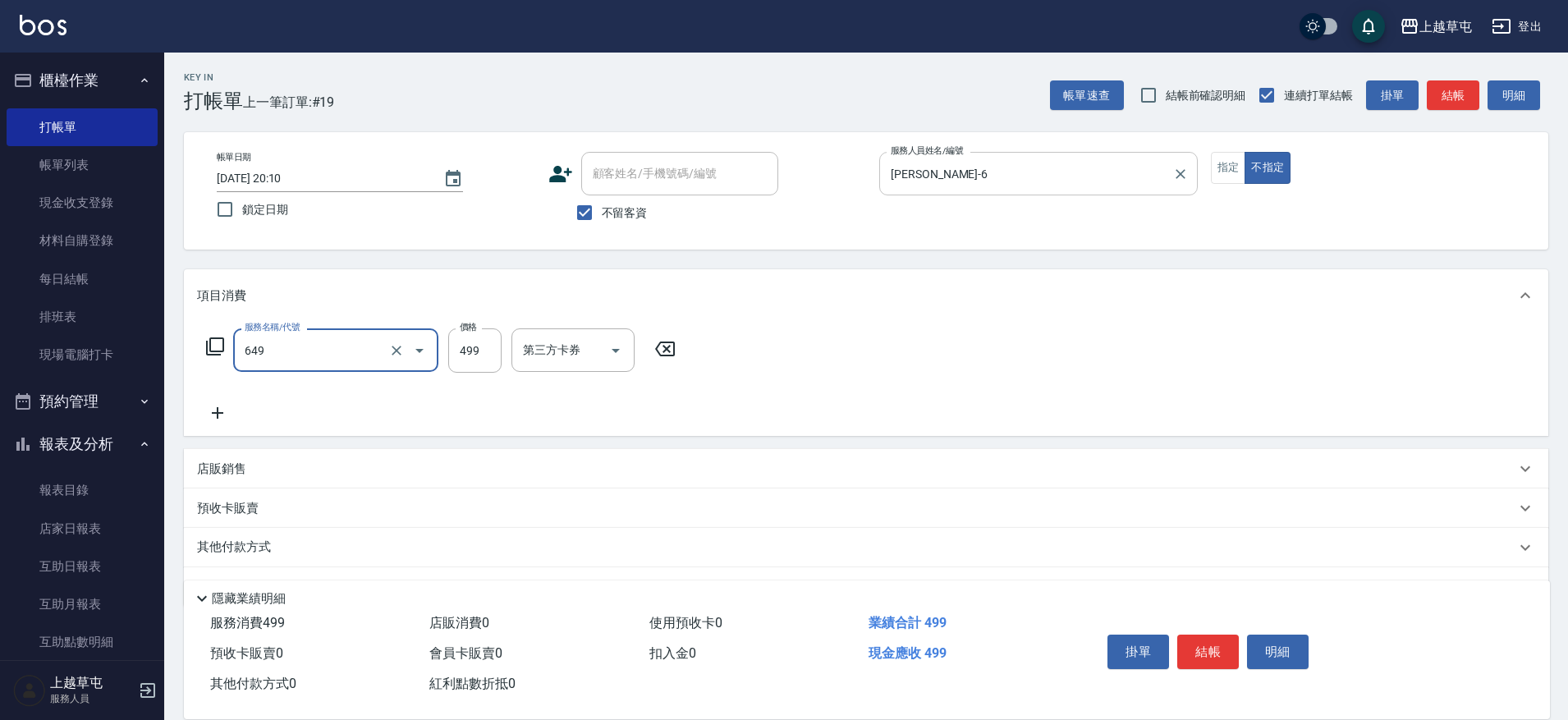
type input "角質499(649)"
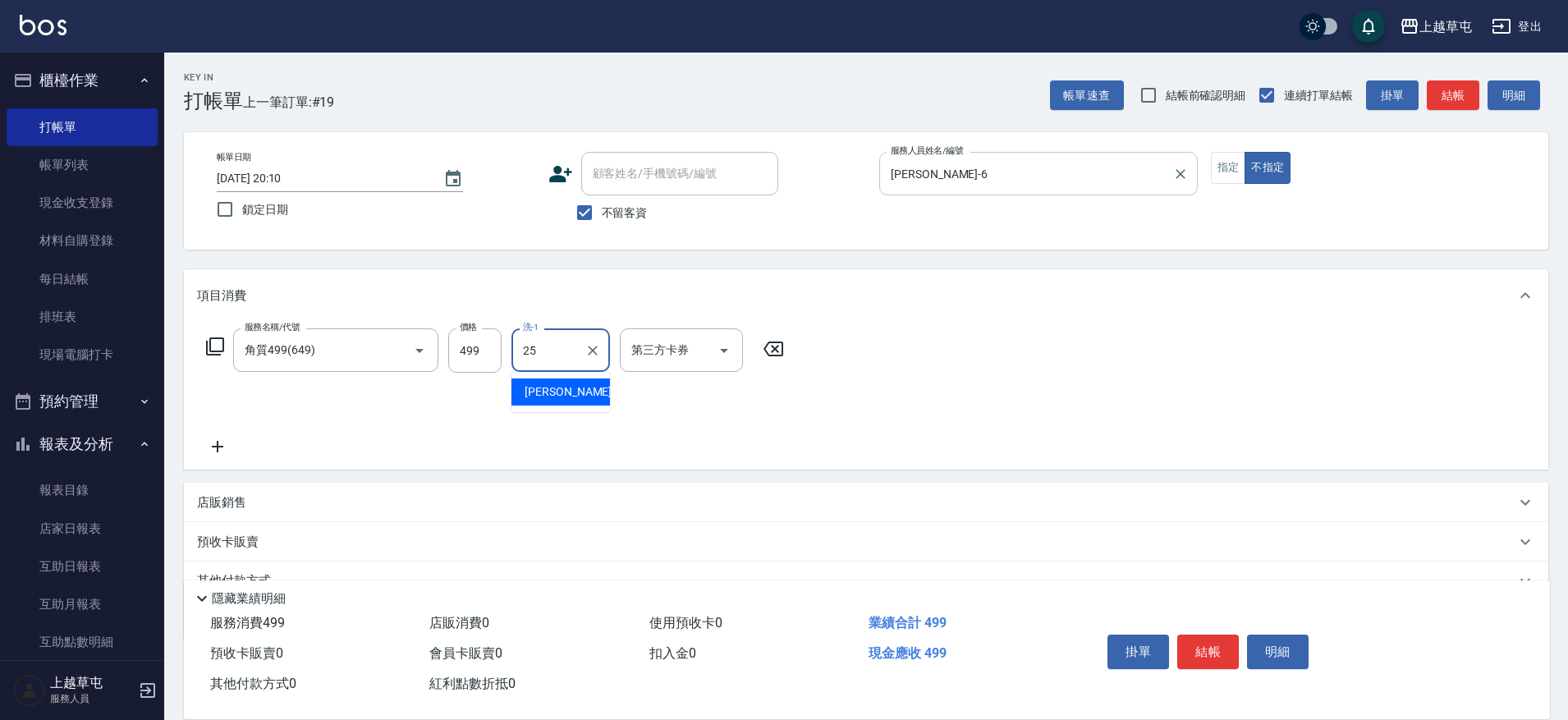
type input "[PERSON_NAME]25"
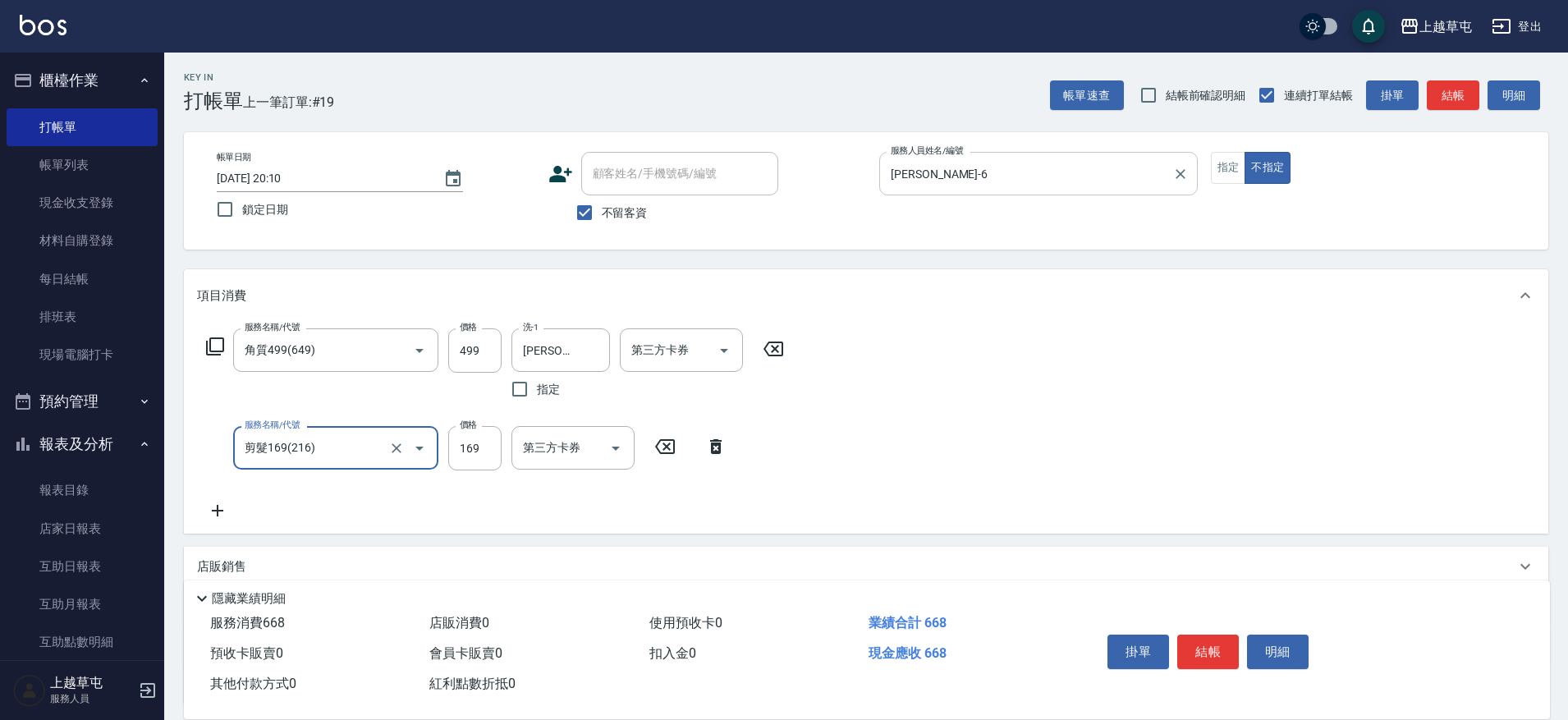
type input "剪髮169(216)"
type input "50"
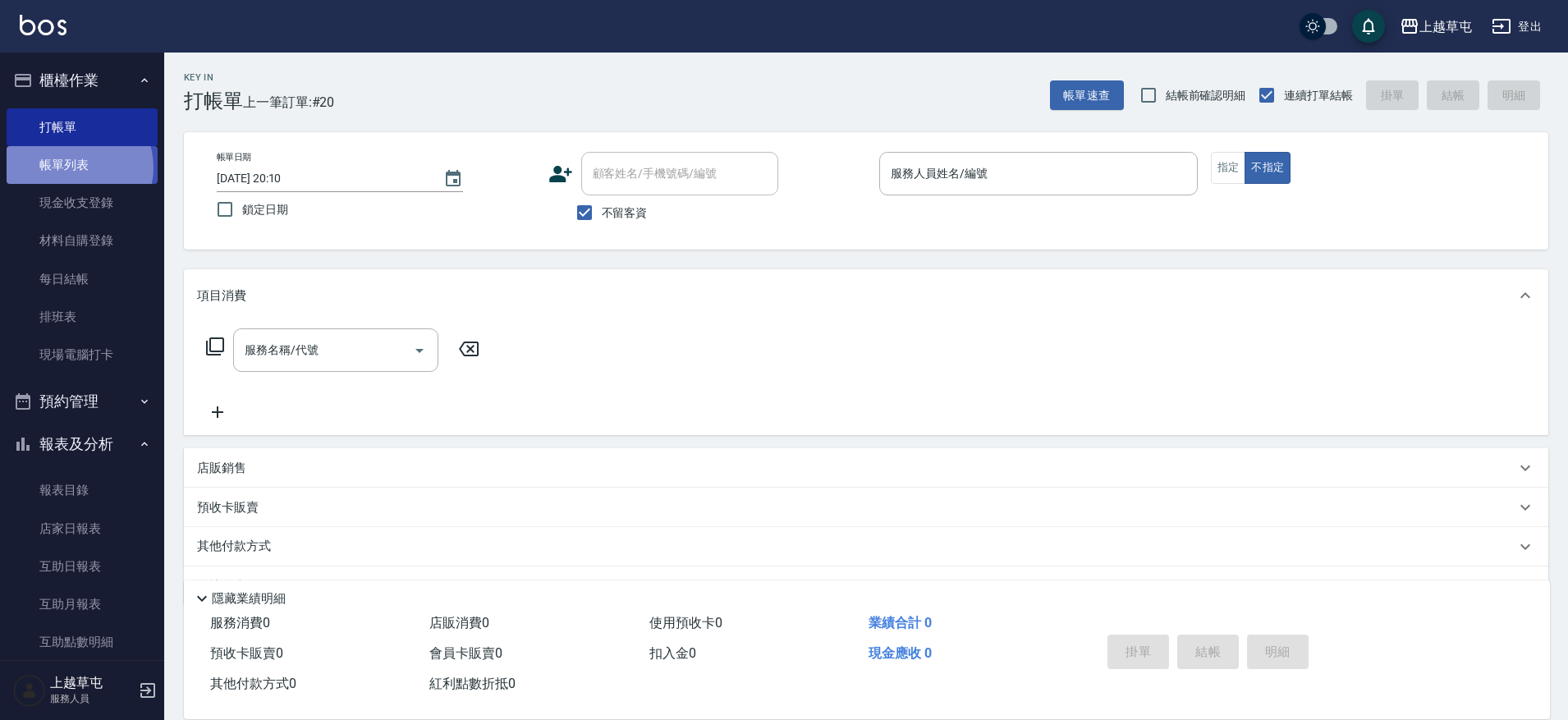
click at [75, 167] on link "帳單列表" at bounding box center [82, 165] width 151 height 38
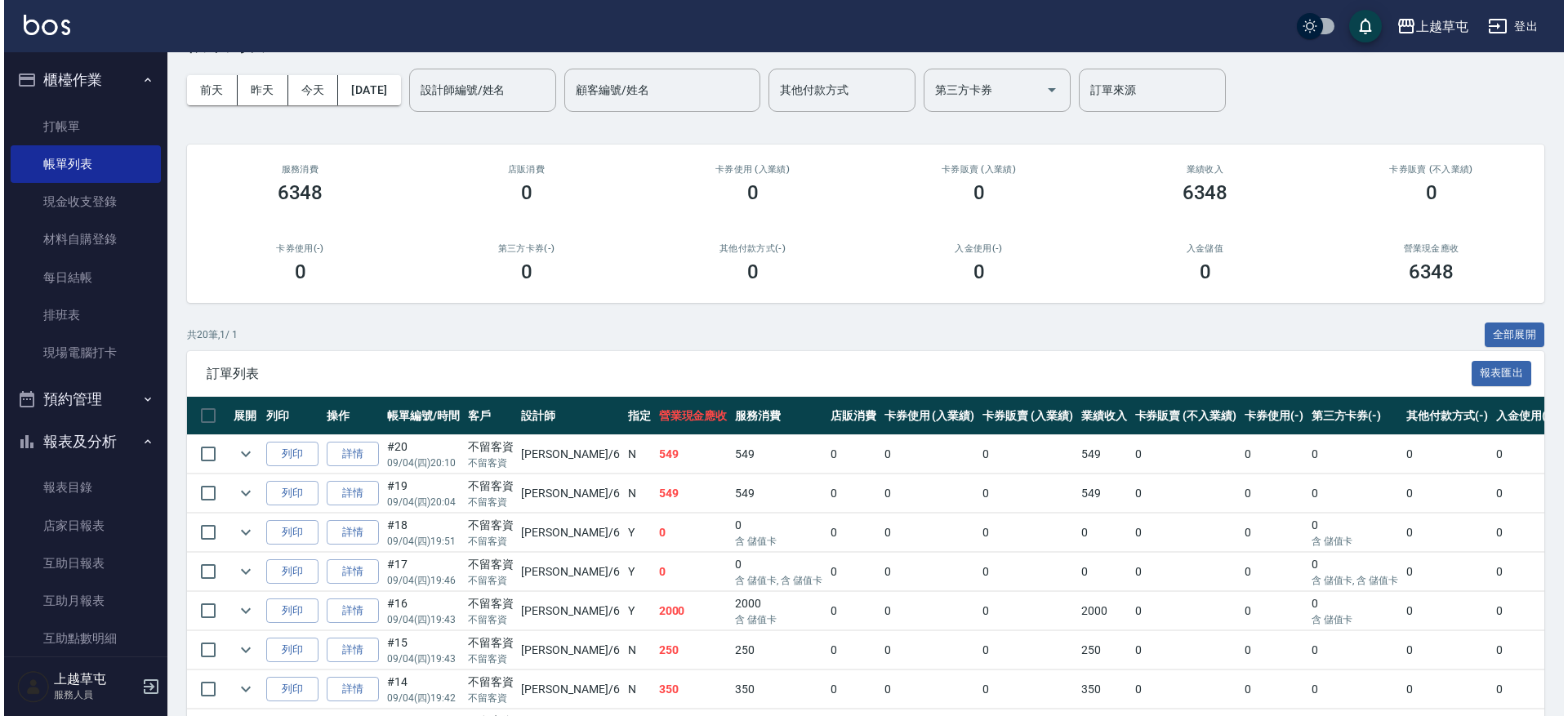
scroll to position [82, 0]
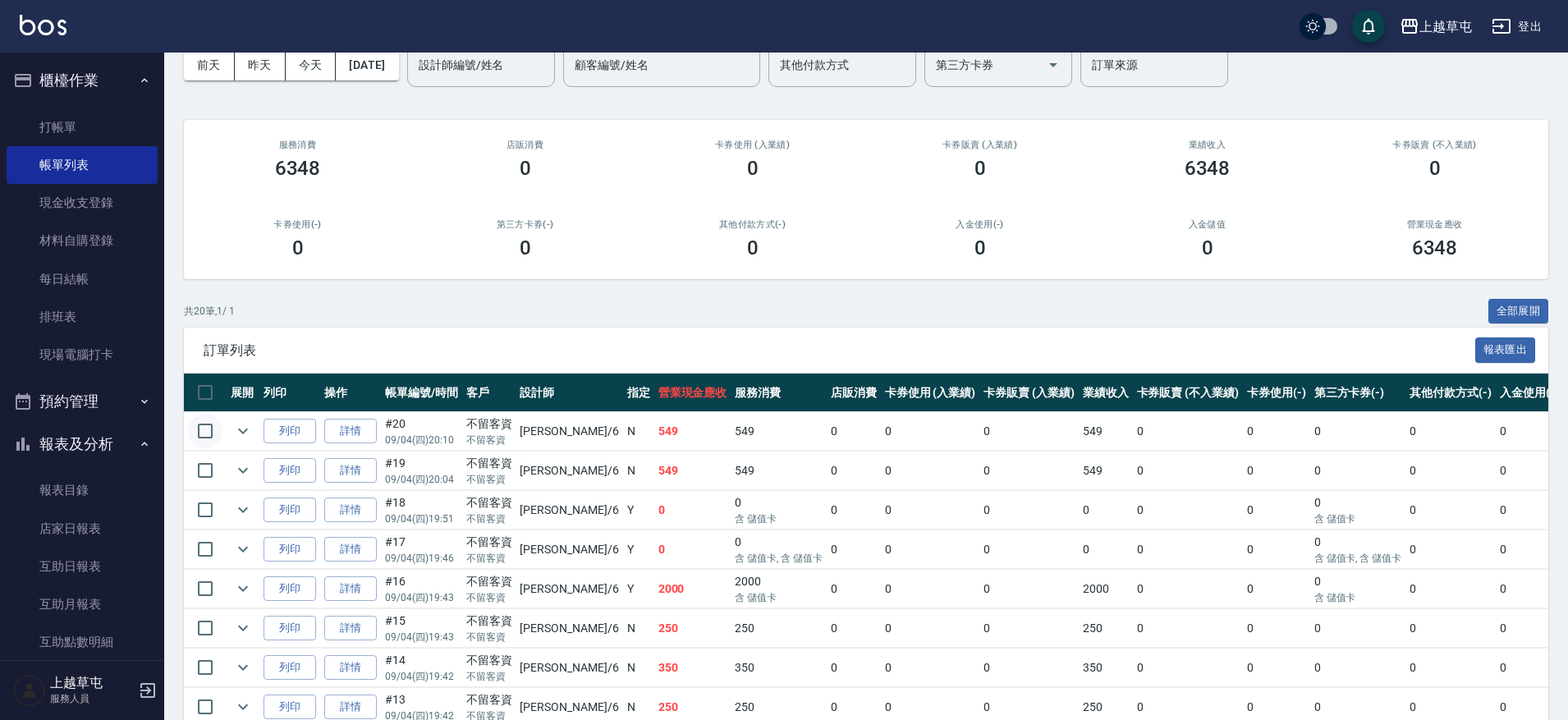
click at [203, 431] on input "checkbox" at bounding box center [205, 432] width 35 height 35
checkbox input "true"
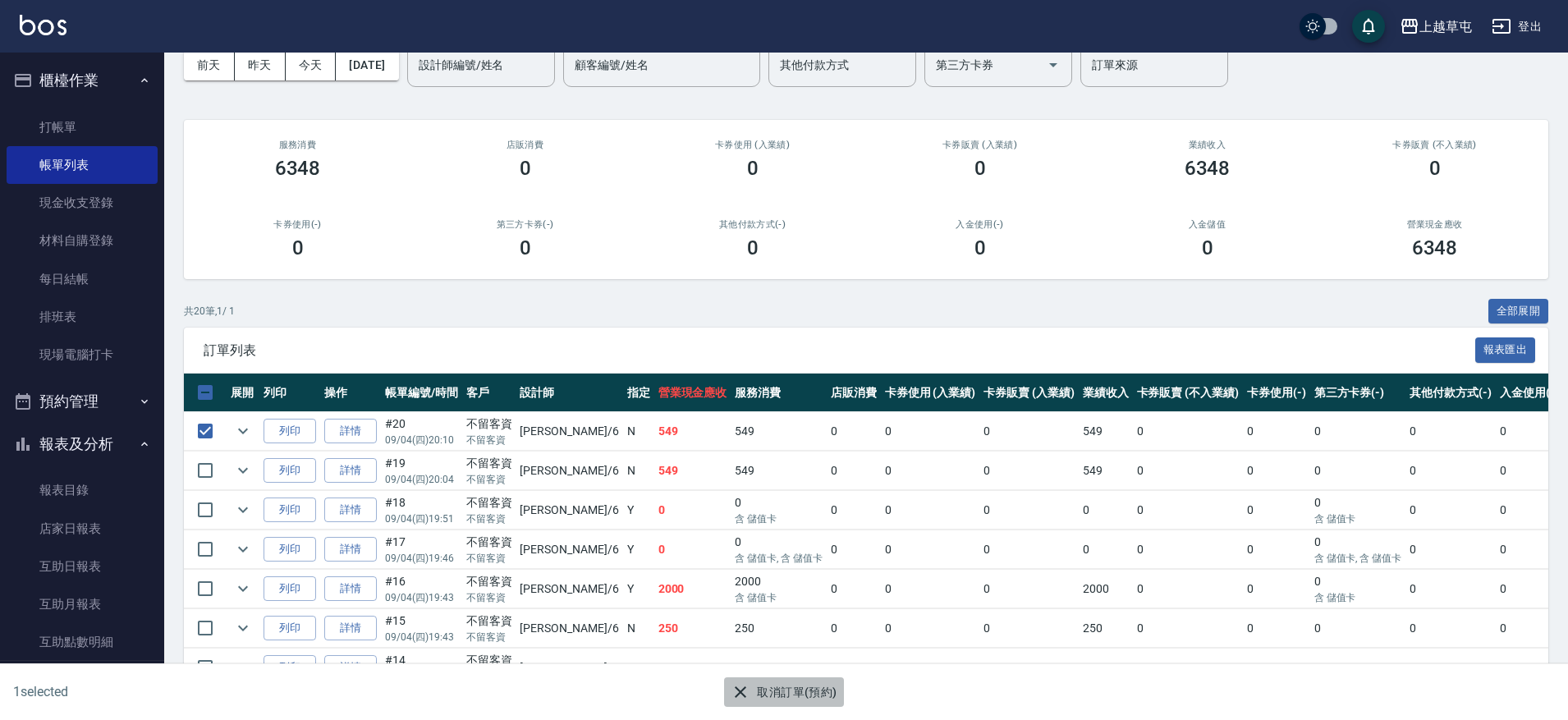
click at [783, 691] on button "取消訂單(預約)" at bounding box center [783, 693] width 119 height 30
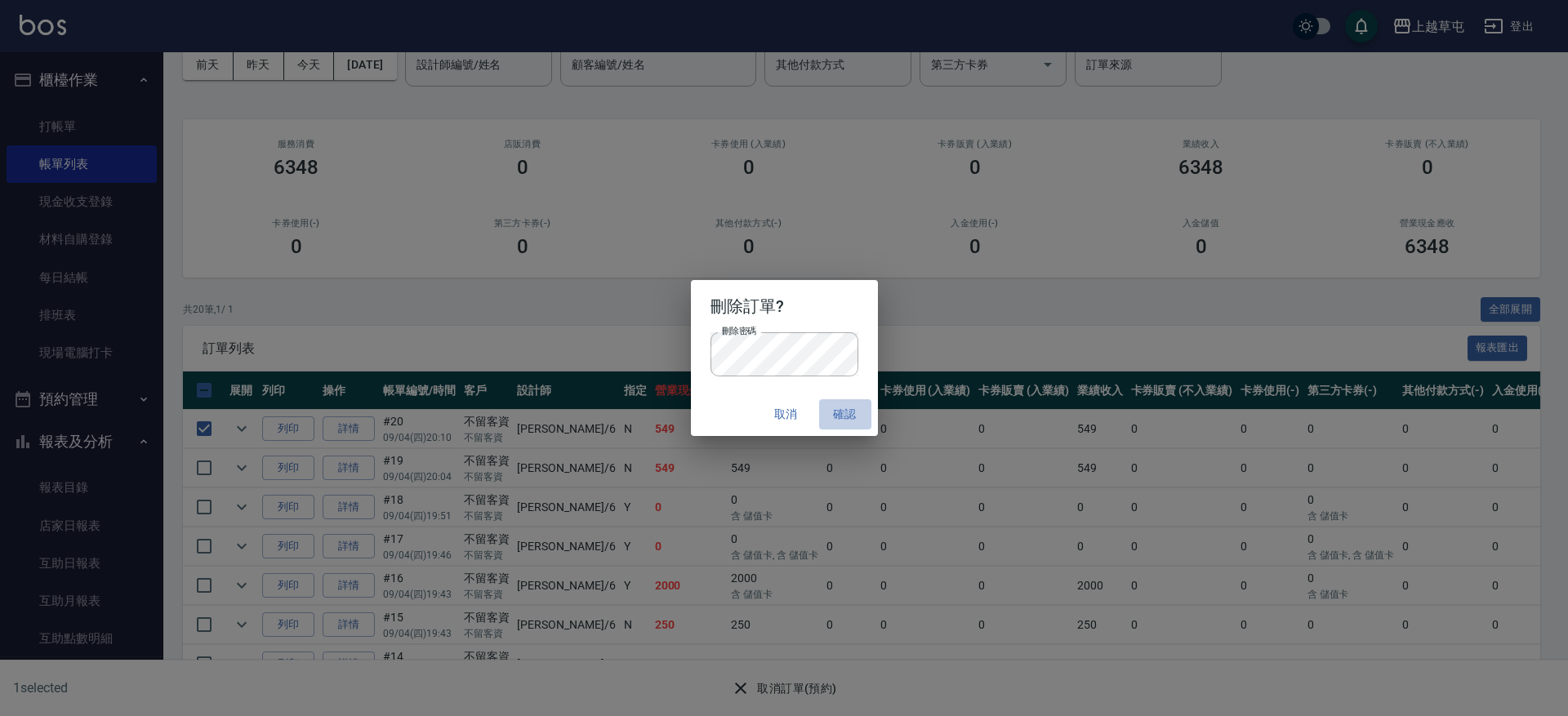
click at [841, 412] on button "確認" at bounding box center [845, 415] width 52 height 30
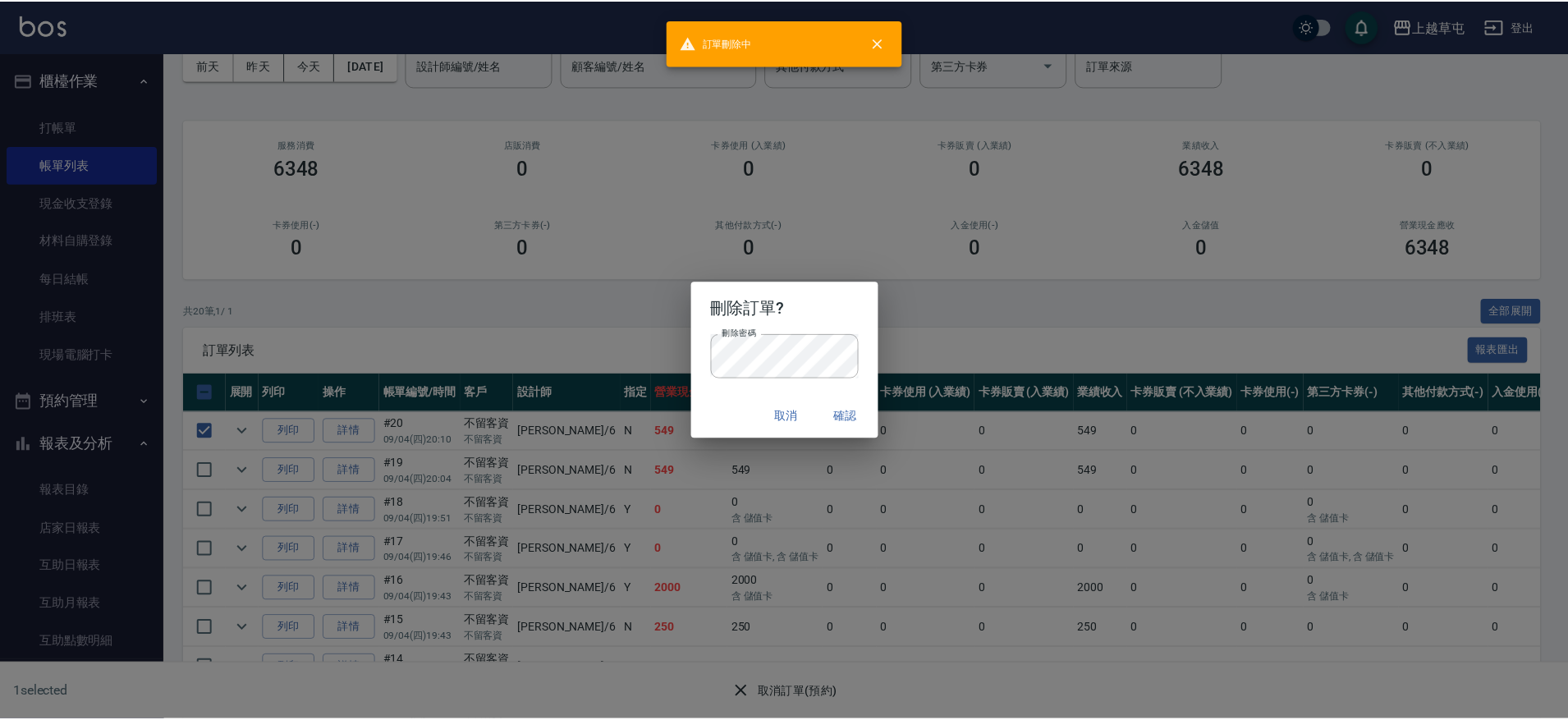
scroll to position [0, 0]
